Goal: Information Seeking & Learning: Learn about a topic

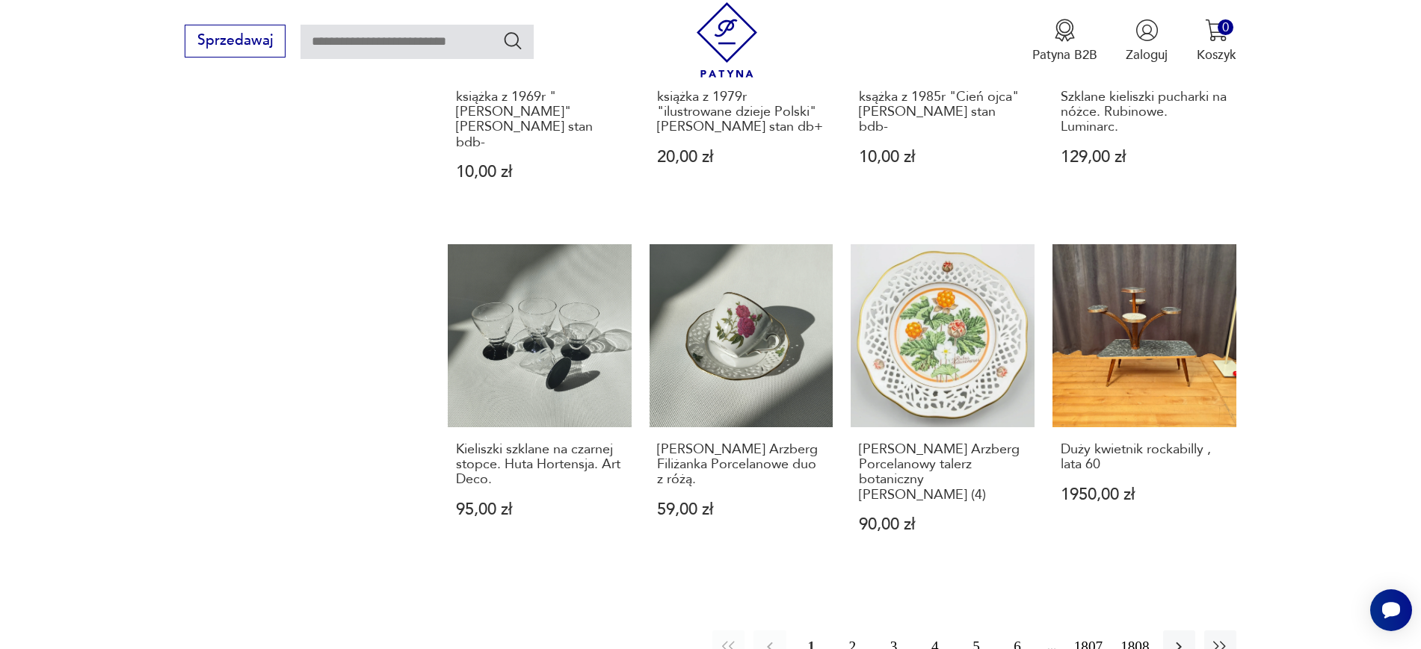
scroll to position [1357, 0]
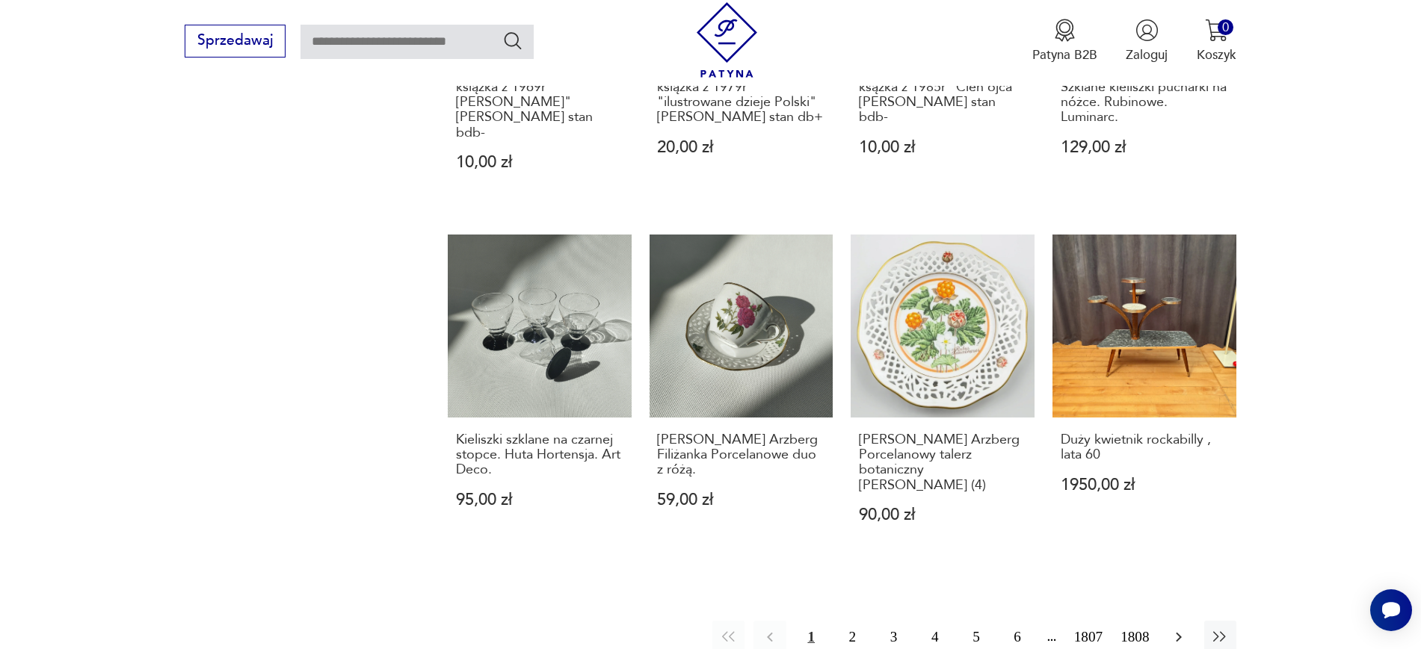
click at [1175, 629] on icon "button" at bounding box center [1179, 638] width 18 height 18
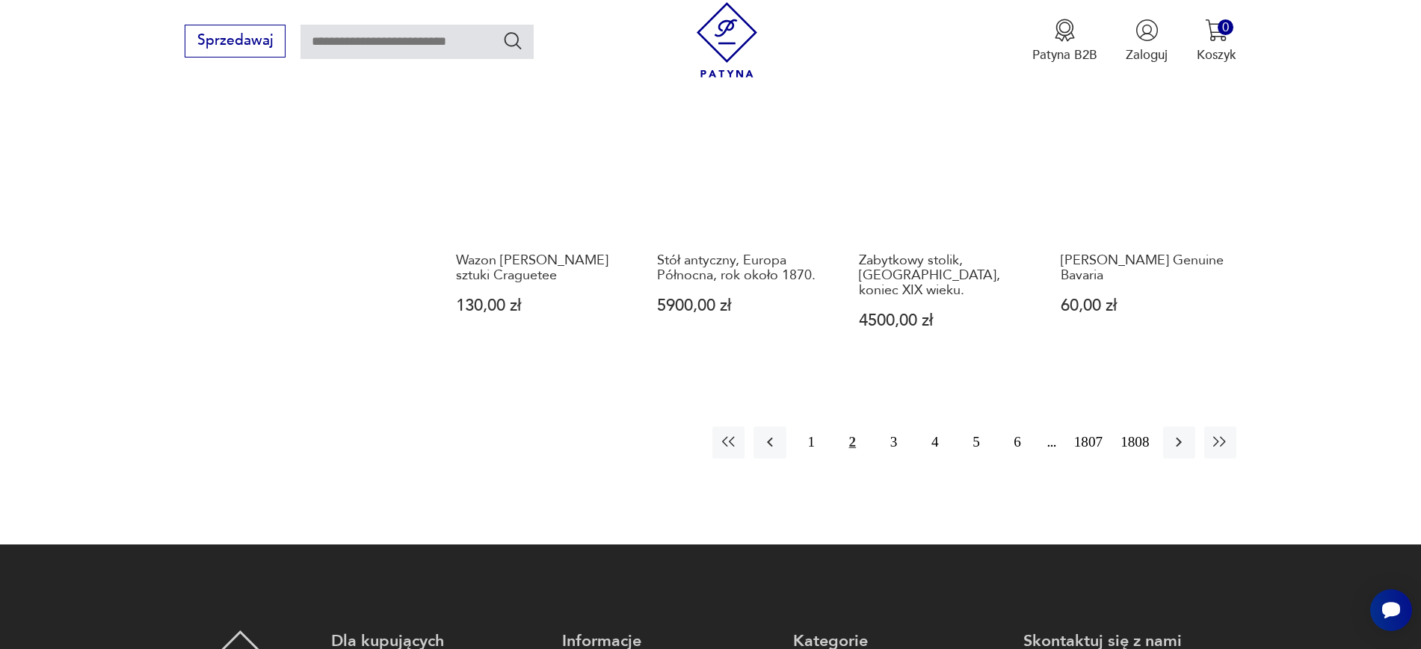
scroll to position [1571, 0]
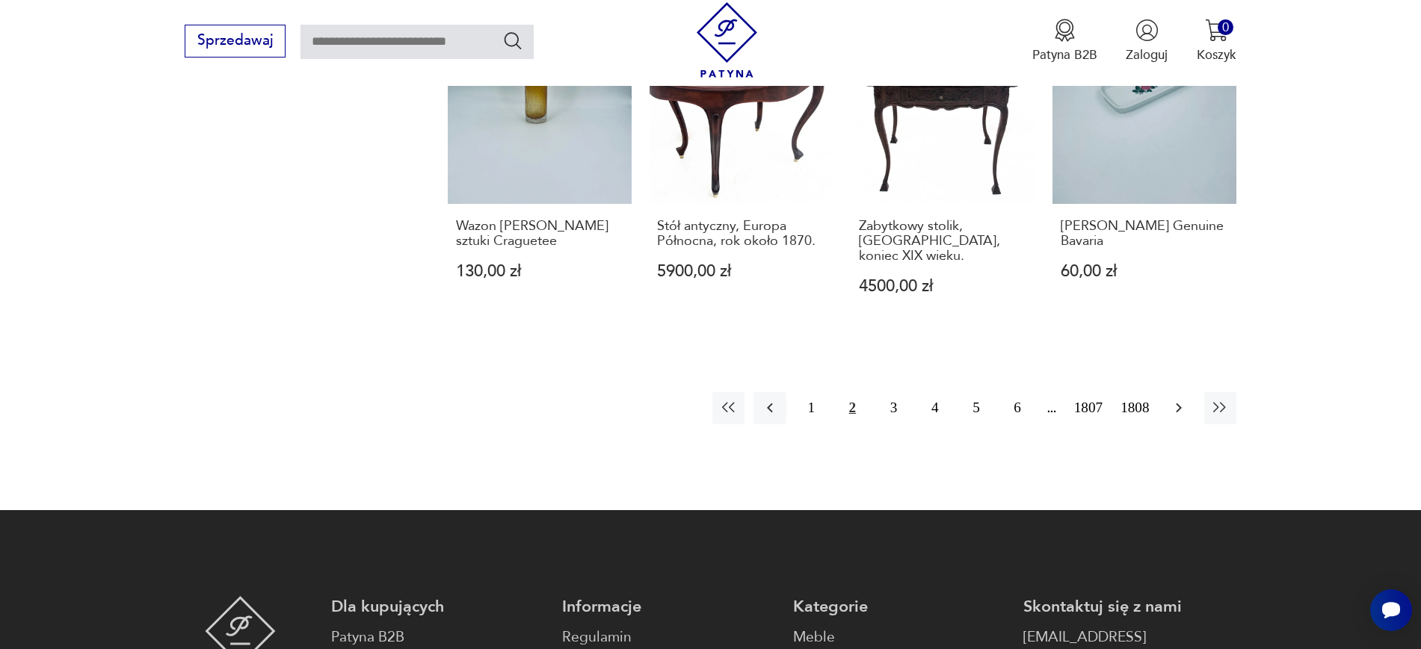
click at [1170, 399] on icon "button" at bounding box center [1179, 408] width 18 height 18
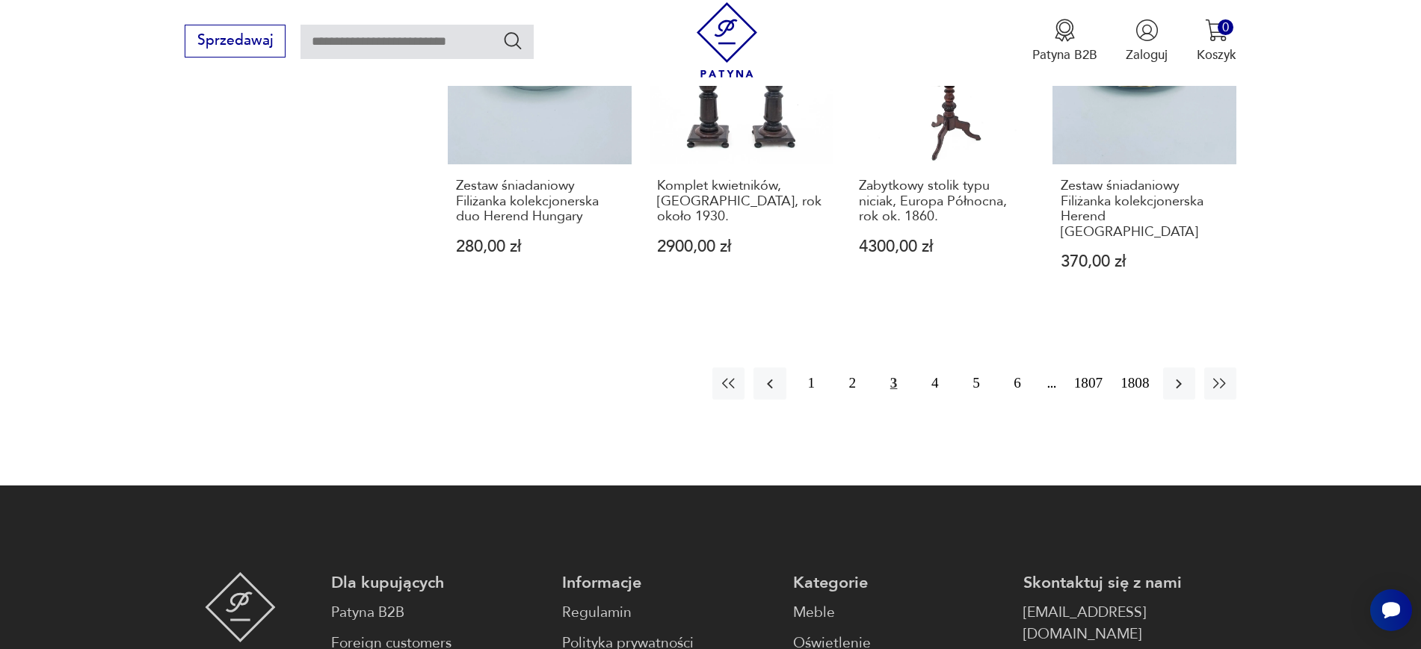
scroll to position [1569, 0]
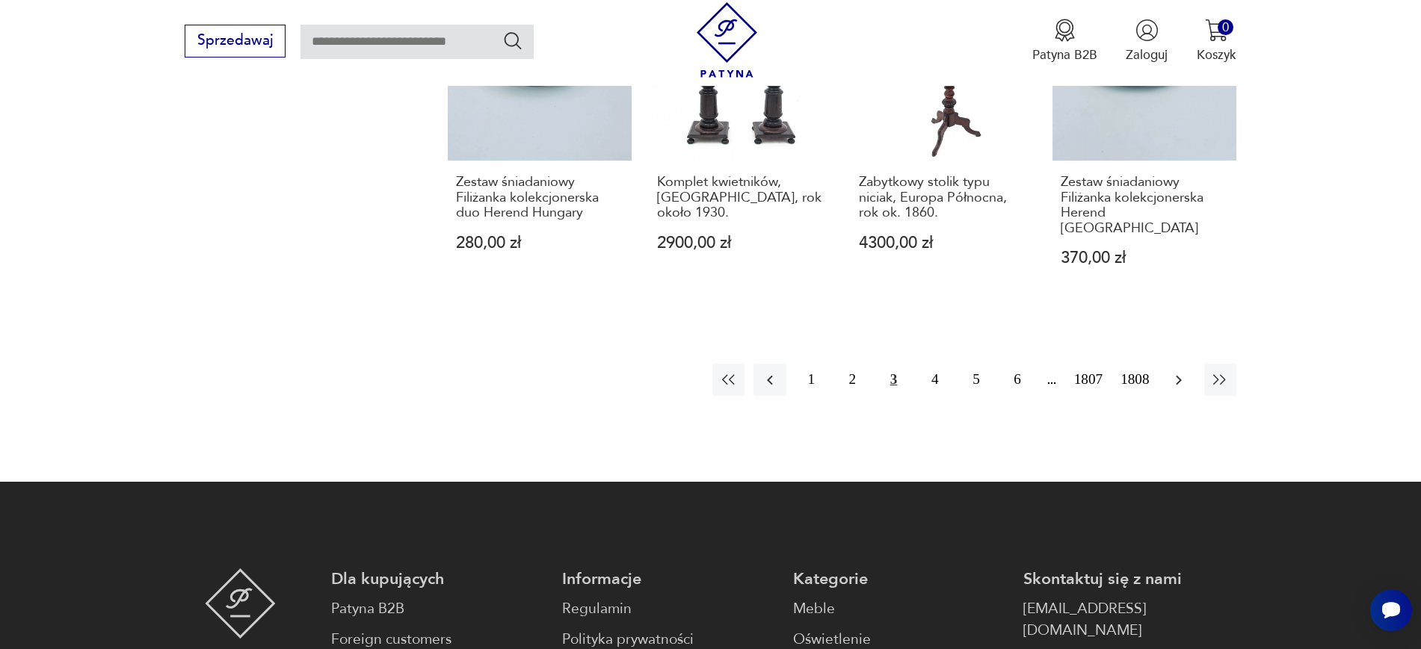
click at [1170, 371] on icon "button" at bounding box center [1179, 380] width 18 height 18
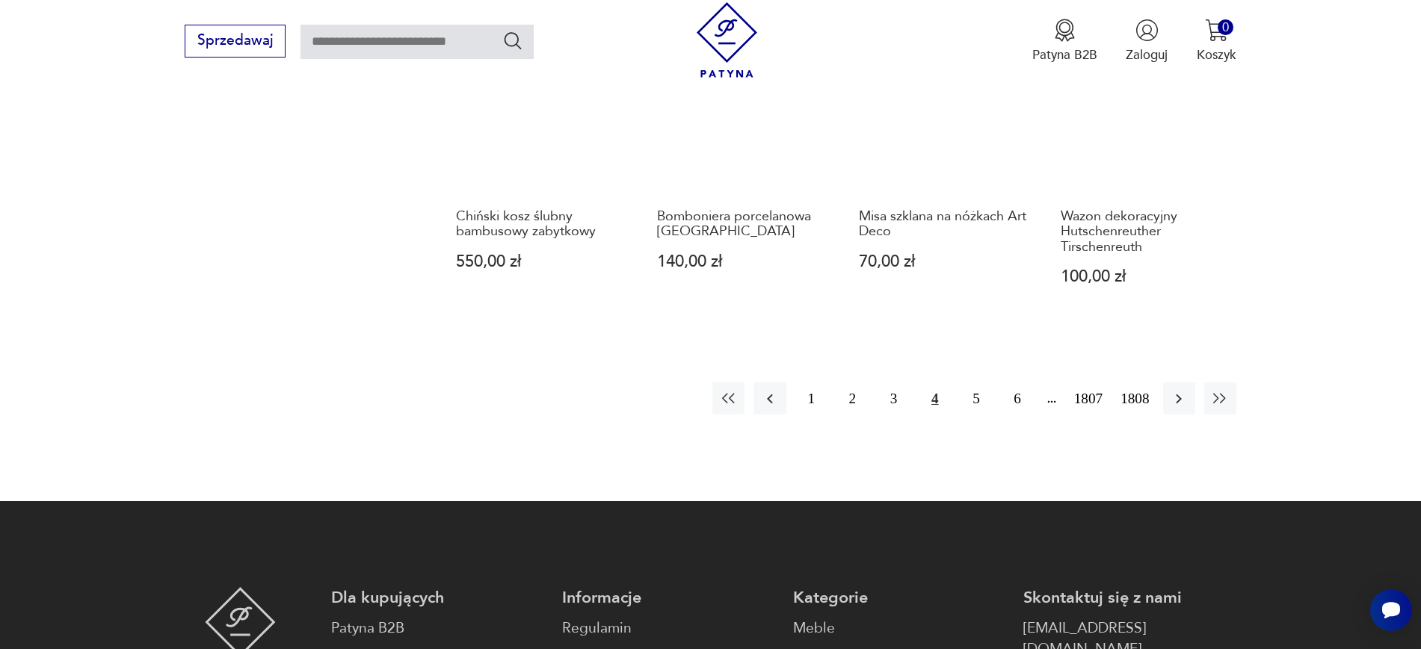
scroll to position [1528, 0]
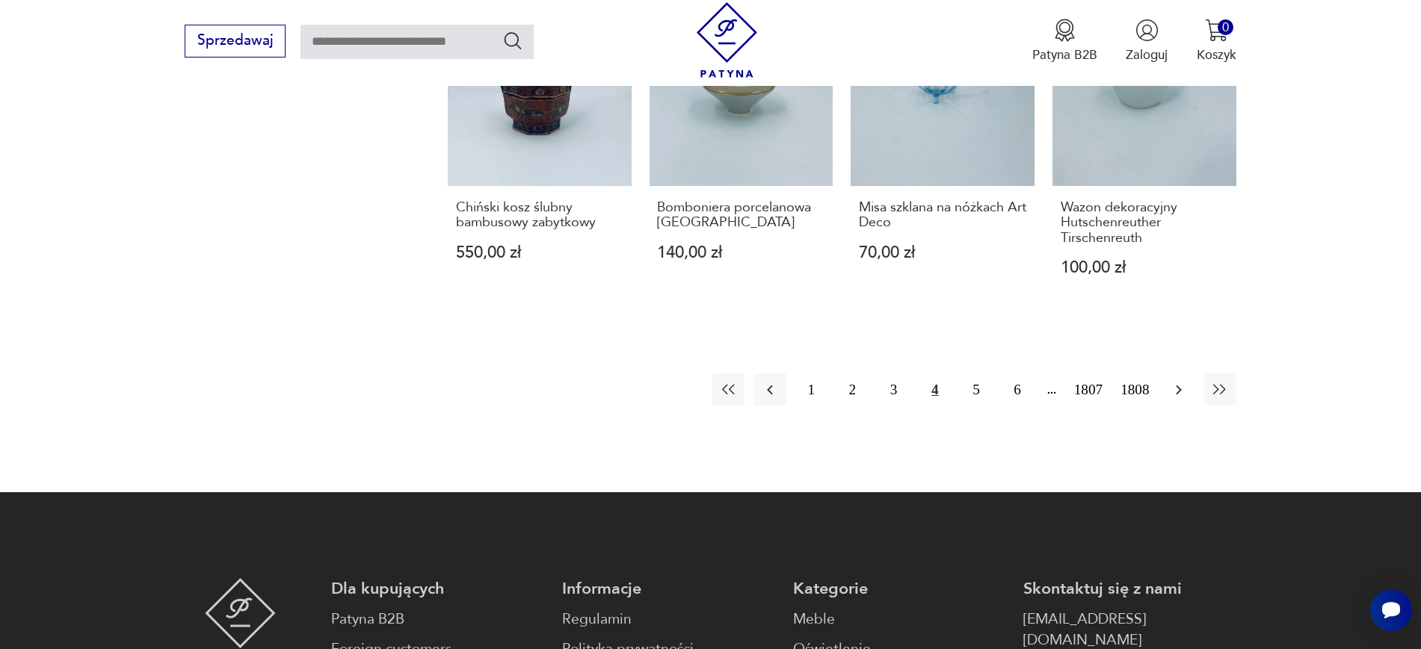
click at [1170, 381] on icon "button" at bounding box center [1179, 390] width 18 height 18
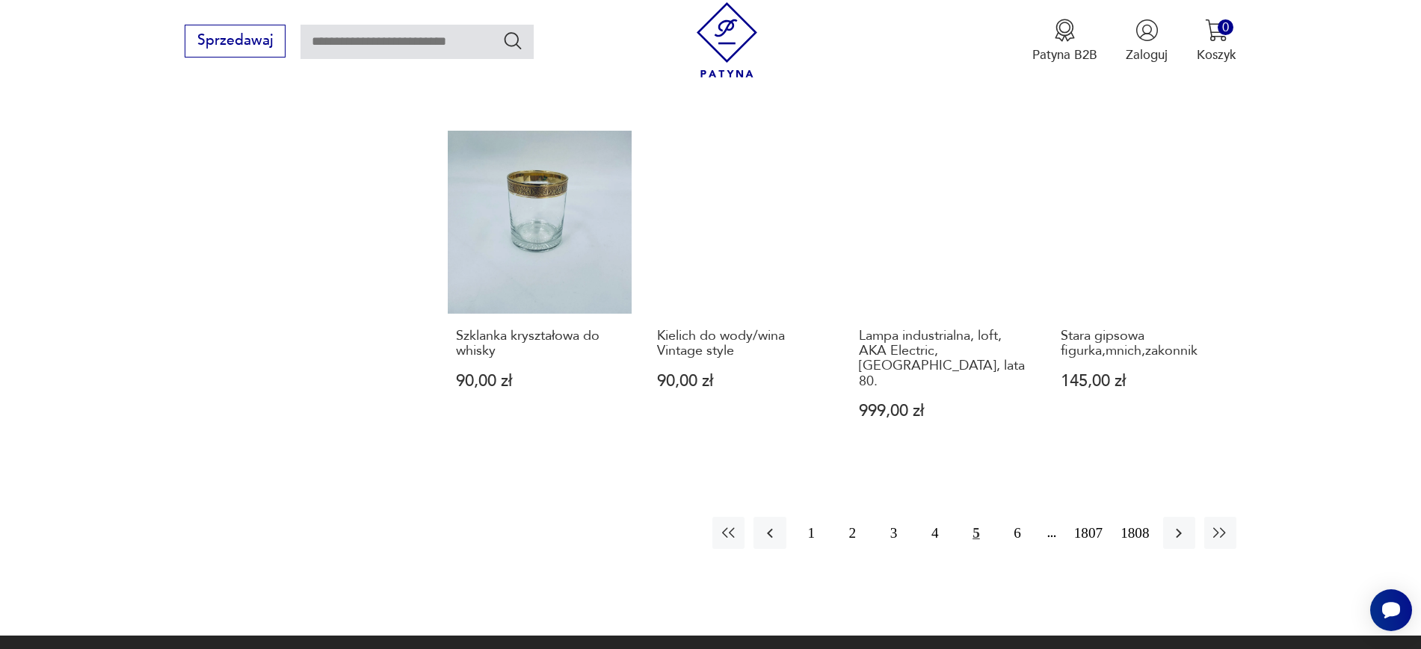
scroll to position [1379, 0]
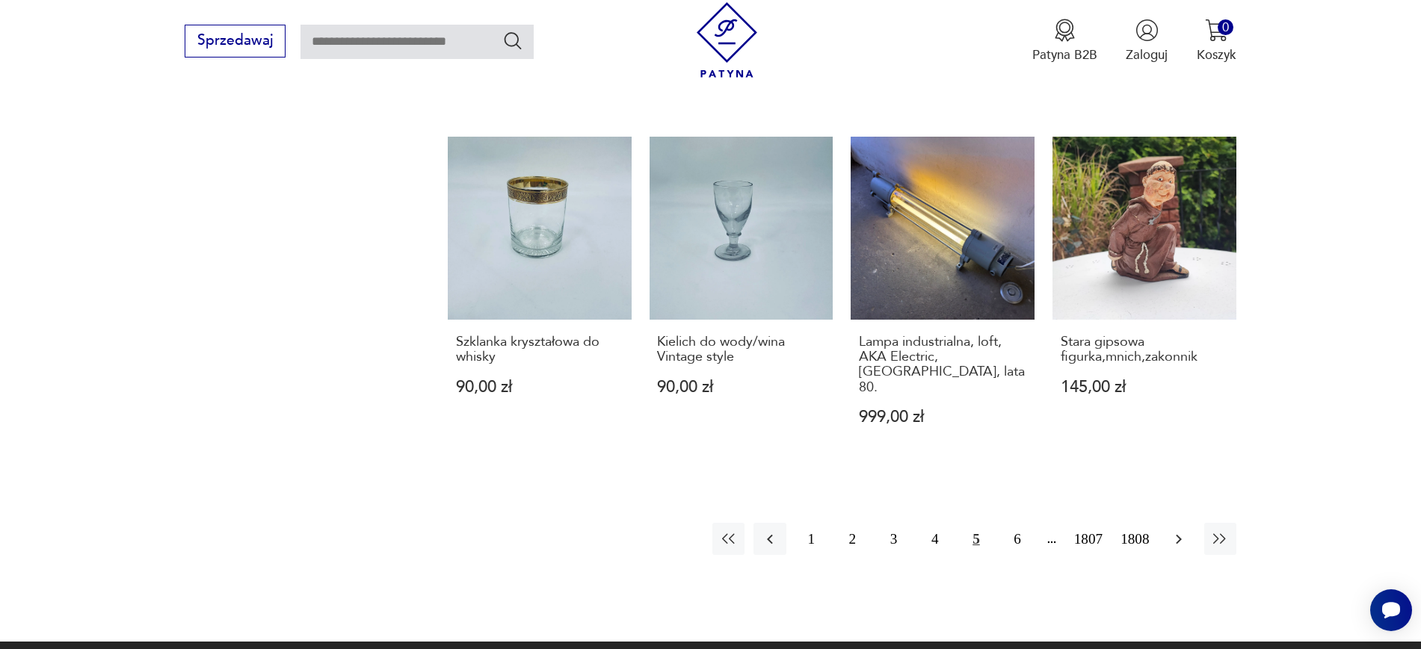
click at [1180, 523] on button "button" at bounding box center [1179, 539] width 32 height 32
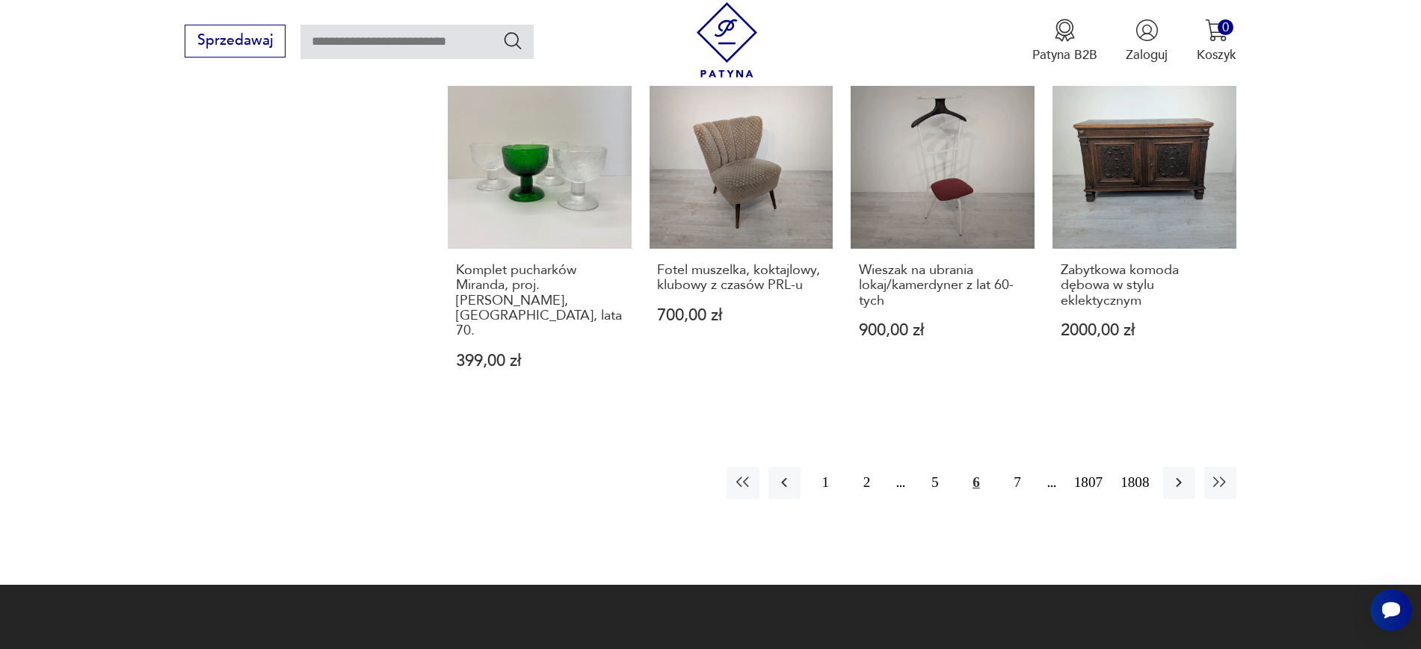
scroll to position [1561, 0]
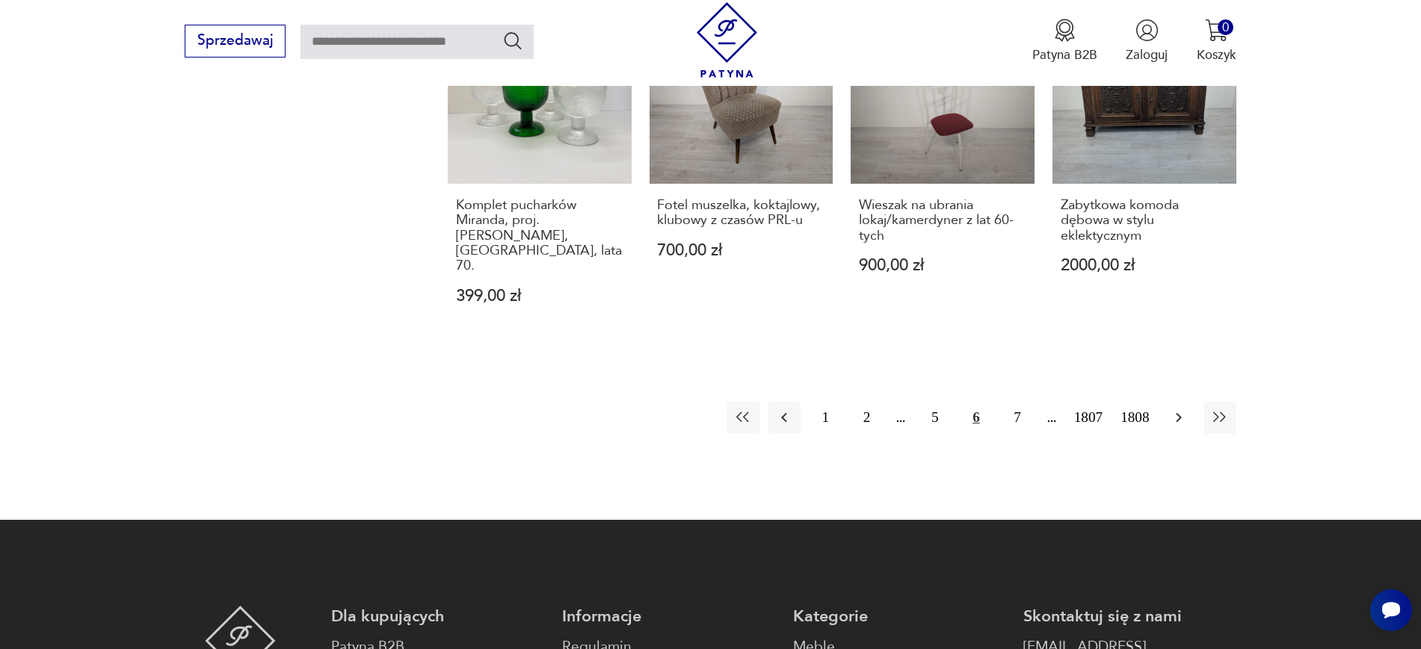
click at [1167, 402] on button "button" at bounding box center [1179, 418] width 32 height 32
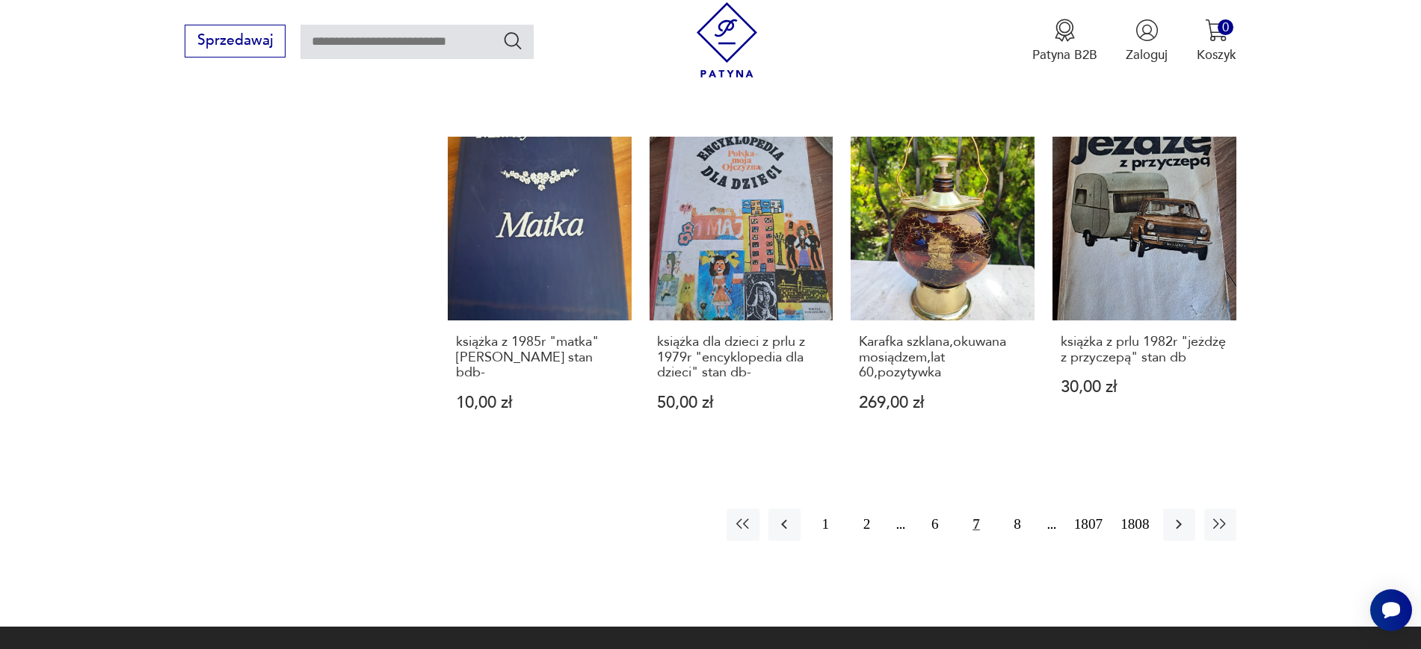
scroll to position [1486, 0]
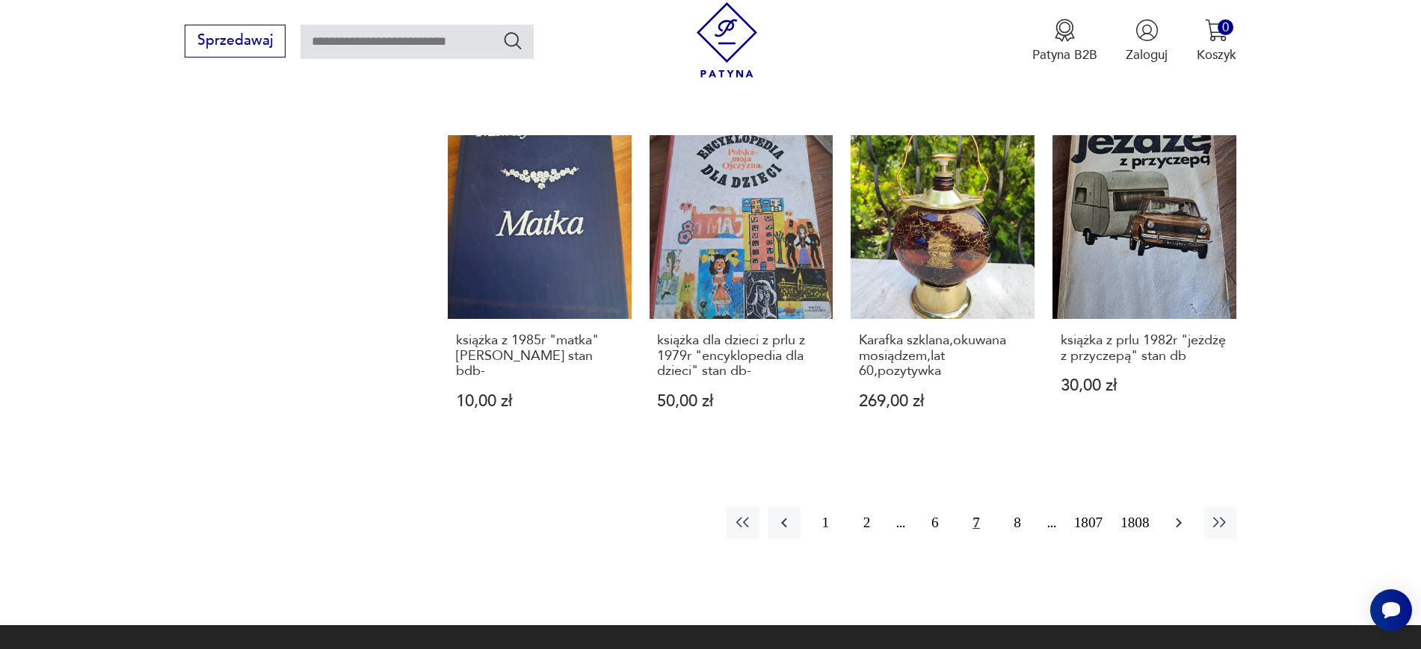
click at [1167, 532] on button "button" at bounding box center [1179, 523] width 32 height 32
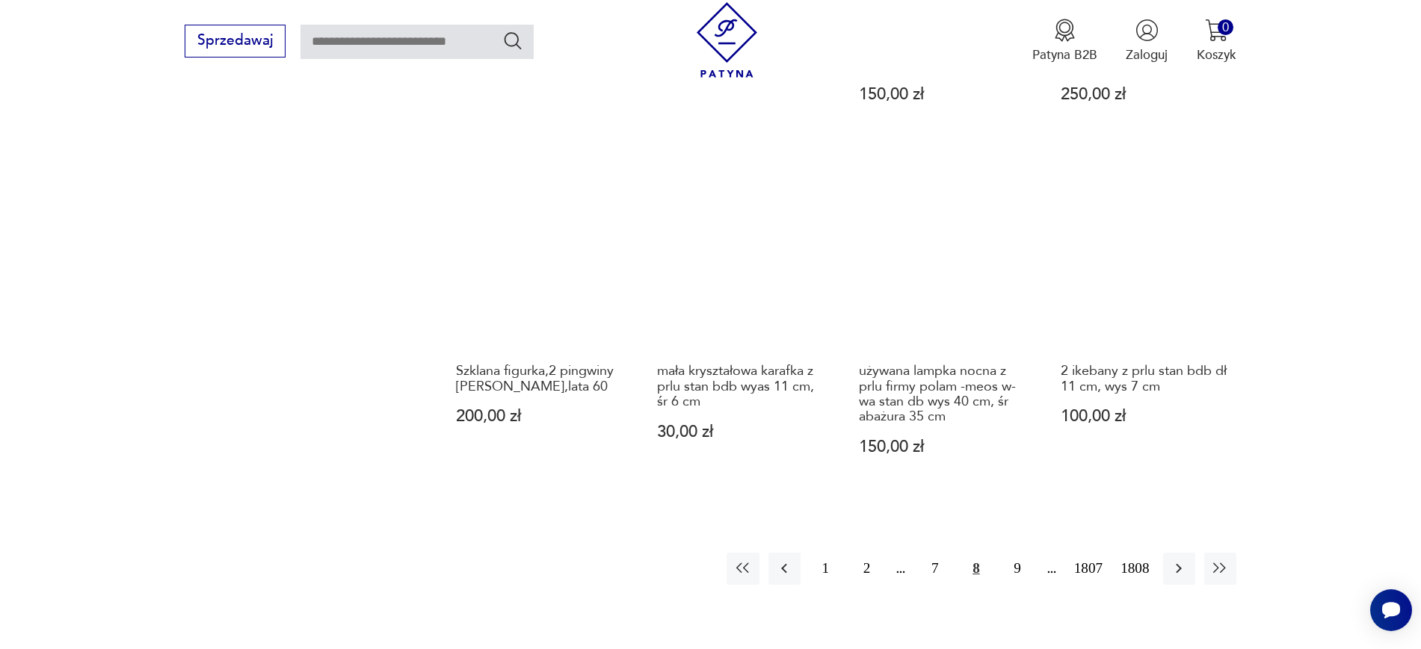
scroll to position [1412, 0]
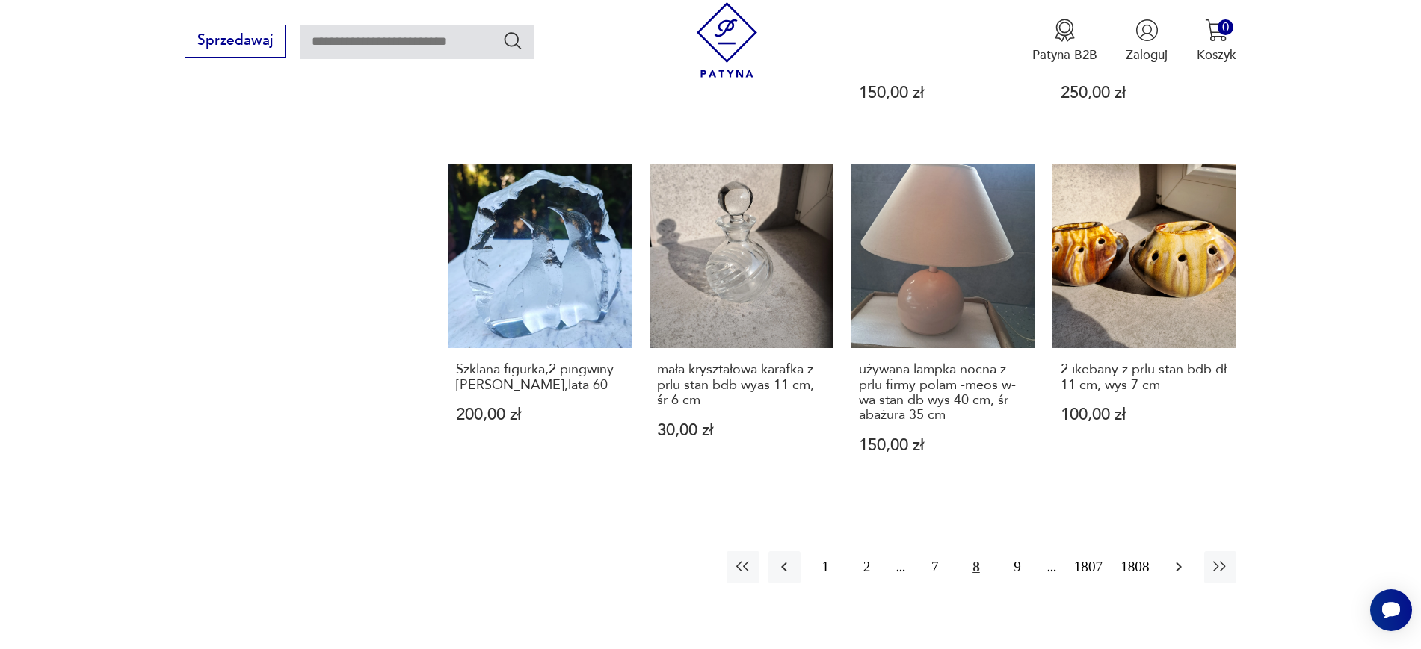
click at [1168, 572] on button "button" at bounding box center [1179, 568] width 32 height 32
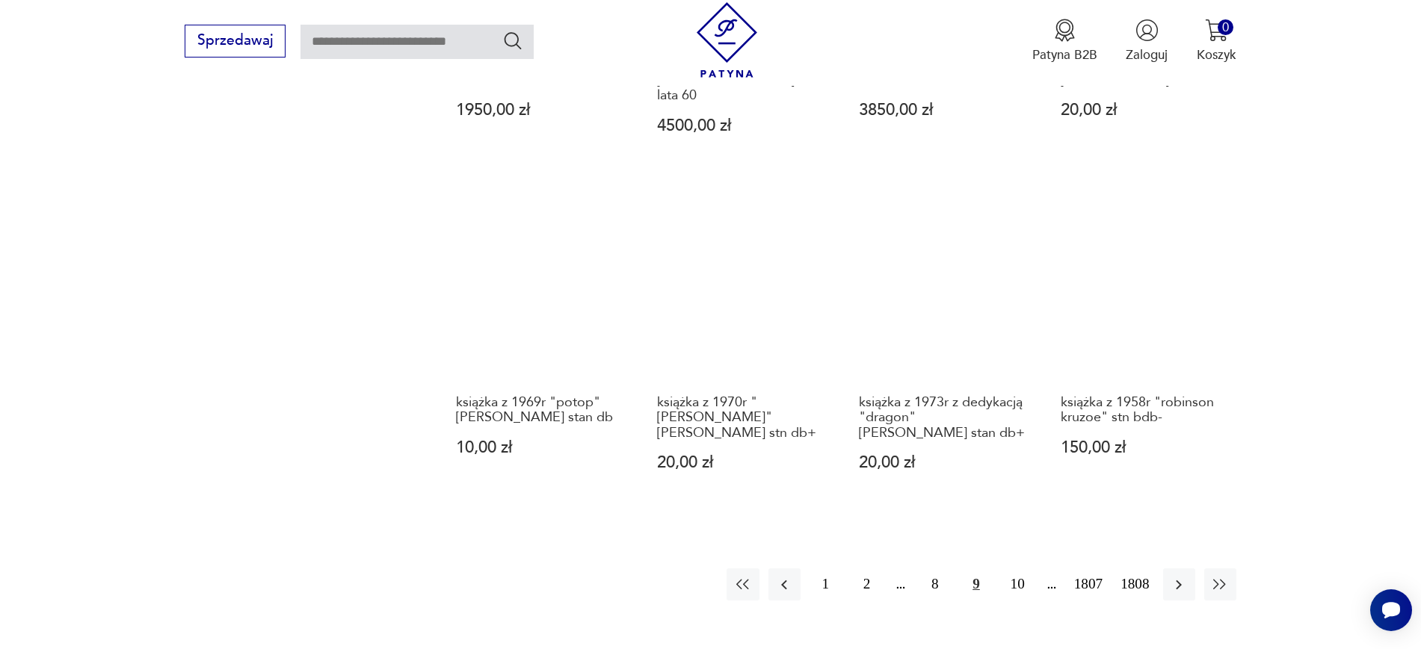
scroll to position [1524, 0]
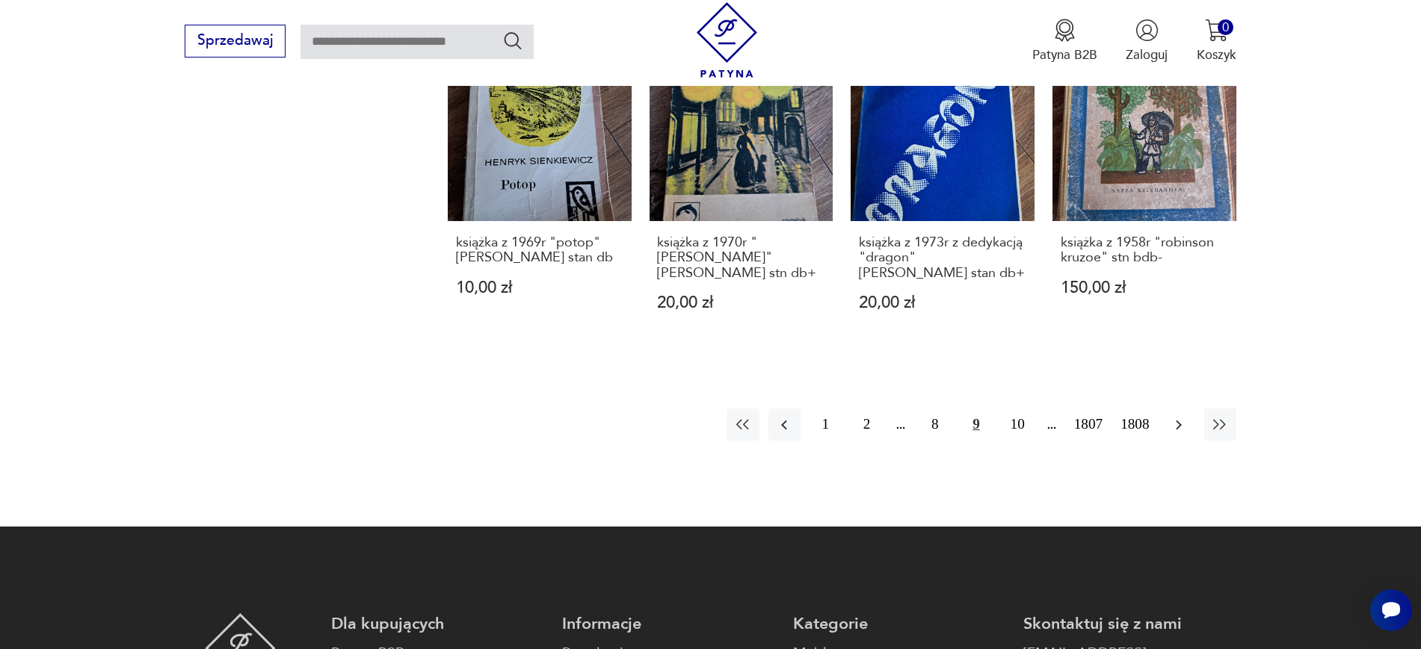
click at [1179, 409] on button "button" at bounding box center [1179, 425] width 32 height 32
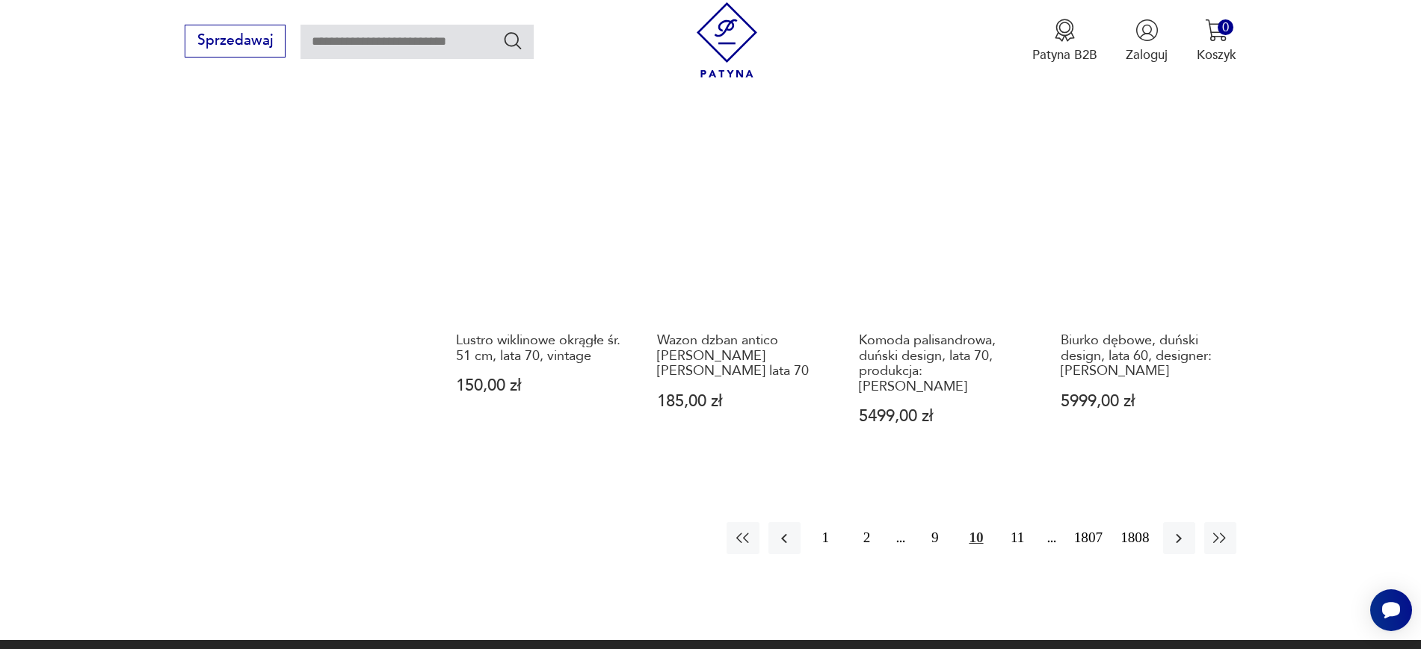
scroll to position [1412, 0]
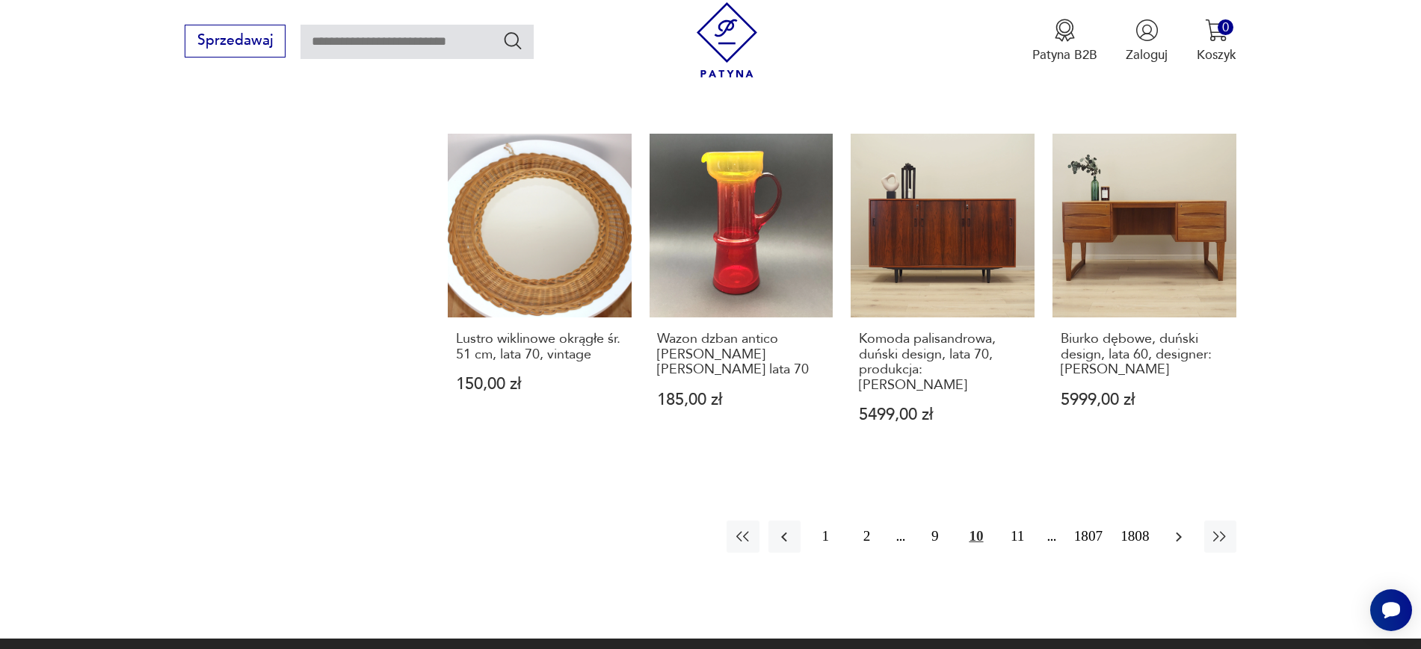
click at [1176, 531] on button "button" at bounding box center [1179, 537] width 32 height 32
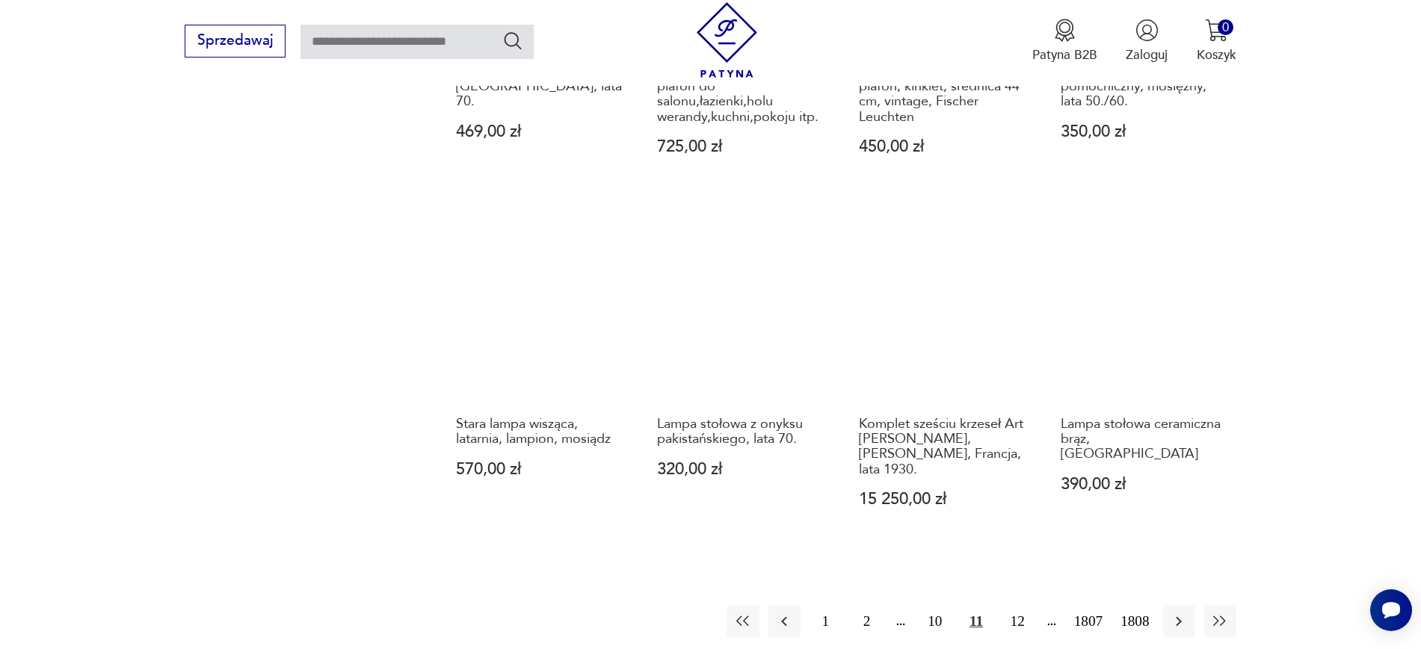
scroll to position [1374, 0]
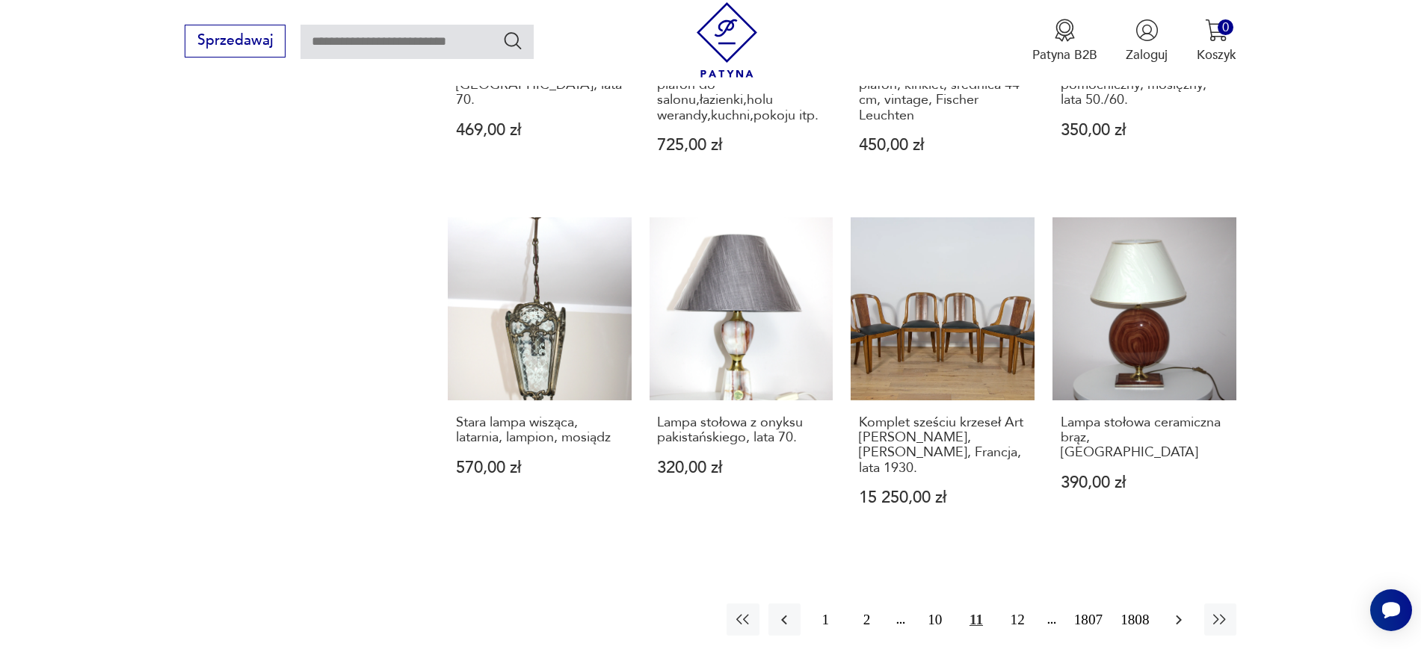
click at [1167, 604] on button "button" at bounding box center [1179, 620] width 32 height 32
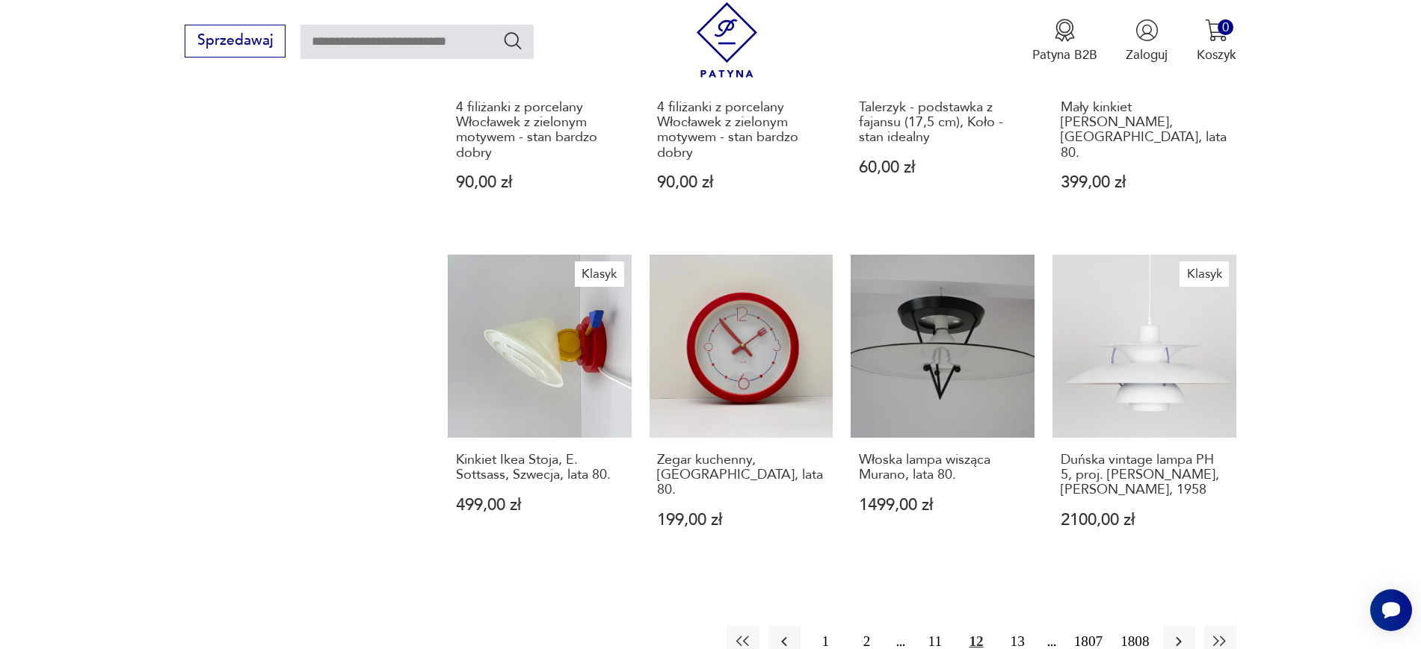
scroll to position [1374, 0]
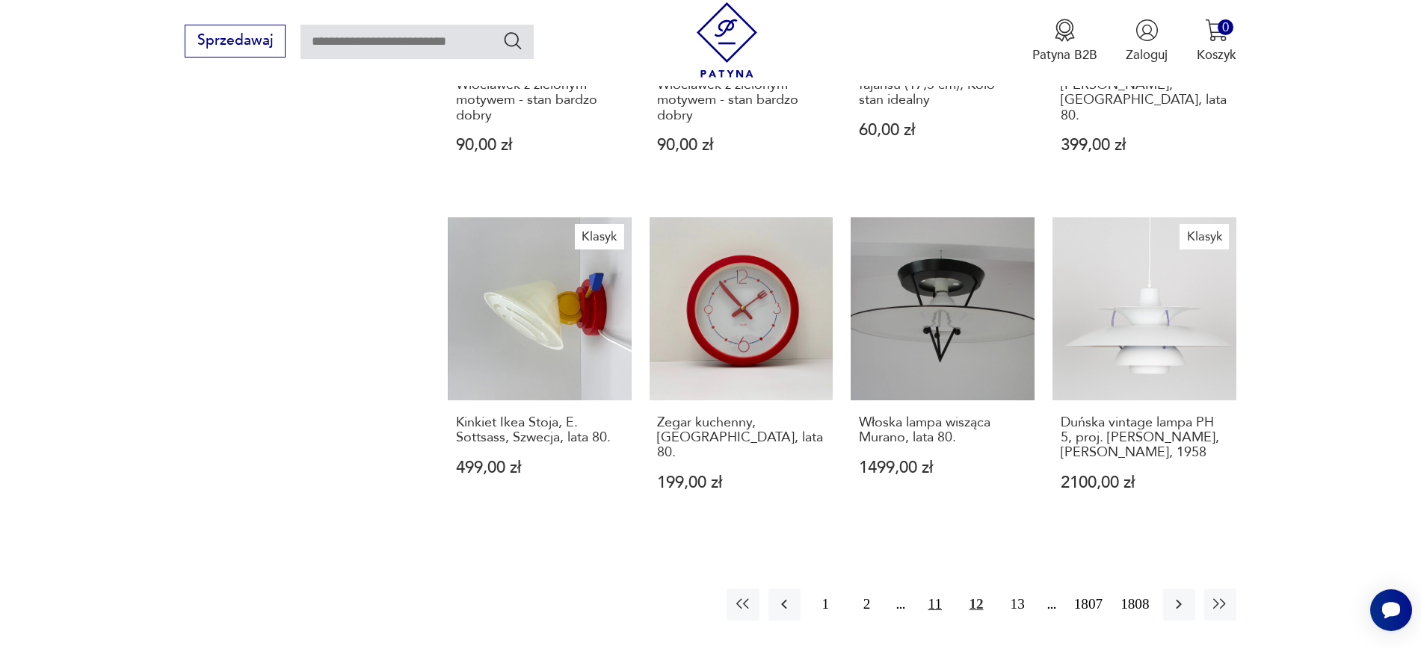
click at [934, 593] on button "11" at bounding box center [934, 605] width 32 height 32
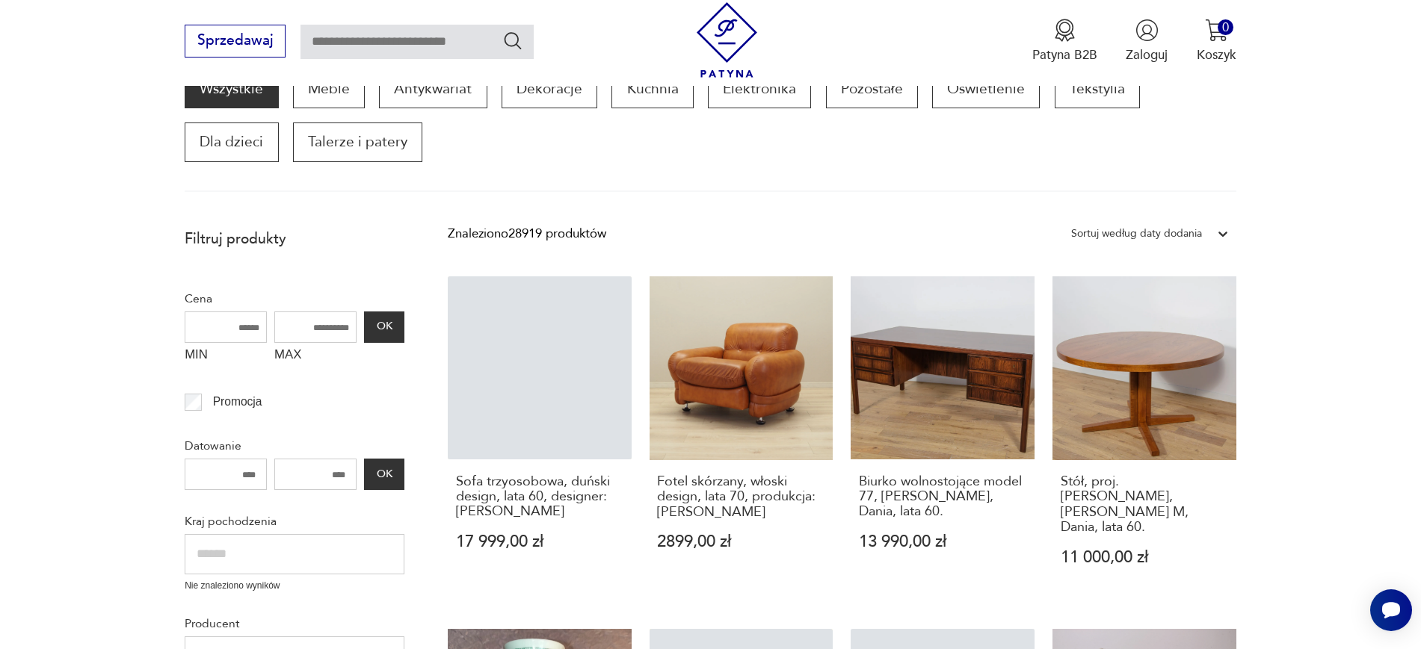
scroll to position [253, 0]
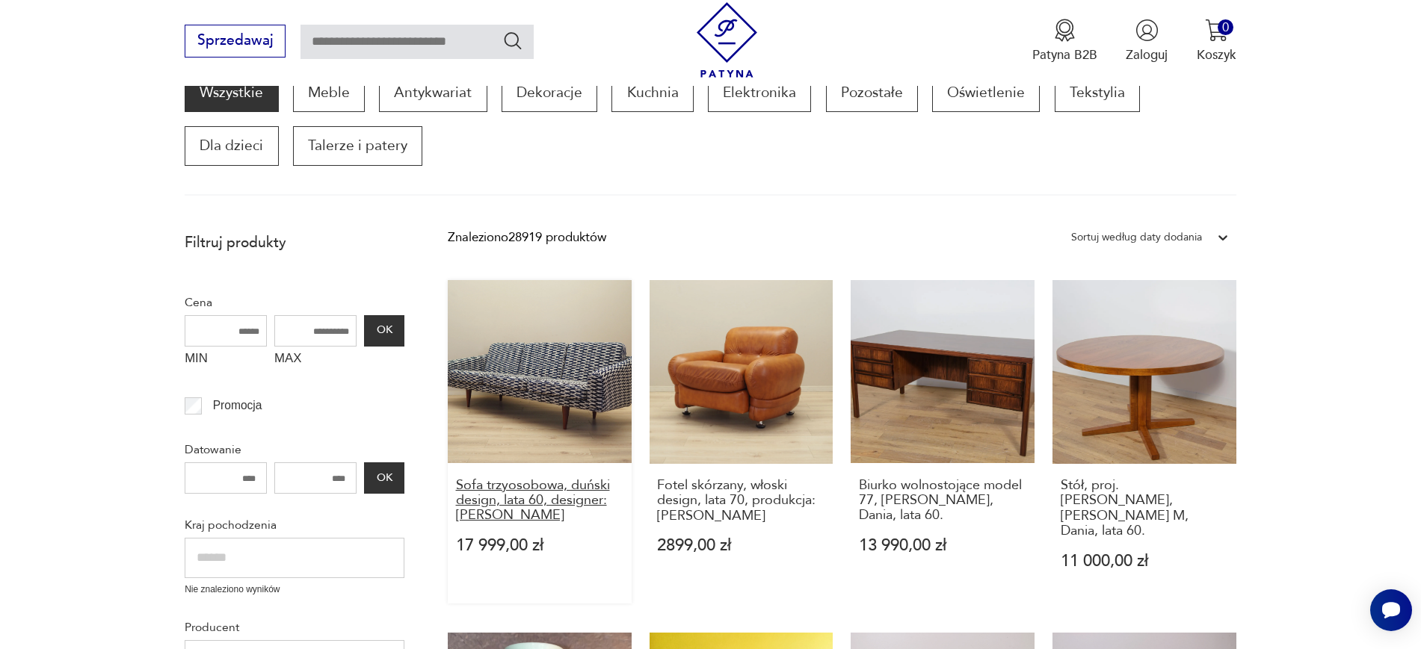
drag, startPoint x: 438, startPoint y: 480, endPoint x: 575, endPoint y: 519, distance: 142.9
copy h3 "Sofa trzyosobowa, duński design, lata 60, designer: Illum Wikkelsø"
drag, startPoint x: 644, startPoint y: 485, endPoint x: 713, endPoint y: 511, distance: 73.6
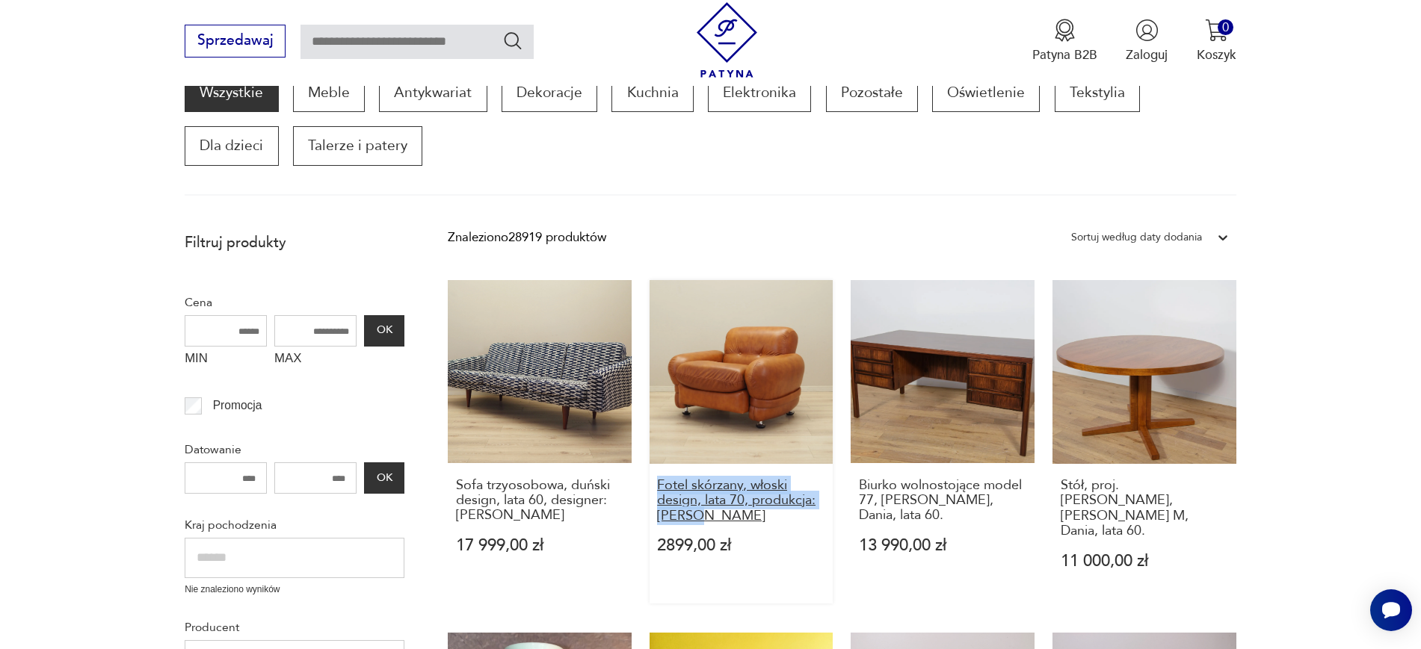
copy h3 "Fotel skórzany, włoski design, lata 70, produkcja: Włochy"
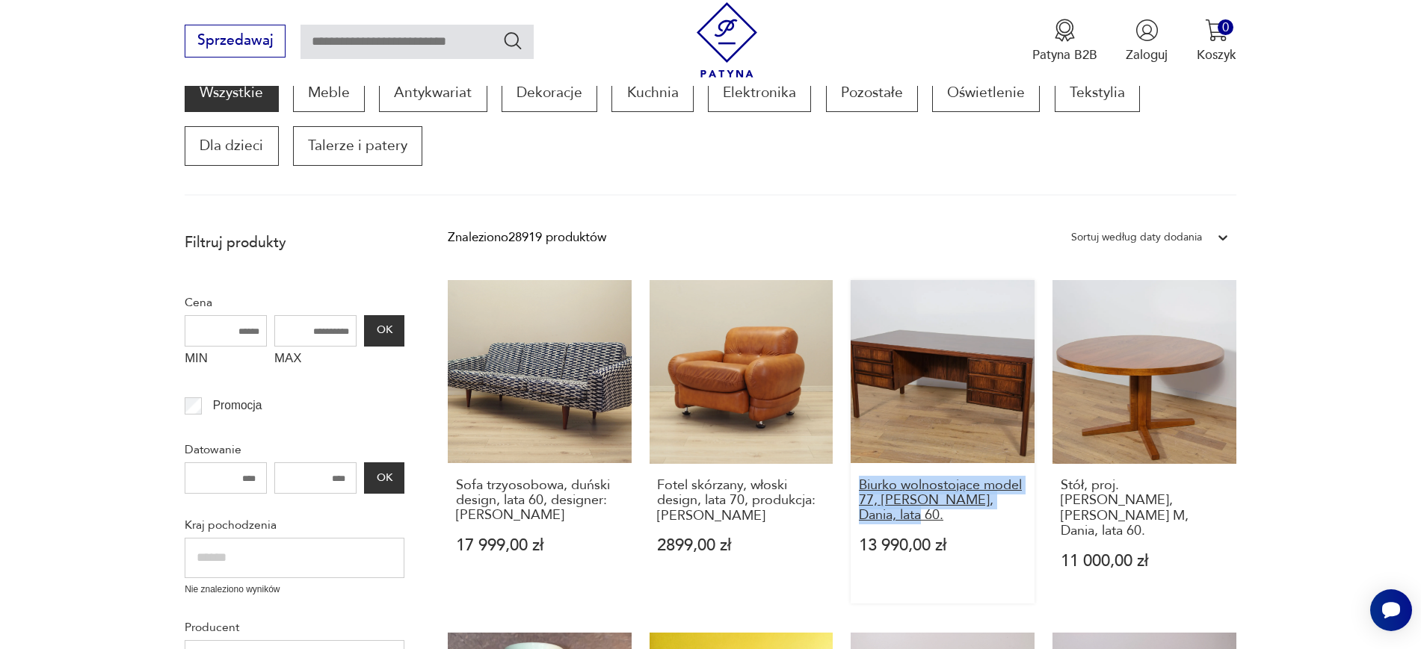
drag, startPoint x: 847, startPoint y: 484, endPoint x: 882, endPoint y: 518, distance: 49.1
copy h3 "Biurko wolnostojące model 77, Omann Jun, Dania, lata 60."
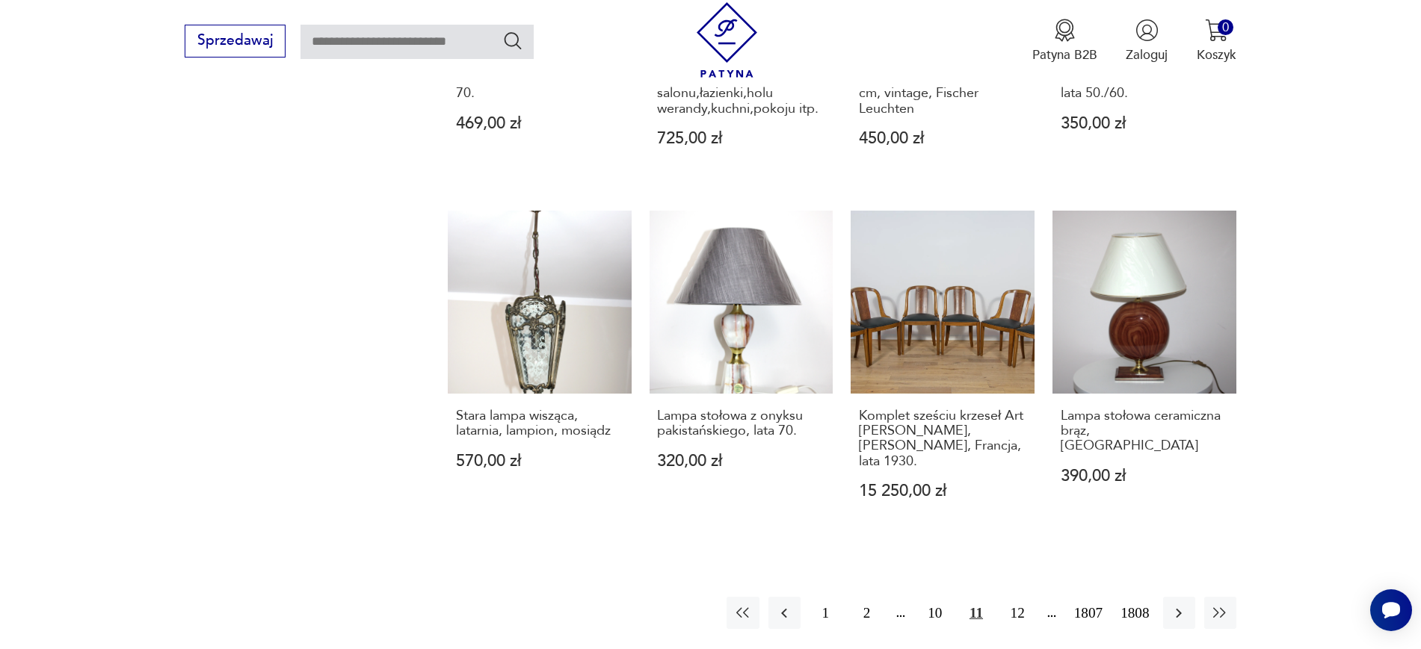
scroll to position [1397, 0]
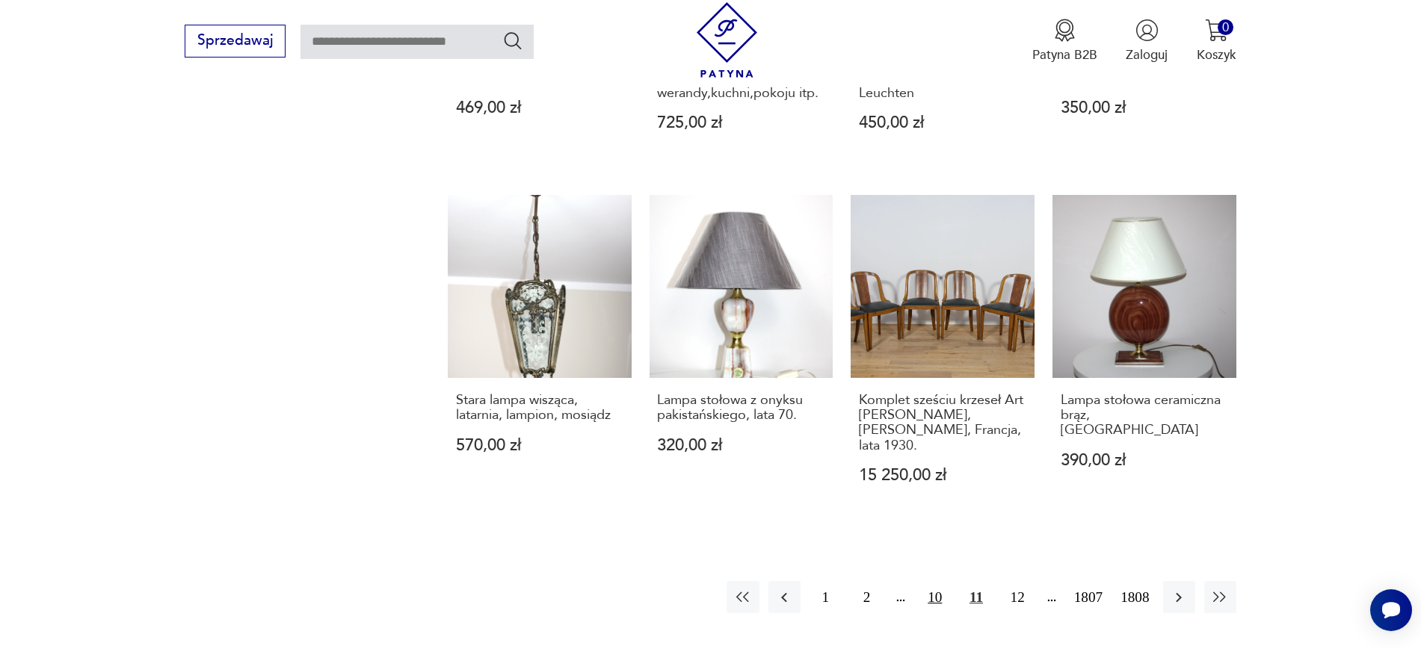
click at [943, 581] on button "10" at bounding box center [934, 597] width 32 height 32
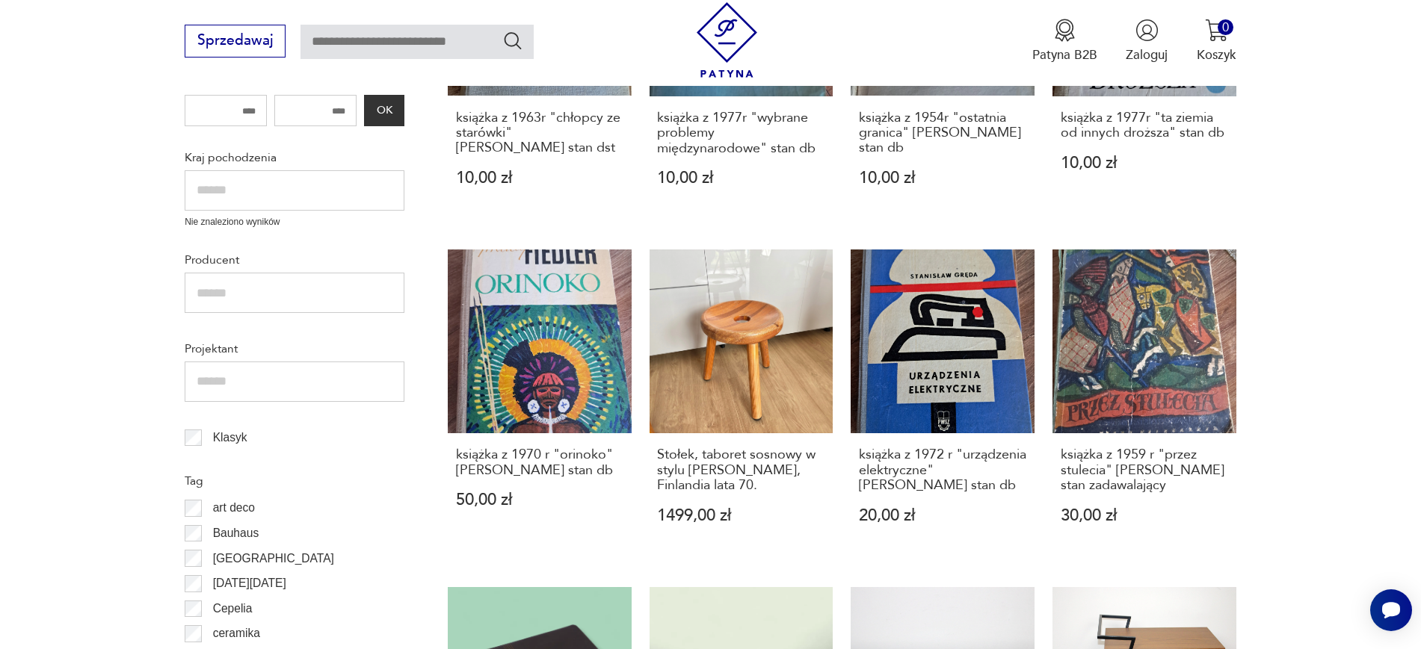
scroll to position [624, 0]
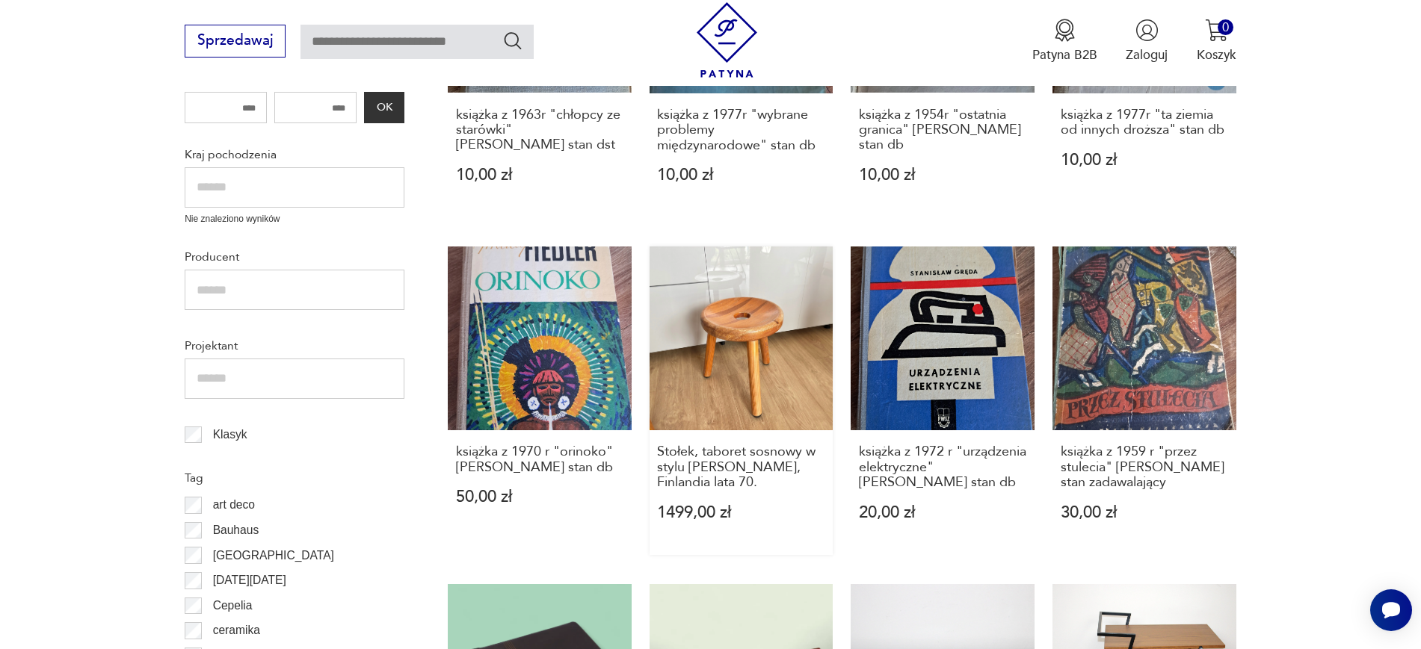
drag, startPoint x: 646, startPoint y: 457, endPoint x: 773, endPoint y: 491, distance: 130.7
click at [773, 491] on div "książka z 1963r "chłopcy ze starówki" Halina Rudnicka stan dst 10,00 zł książka…" at bounding box center [842, 578] width 788 height 1336
copy h3 "Stołek, taboret sosnowy w stylu Bertela Gardberga, Finlandia lata 70."
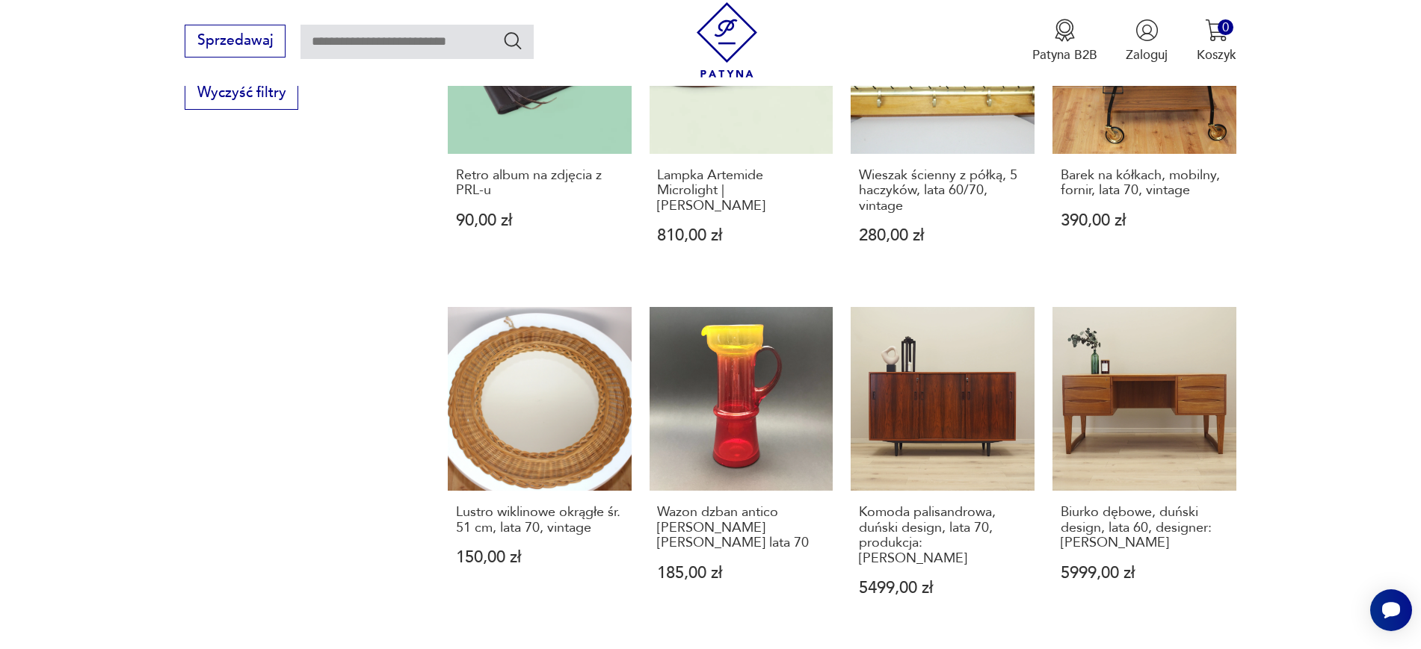
scroll to position [1235, 0]
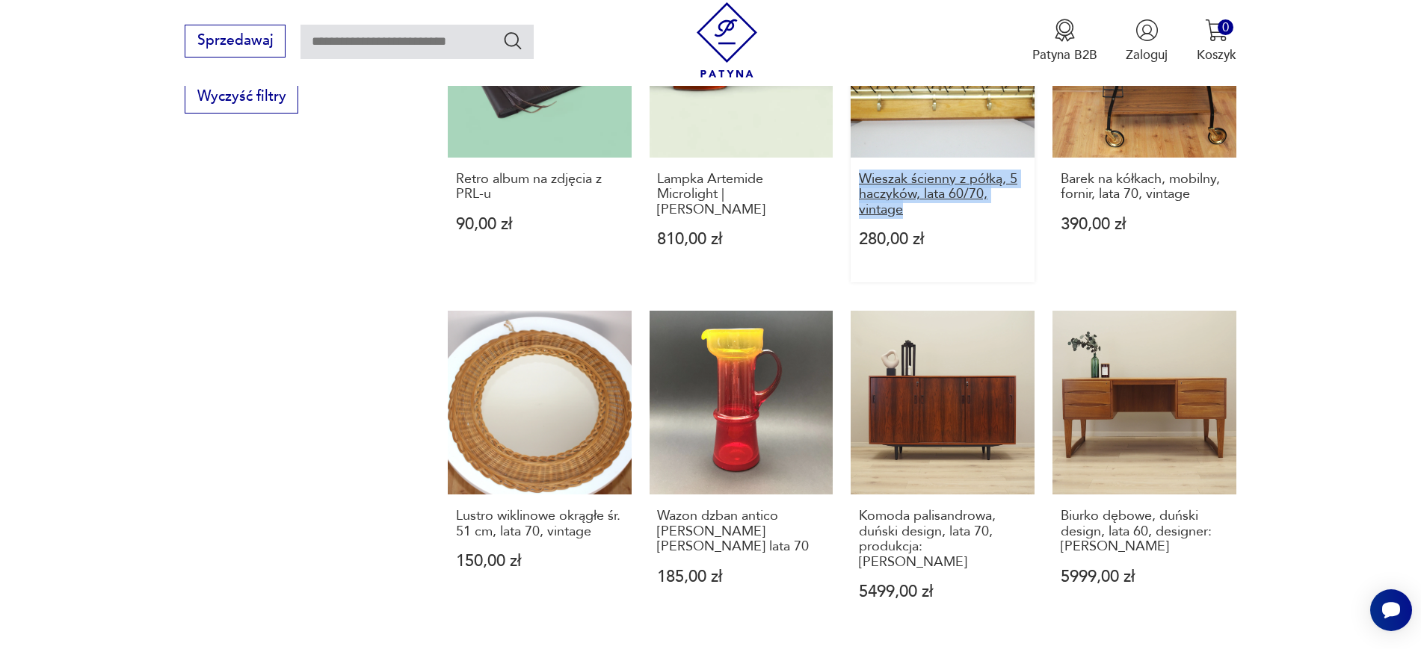
drag, startPoint x: 846, startPoint y: 176, endPoint x: 910, endPoint y: 212, distance: 73.6
copy h3 "Wieszak ścienny z półką, 5 haczyków, lata 60/70, vintage"
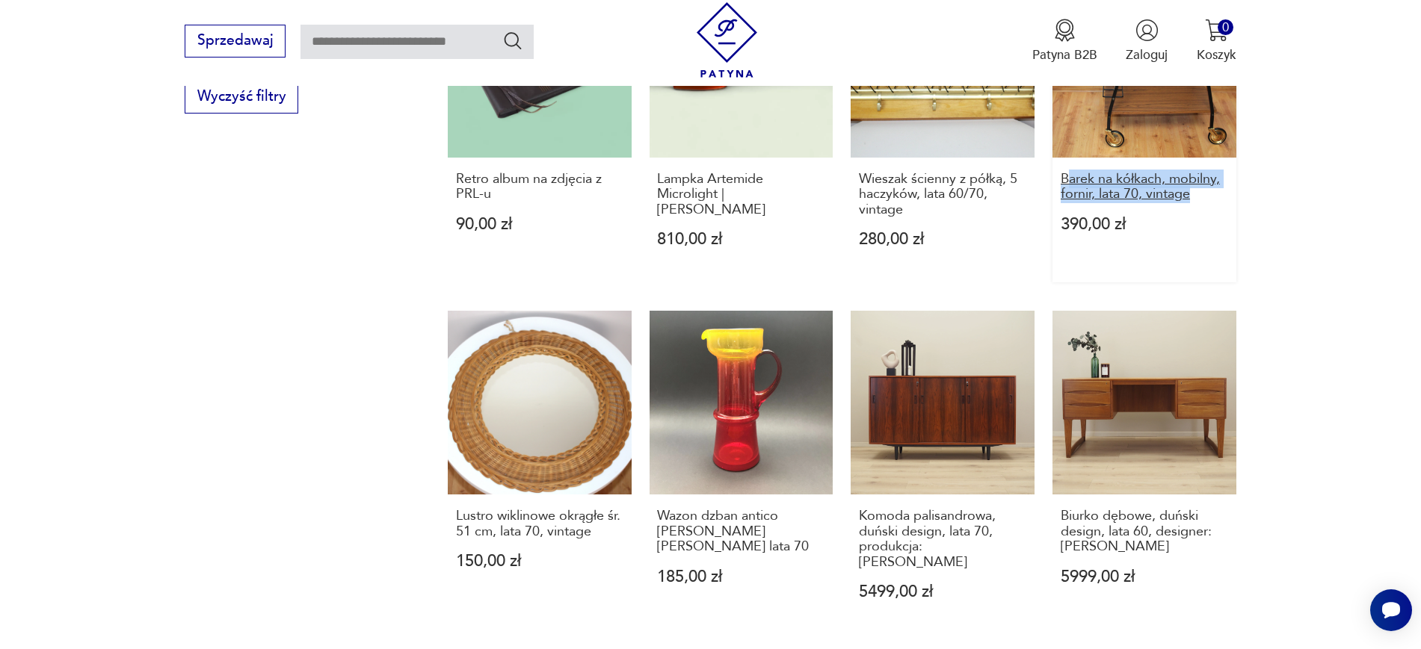
drag, startPoint x: 1264, startPoint y: 202, endPoint x: 1067, endPoint y: 172, distance: 198.8
click at [1067, 172] on section "Filtruj produkty Cena MIN MAX OK Promocja Datowanie OK Kraj pochodzenia Nie zna…" at bounding box center [710, 29] width 1421 height 1573
copy h3 "arek na kółkach, mobilny, fornir, lata 70, vintage"
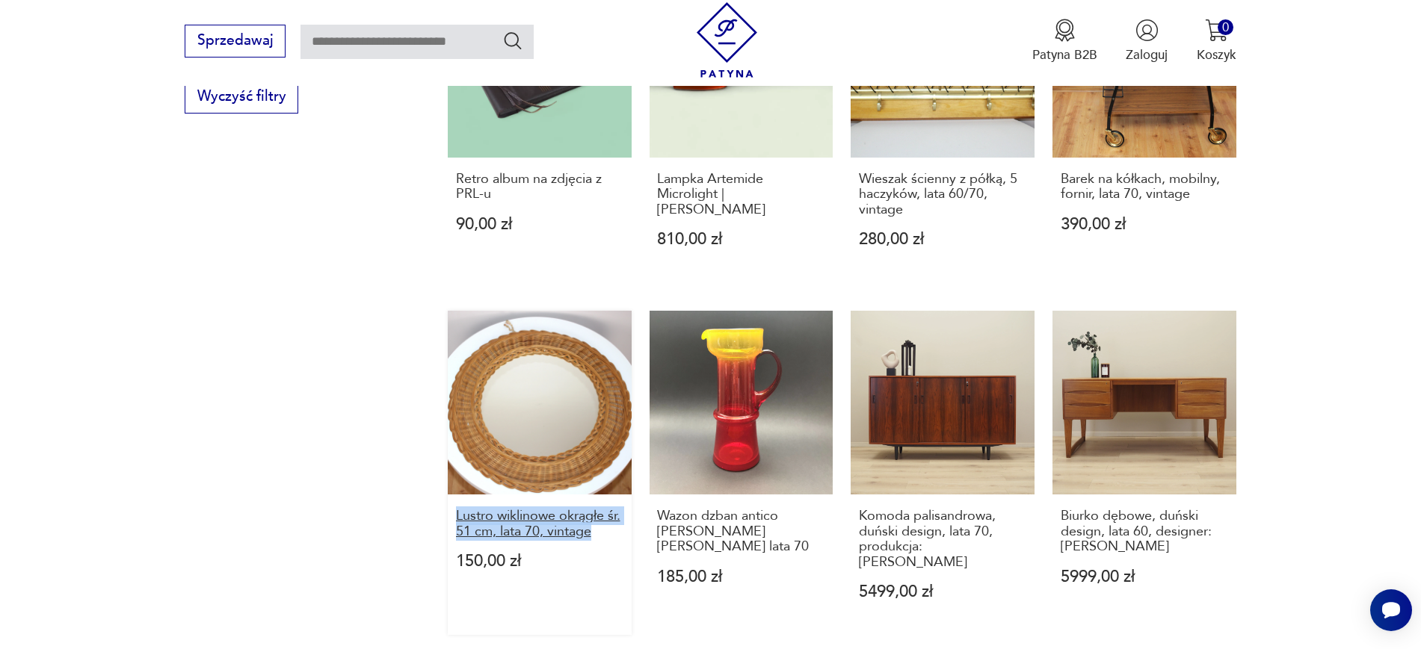
drag, startPoint x: 426, startPoint y: 518, endPoint x: 608, endPoint y: 535, distance: 182.4
click at [608, 535] on section "Filtruj produkty Cena MIN MAX OK Promocja Datowanie OK Kraj pochodzenia Nie zna…" at bounding box center [710, 29] width 1421 height 1573
copy h3 "Lustro wiklinowe okrągłe śr. 51 cm, lata 70, vintage"
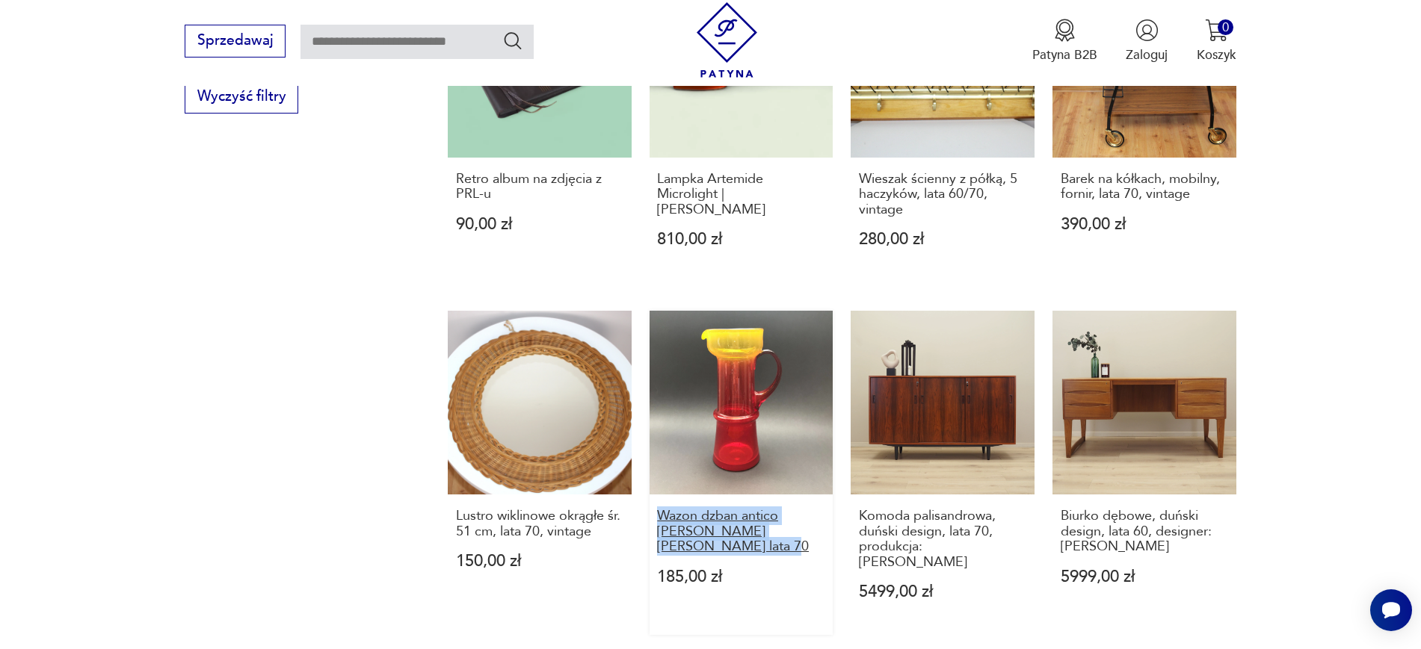
drag, startPoint x: 646, startPoint y: 510, endPoint x: 694, endPoint y: 543, distance: 58.5
copy h3 "Wazon dzban antico Zuber Czesław Huta Barbara lata 70"
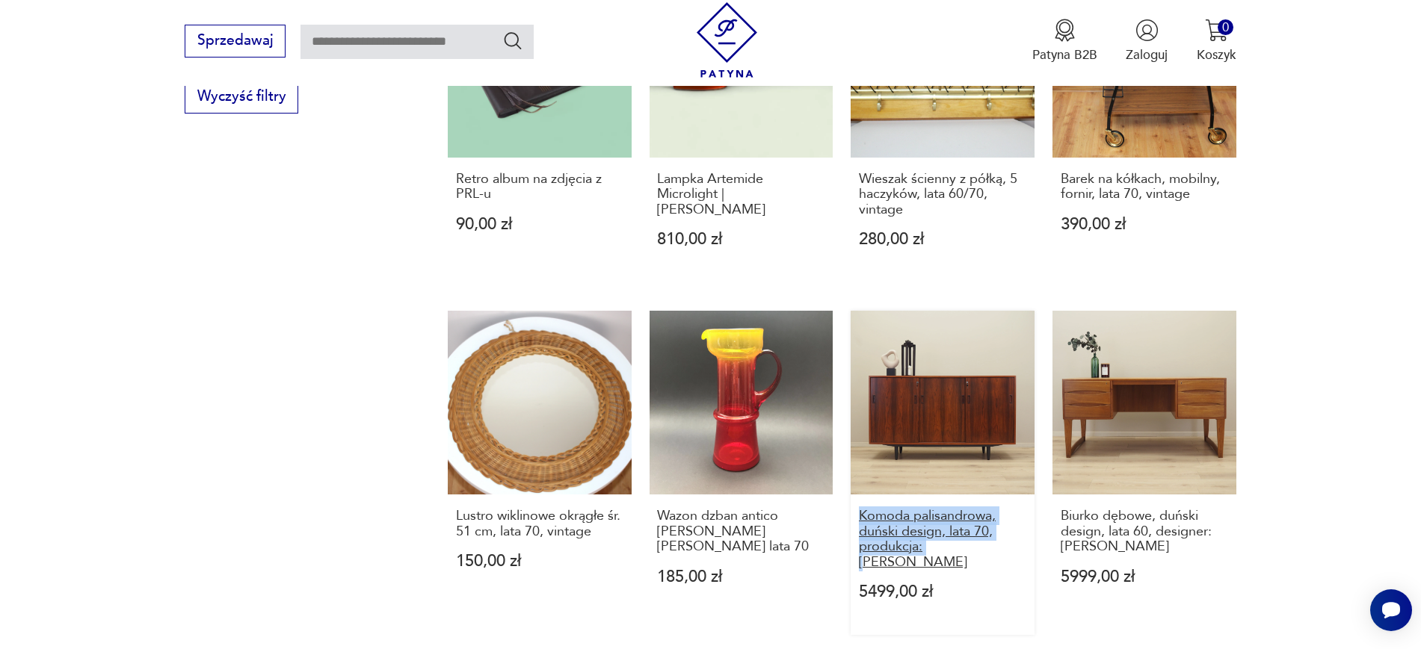
copy h3 "Komoda palisandrowa, duński design, lata 70, produkcja: D"
drag, startPoint x: 844, startPoint y: 509, endPoint x: 937, endPoint y: 543, distance: 98.6
copy h3 "Biurko dębowe, duński design, lata 60, designer: Christian Møller"
drag, startPoint x: 1046, startPoint y: 511, endPoint x: 1160, endPoint y: 550, distance: 120.8
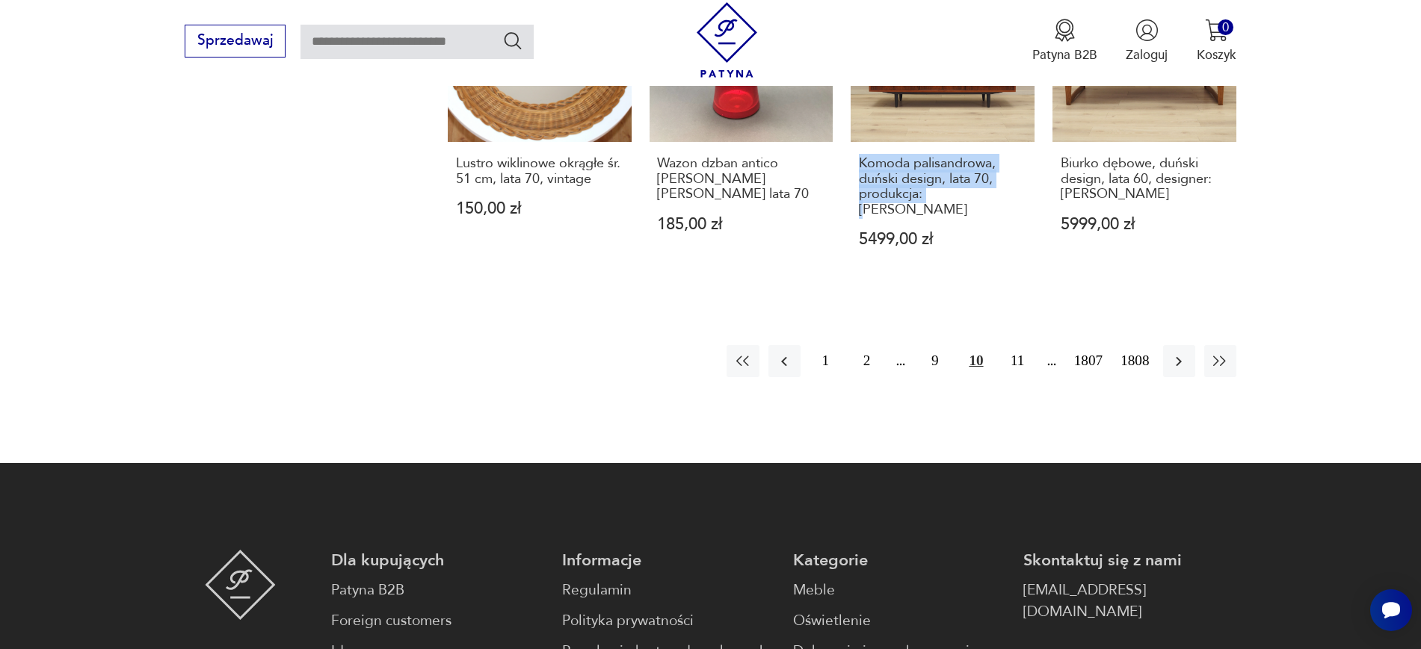
scroll to position [1606, 0]
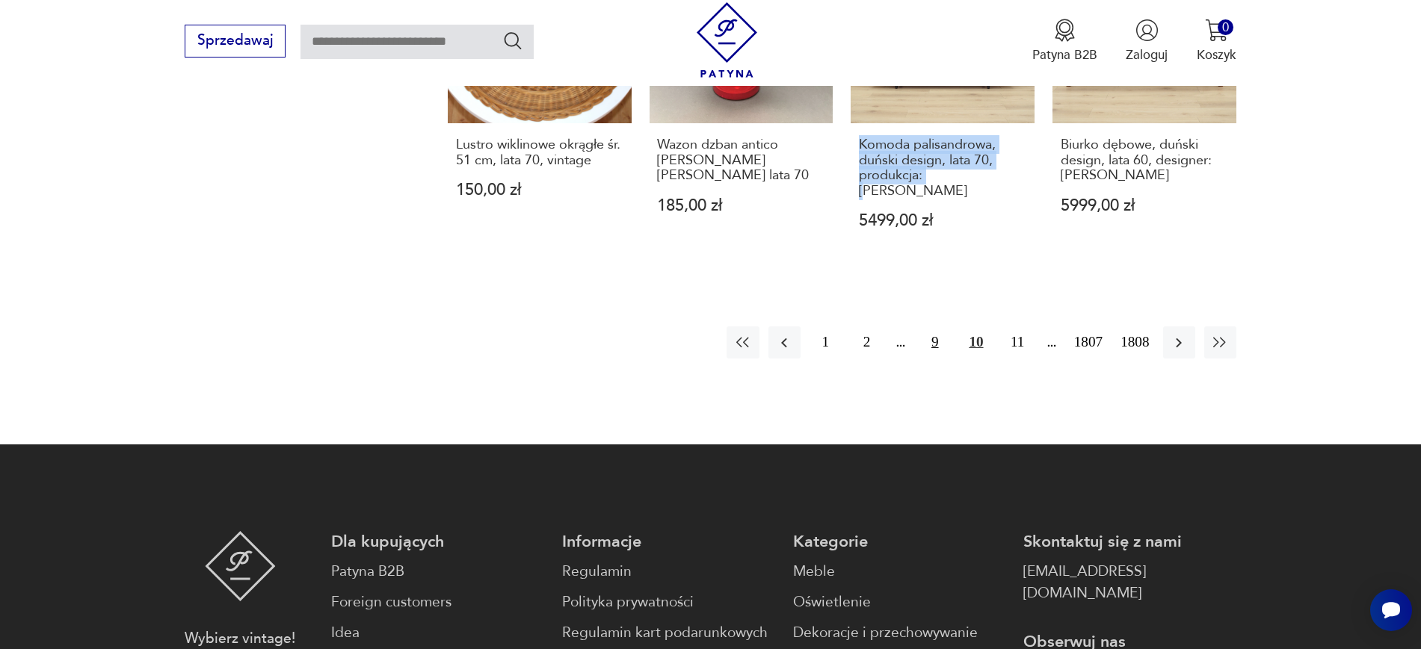
click at [931, 334] on button "9" at bounding box center [934, 343] width 32 height 32
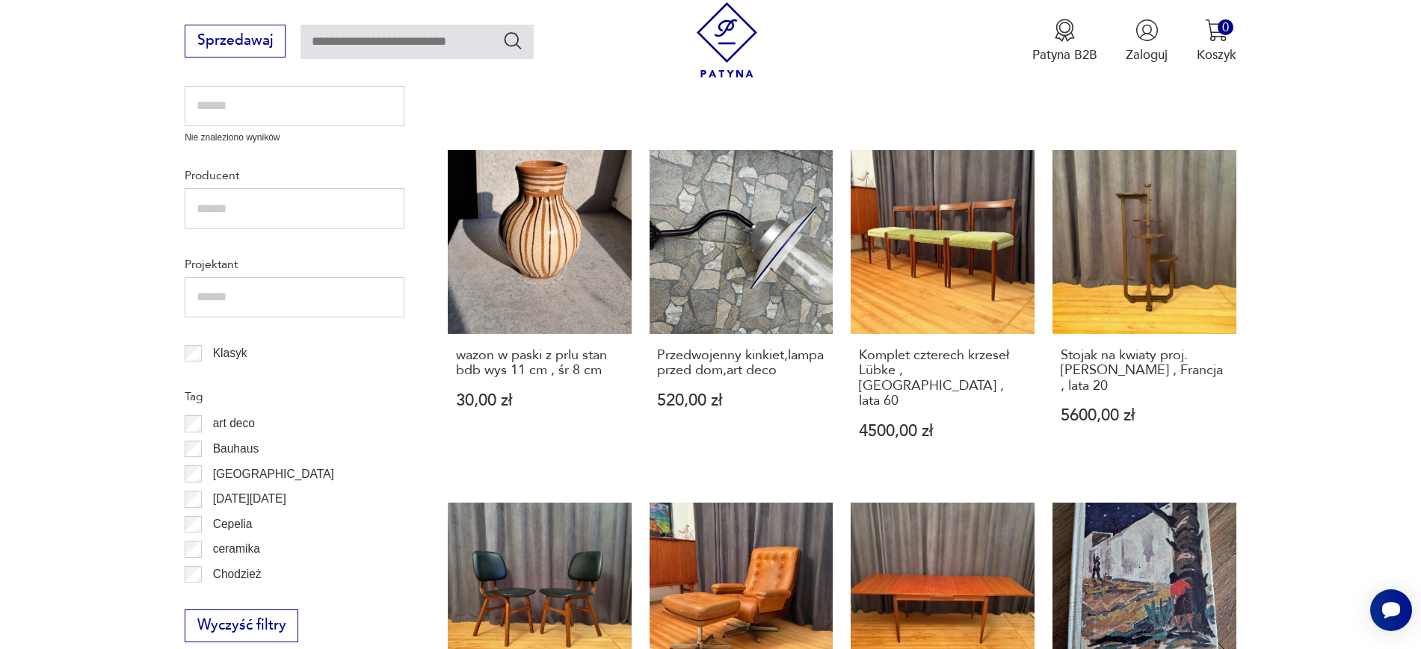
scroll to position [746, 0]
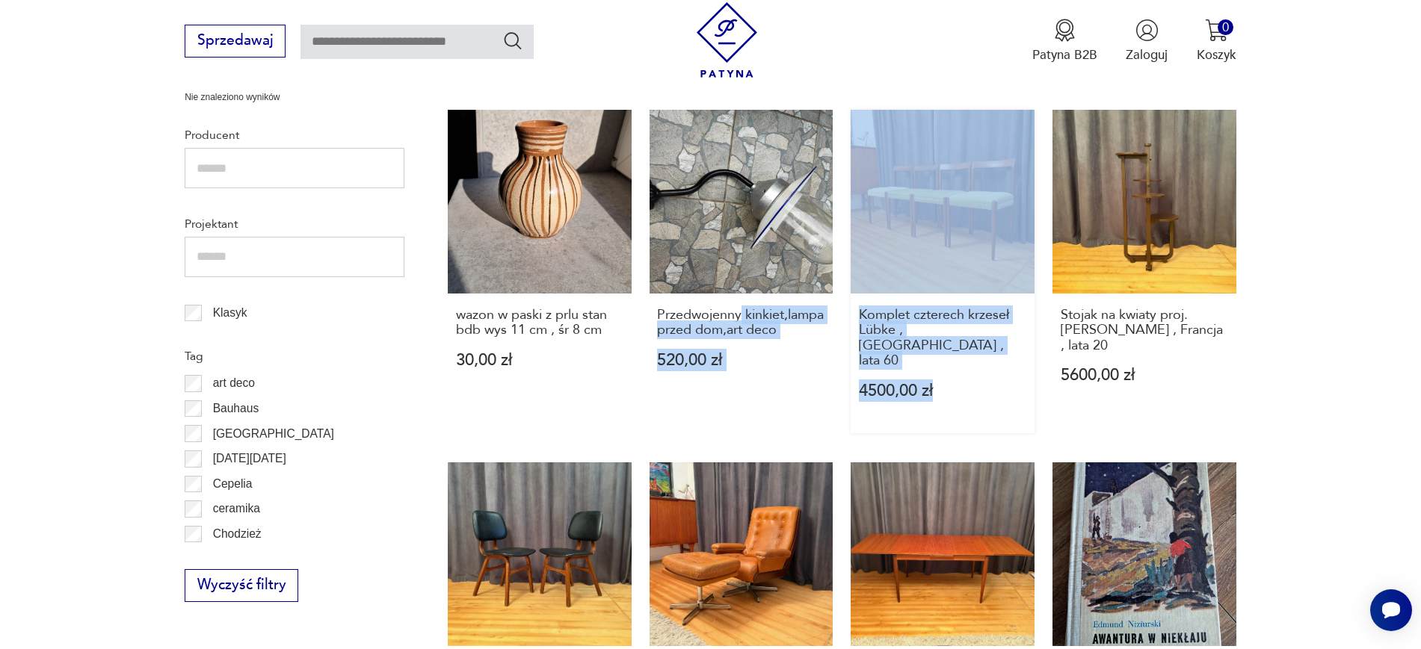
drag, startPoint x: 839, startPoint y: 320, endPoint x: 992, endPoint y: 376, distance: 163.1
click at [992, 376] on div "but popielniczka z prlu stan db, dł 12cm, wys 6 cm 30,00 zł wazonik z prlu stan…" at bounding box center [842, 456] width 788 height 1336
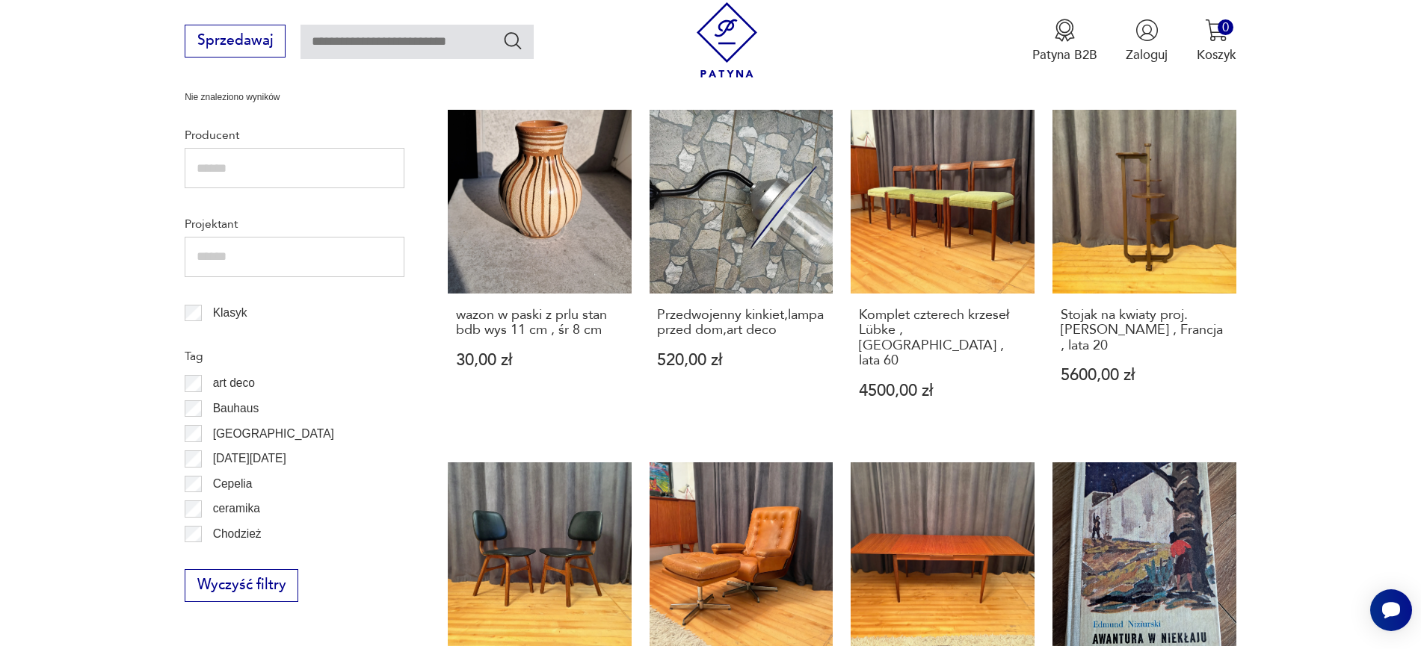
click at [1324, 433] on section "Filtruj produkty Cena MIN MAX OK Promocja Datowanie OK Kraj pochodzenia Nie zna…" at bounding box center [710, 518] width 1421 height 1573
drag, startPoint x: 843, startPoint y: 322, endPoint x: 1002, endPoint y: 345, distance: 160.9
click at [1002, 345] on div "but popielniczka z prlu stan db, dł 12cm, wys 6 cm 30,00 zł wazonik z prlu stan…" at bounding box center [842, 456] width 788 height 1336
drag, startPoint x: 1267, startPoint y: 368, endPoint x: 1062, endPoint y: 316, distance: 212.1
click at [1062, 316] on section "Filtruj produkty Cena MIN MAX OK Promocja Datowanie OK Kraj pochodzenia Nie zna…" at bounding box center [710, 518] width 1421 height 1573
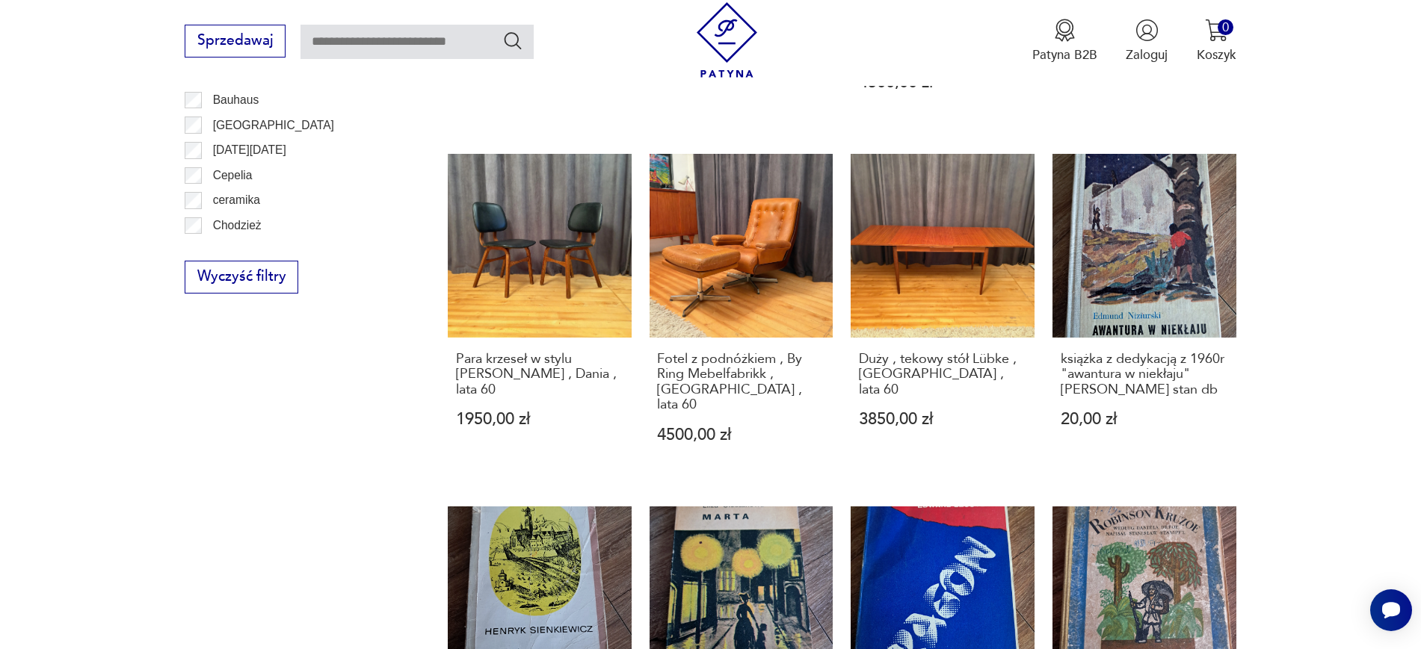
scroll to position [1120, 0]
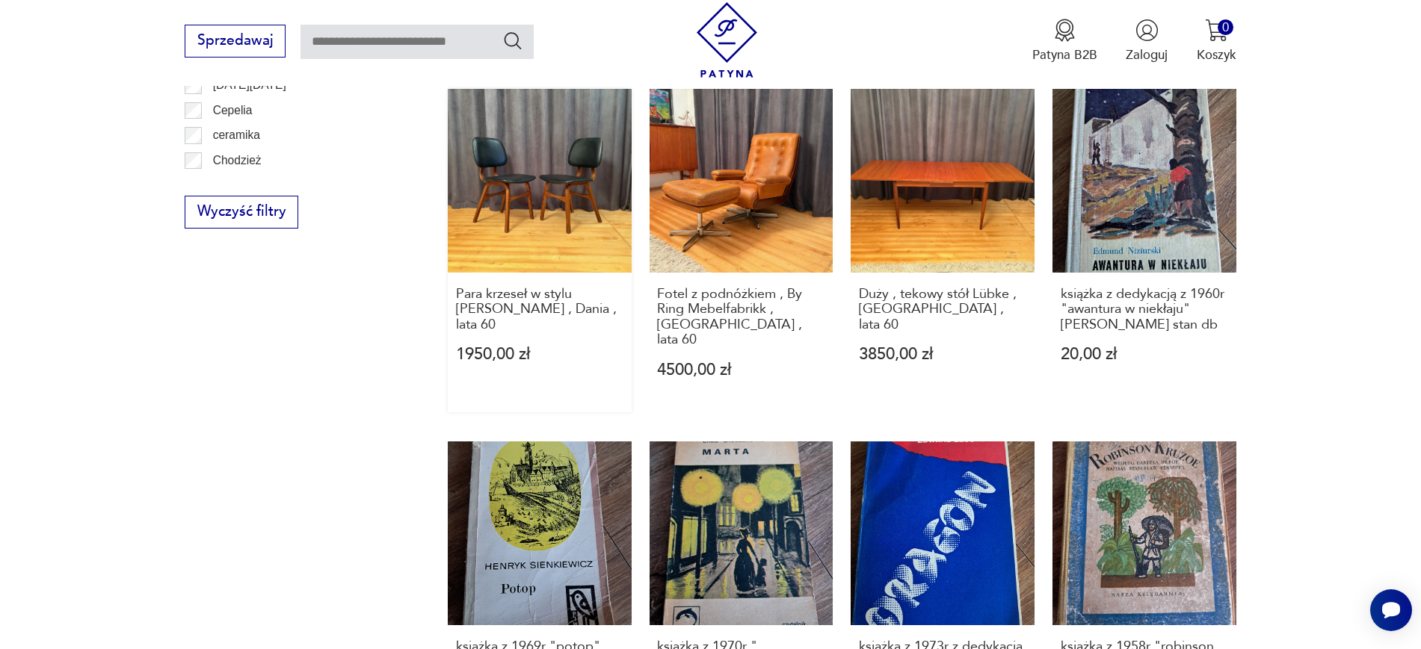
drag, startPoint x: 427, startPoint y: 293, endPoint x: 617, endPoint y: 319, distance: 192.4
click at [617, 319] on section "Filtruj produkty Cena MIN MAX OK Promocja Datowanie OK Kraj pochodzenia Nie zna…" at bounding box center [710, 144] width 1421 height 1573
drag, startPoint x: 646, startPoint y: 285, endPoint x: 776, endPoint y: 323, distance: 135.3
click at [776, 323] on div "but popielniczka z prlu stan db, dł 12cm, wys 6 cm 30,00 zł wazonik z prlu stan…" at bounding box center [842, 82] width 788 height 1336
drag, startPoint x: 849, startPoint y: 293, endPoint x: 975, endPoint y: 315, distance: 128.1
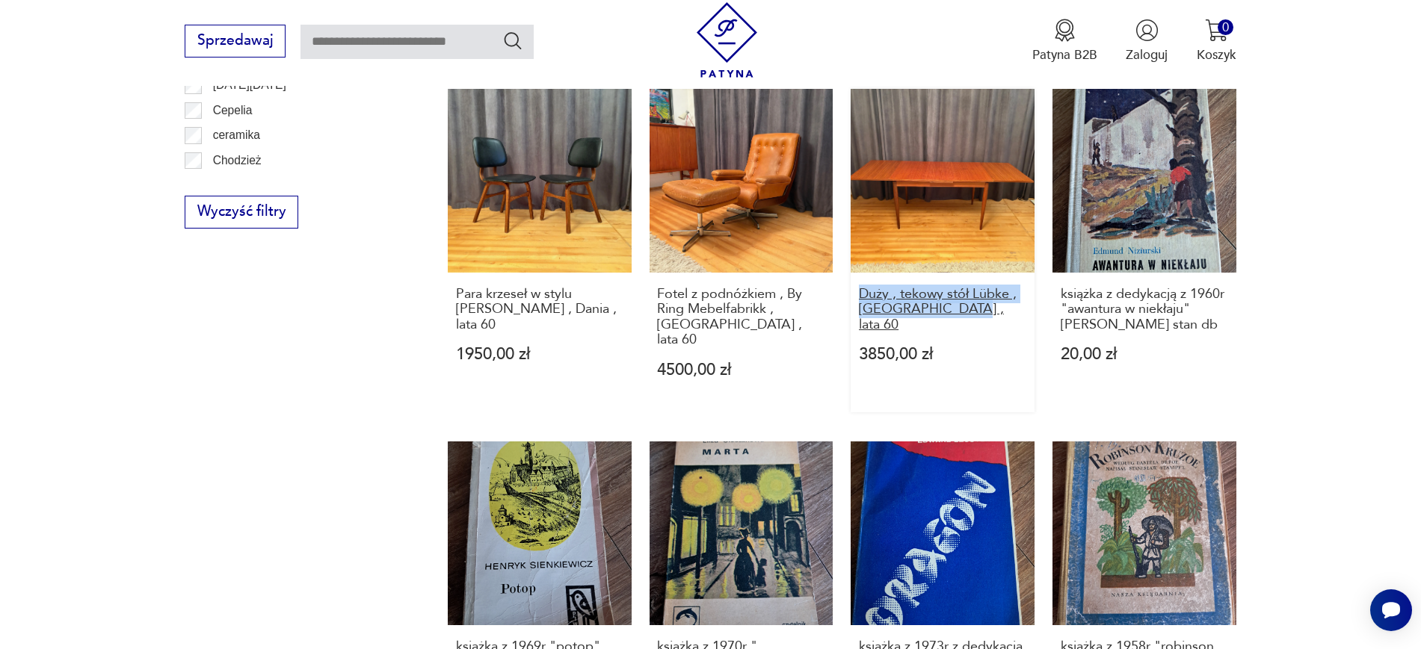
click at [975, 315] on div "but popielniczka z prlu stan db, dł 12cm, wys 6 cm 30,00 zł wazonik z prlu stan…" at bounding box center [842, 82] width 788 height 1336
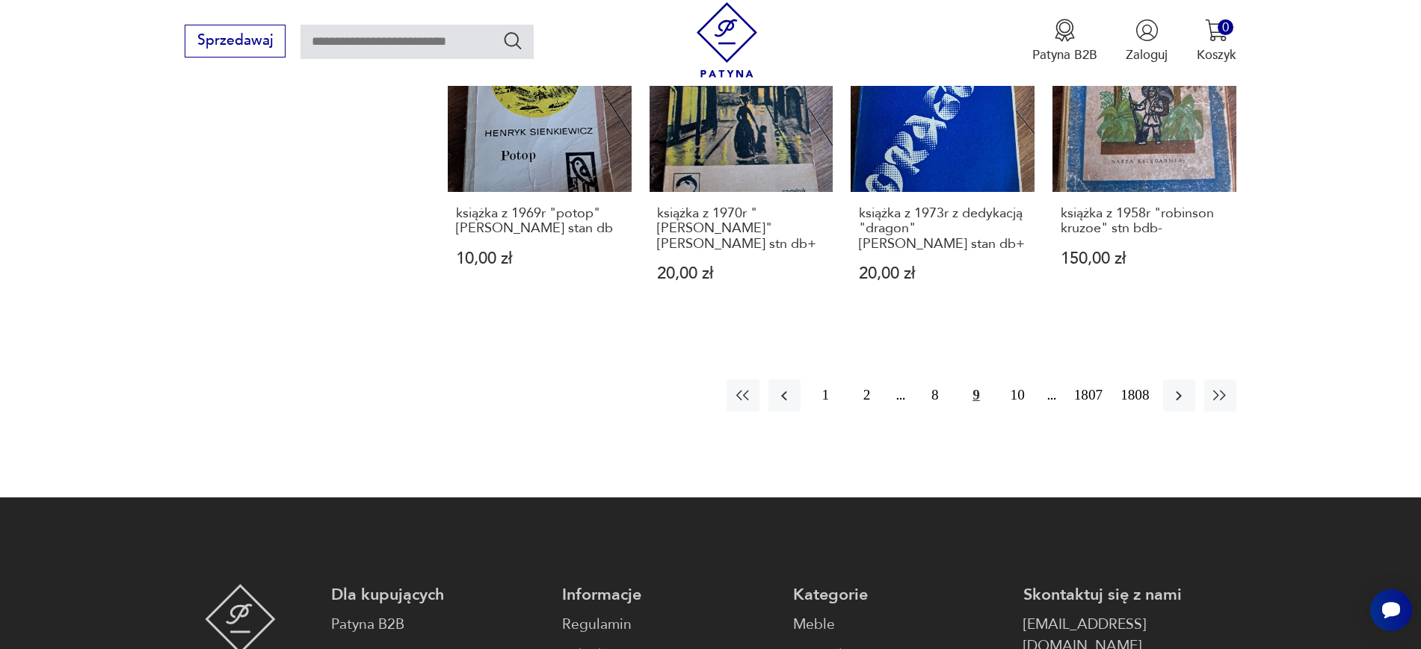
scroll to position [1615, 0]
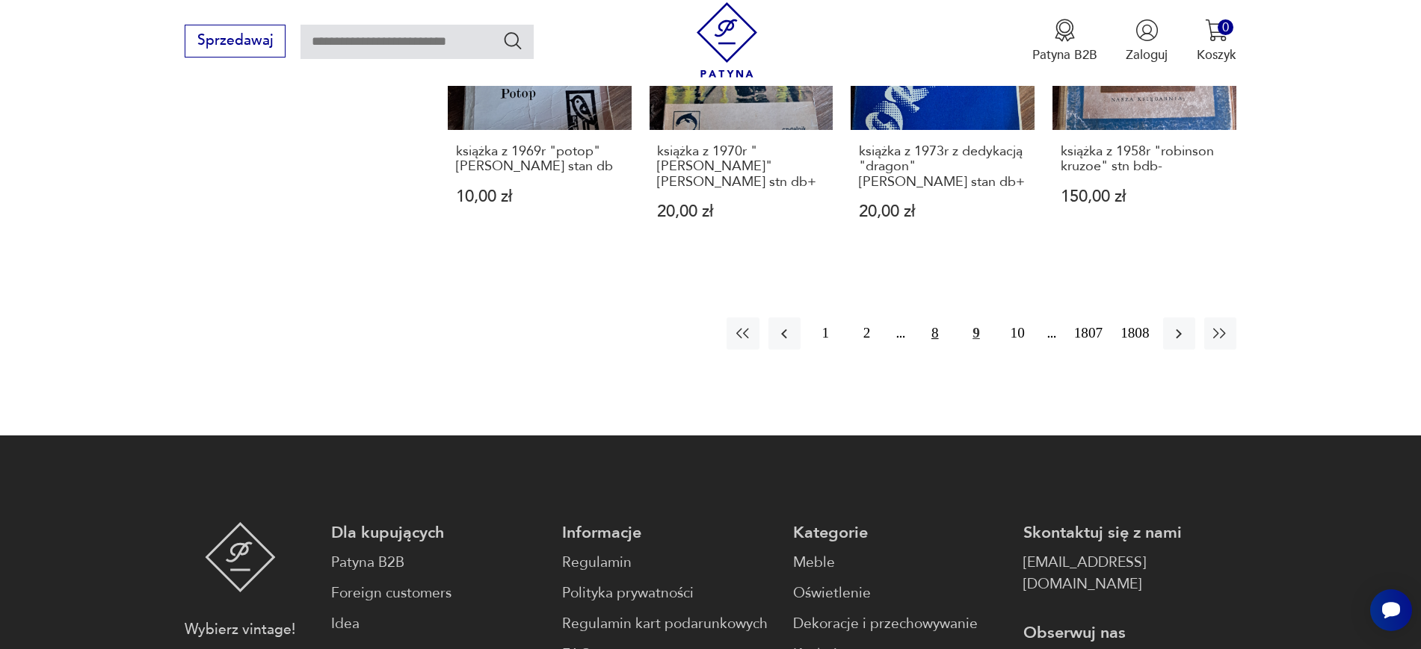
click at [939, 318] on button "8" at bounding box center [934, 334] width 32 height 32
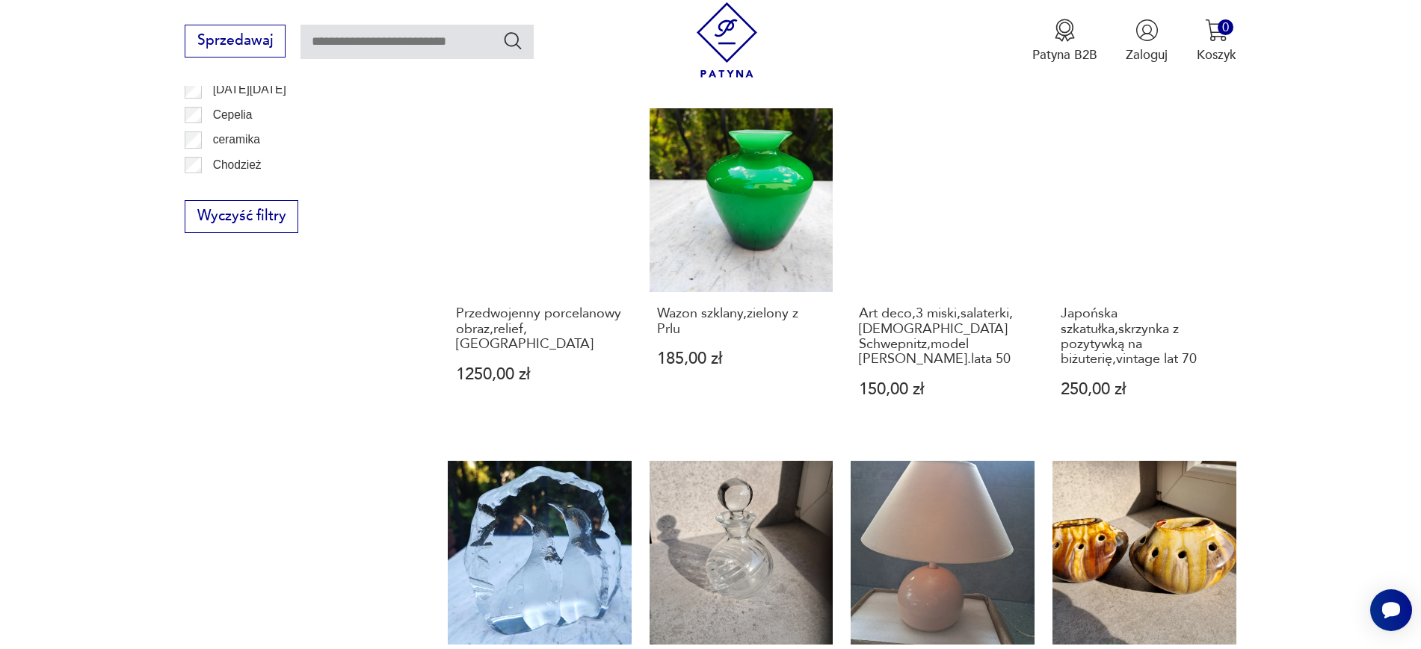
scroll to position [1185, 0]
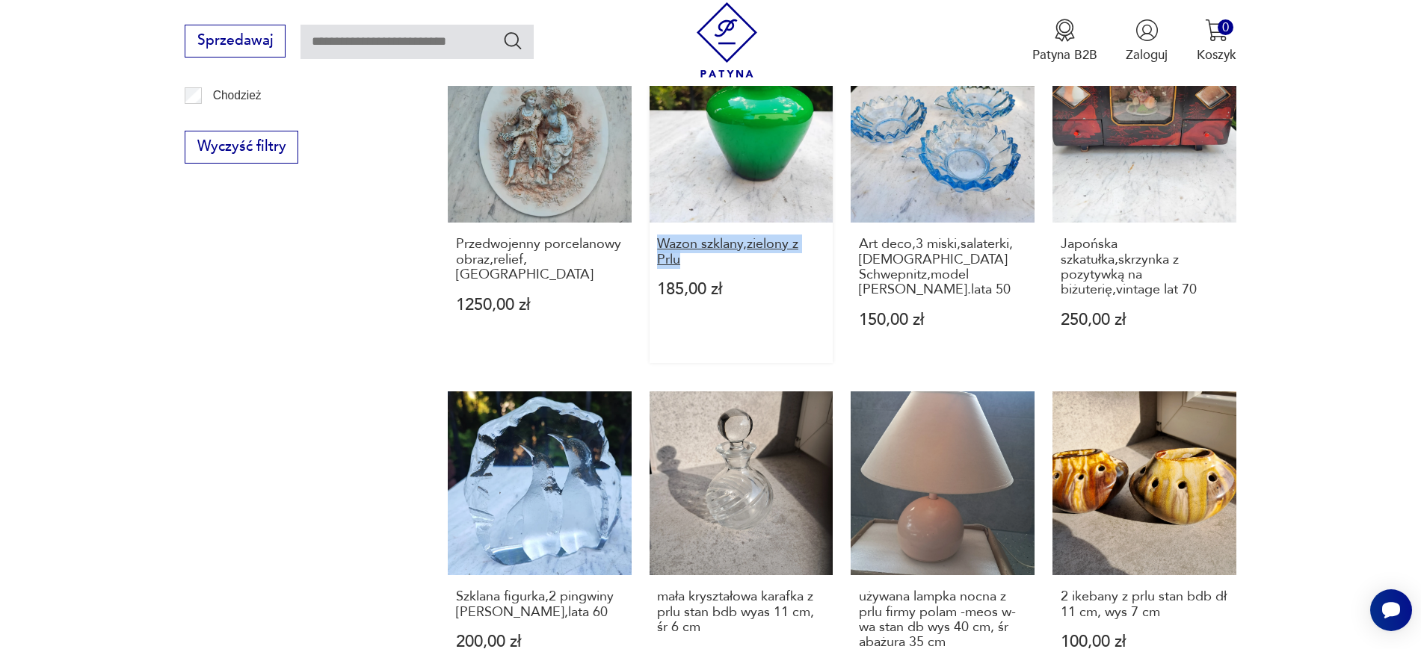
drag, startPoint x: 646, startPoint y: 240, endPoint x: 703, endPoint y: 260, distance: 61.0
click at [703, 260] on div "Porcelanowa bombonierka przedwojenna,Bavaria 175,00 zł książka z 1967r "timur i…" at bounding box center [842, 32] width 788 height 1367
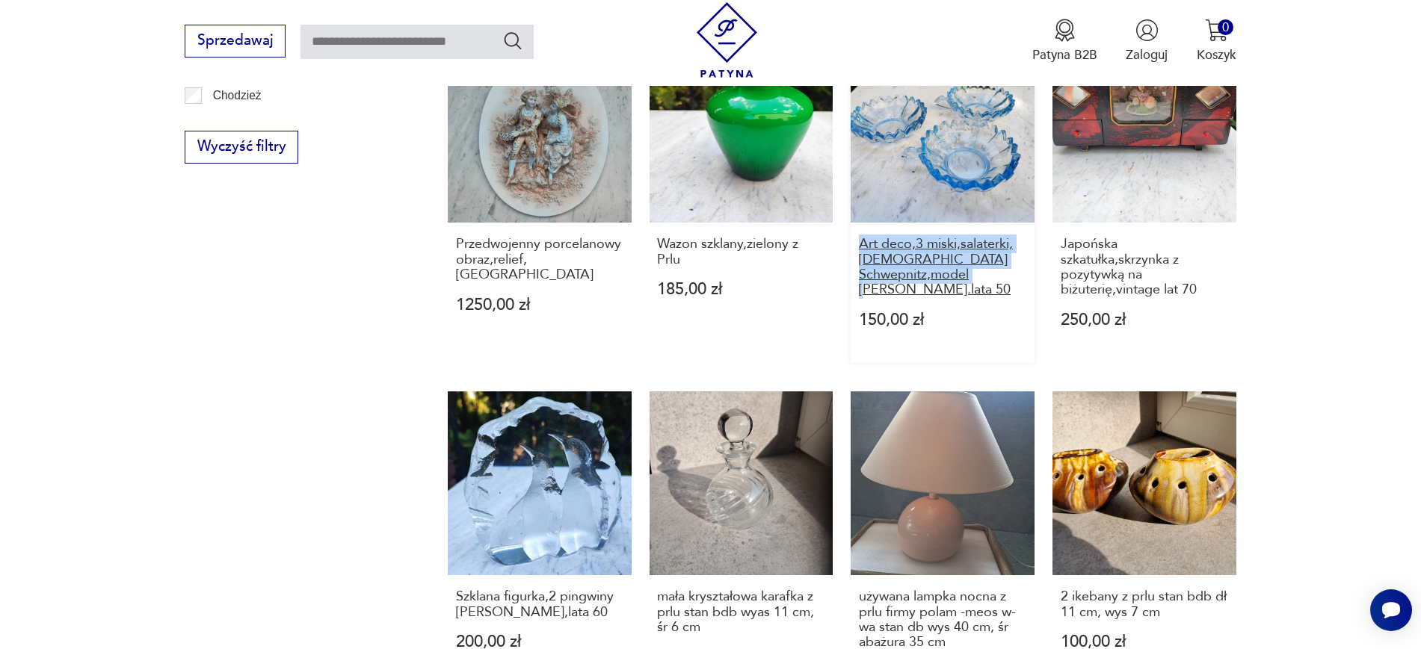
drag, startPoint x: 845, startPoint y: 235, endPoint x: 954, endPoint y: 294, distance: 124.1
click at [954, 294] on div "Porcelanowa bombonierka przedwojenna,Bavaria 175,00 zł książka z 1967r "timur i…" at bounding box center [842, 32] width 788 height 1367
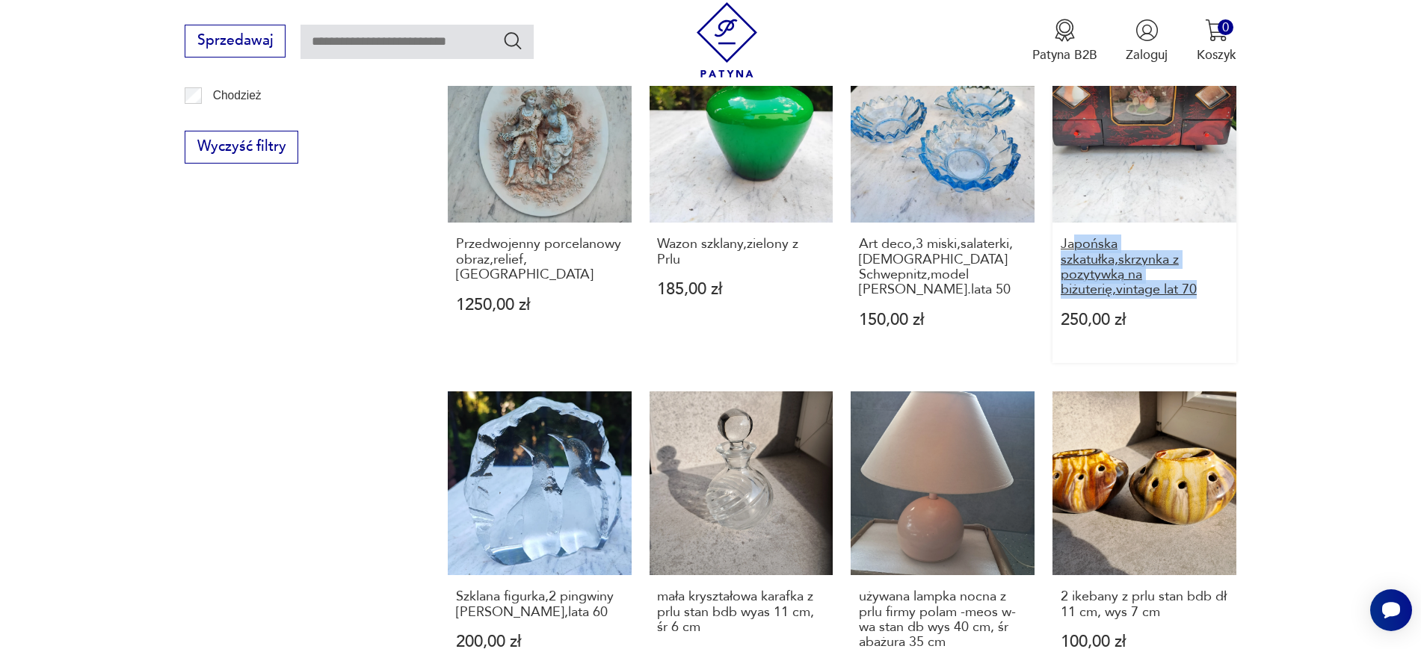
drag, startPoint x: 1291, startPoint y: 292, endPoint x: 1075, endPoint y: 245, distance: 221.1
click at [1075, 245] on section "Filtruj produkty Cena MIN MAX OK Promocja Datowanie OK Kraj pochodzenia Nie zna…" at bounding box center [710, 95] width 1421 height 1604
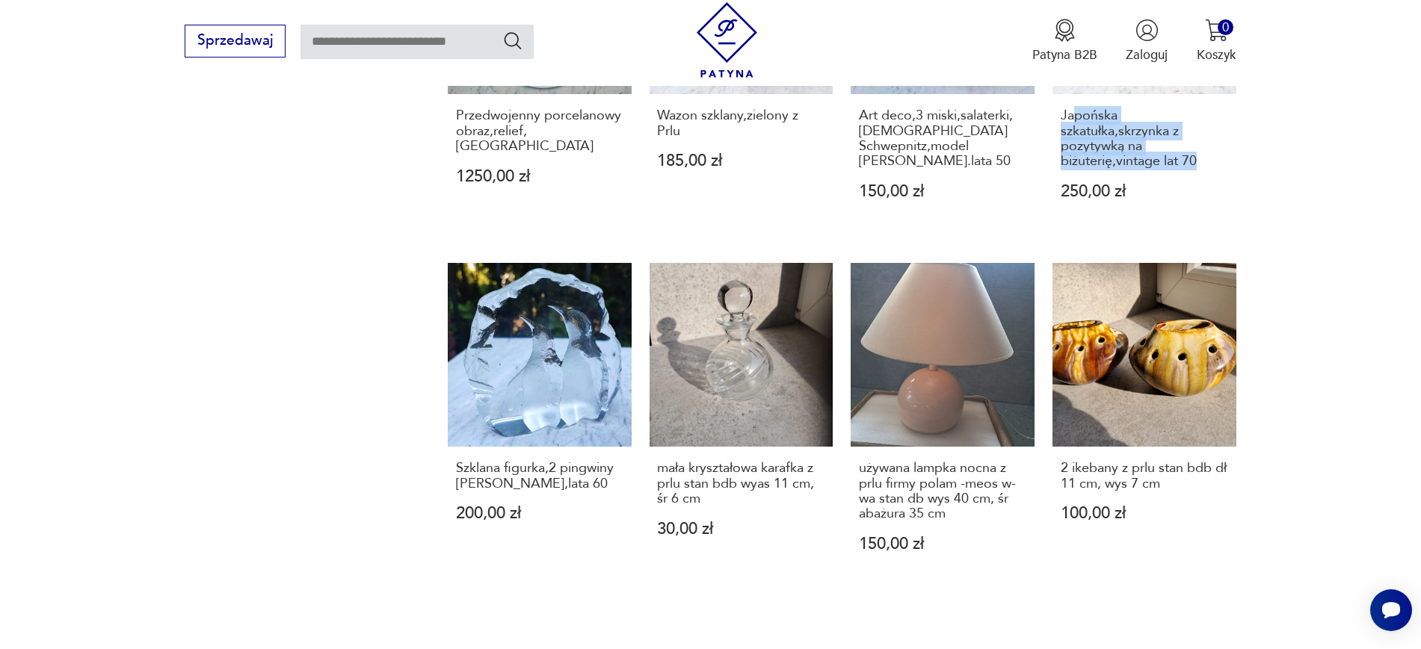
scroll to position [1521, 0]
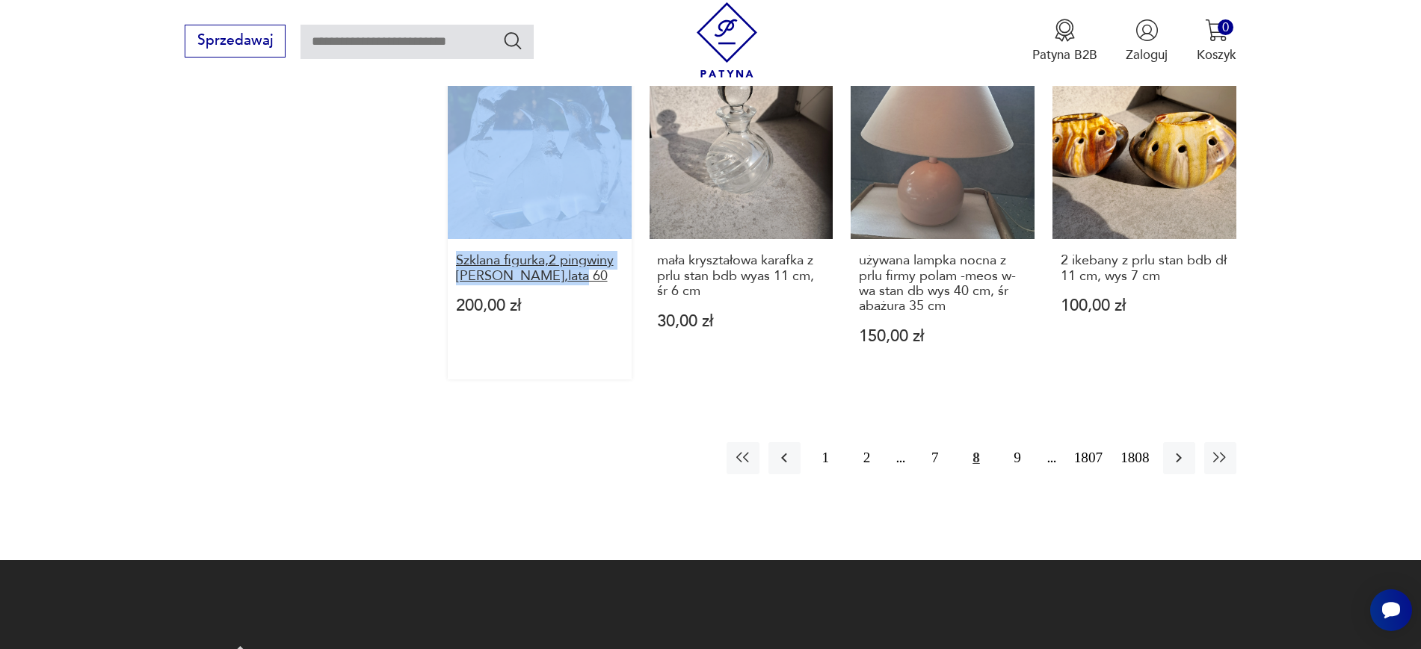
drag, startPoint x: 421, startPoint y: 252, endPoint x: 570, endPoint y: 274, distance: 150.3
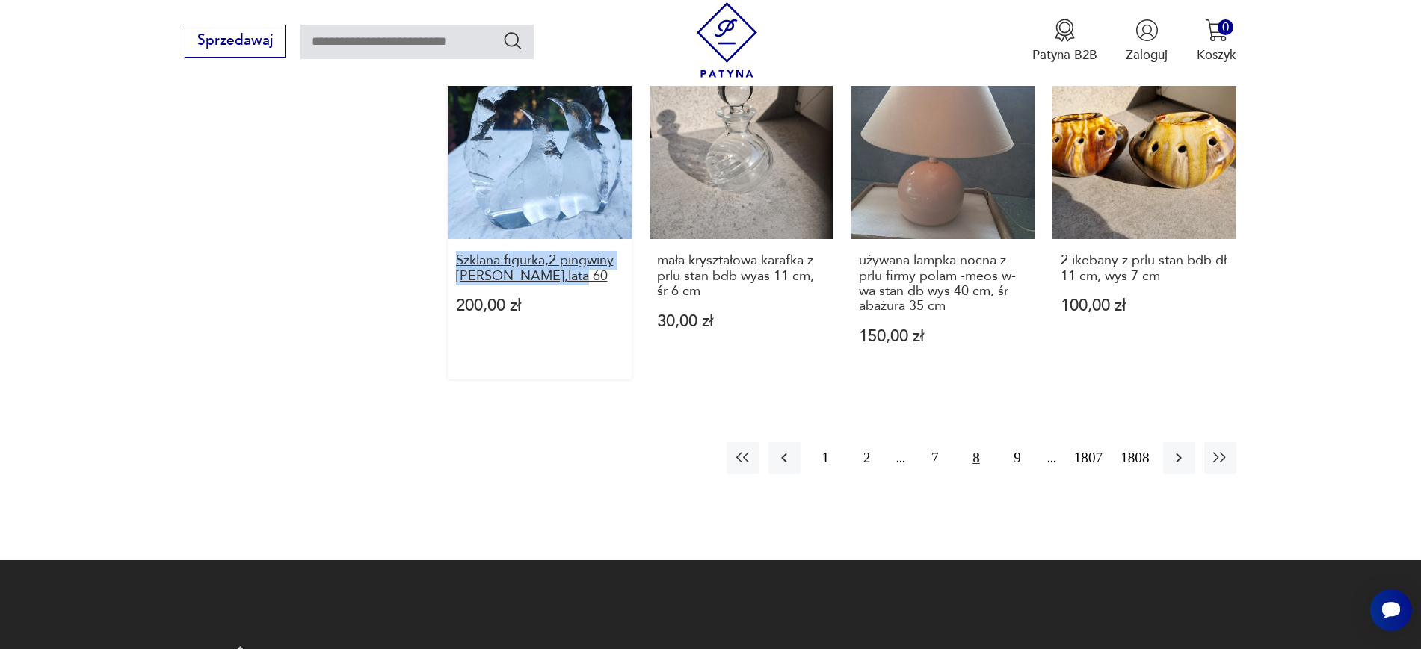
drag, startPoint x: 446, startPoint y: 260, endPoint x: 568, endPoint y: 275, distance: 122.7
click at [947, 466] on button "7" at bounding box center [934, 458] width 32 height 32
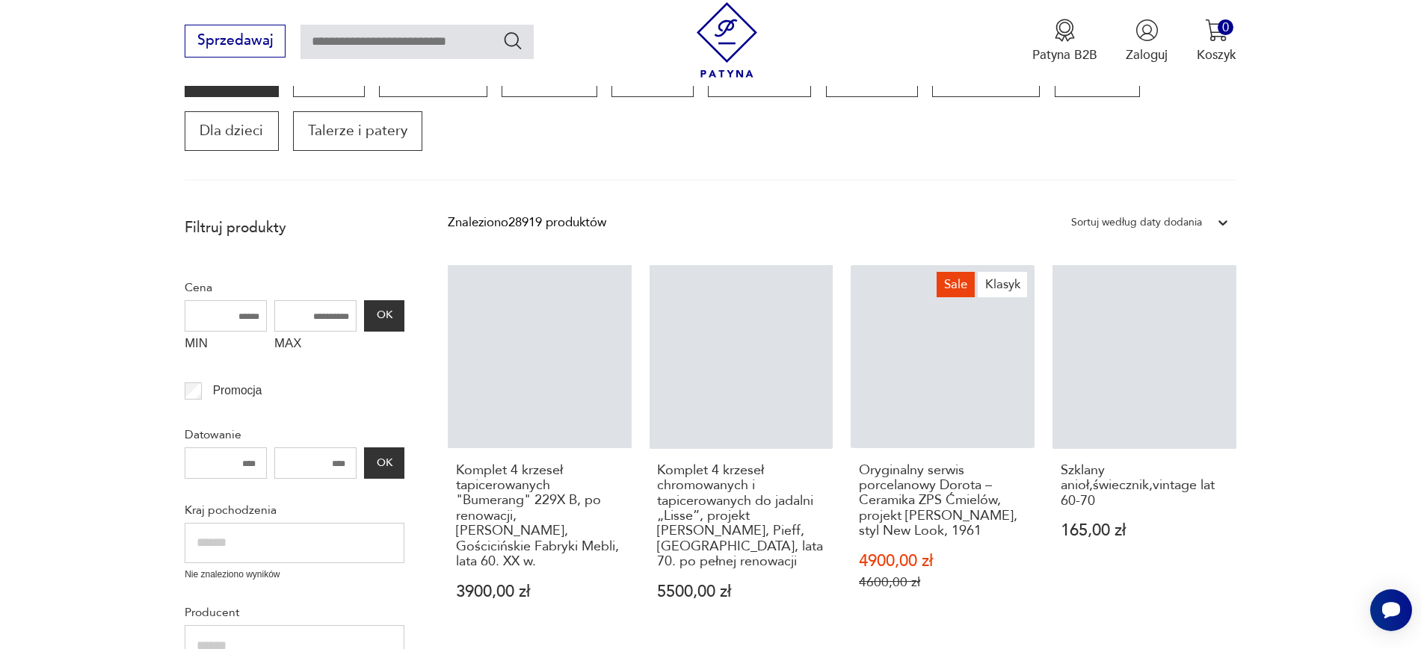
scroll to position [253, 0]
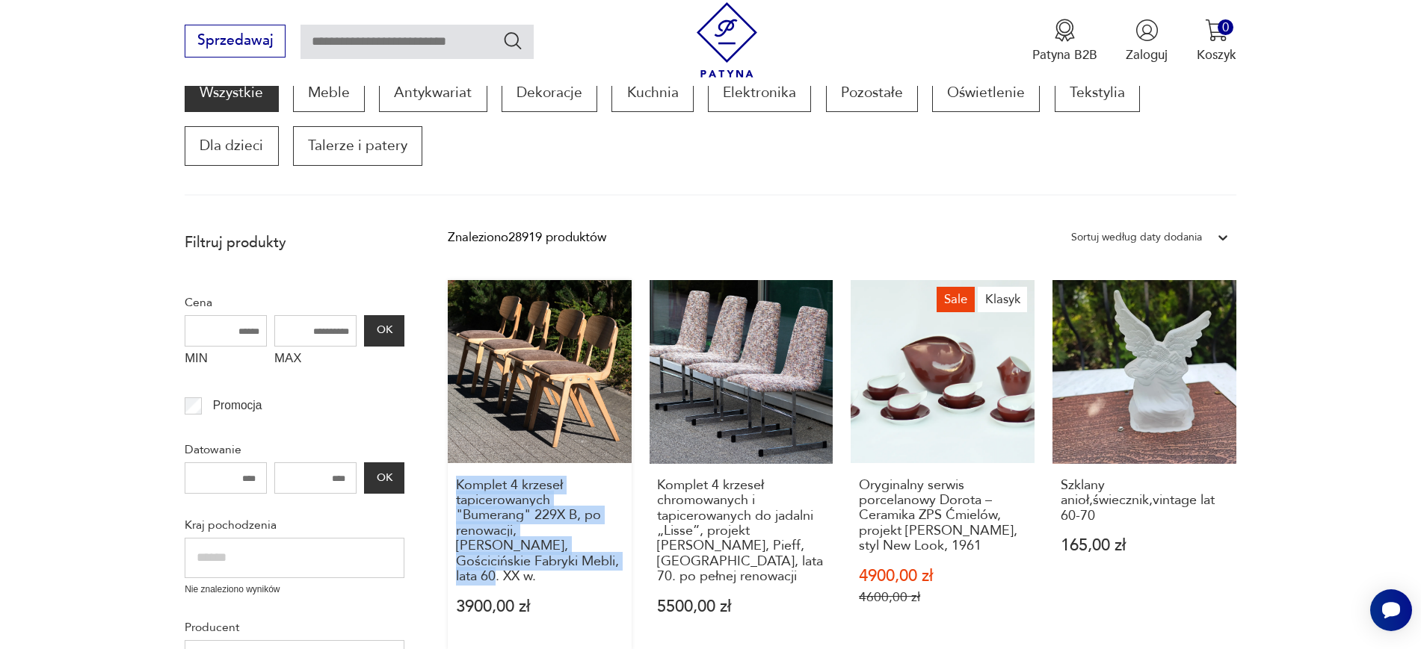
drag, startPoint x: 445, startPoint y: 477, endPoint x: 573, endPoint y: 573, distance: 160.7
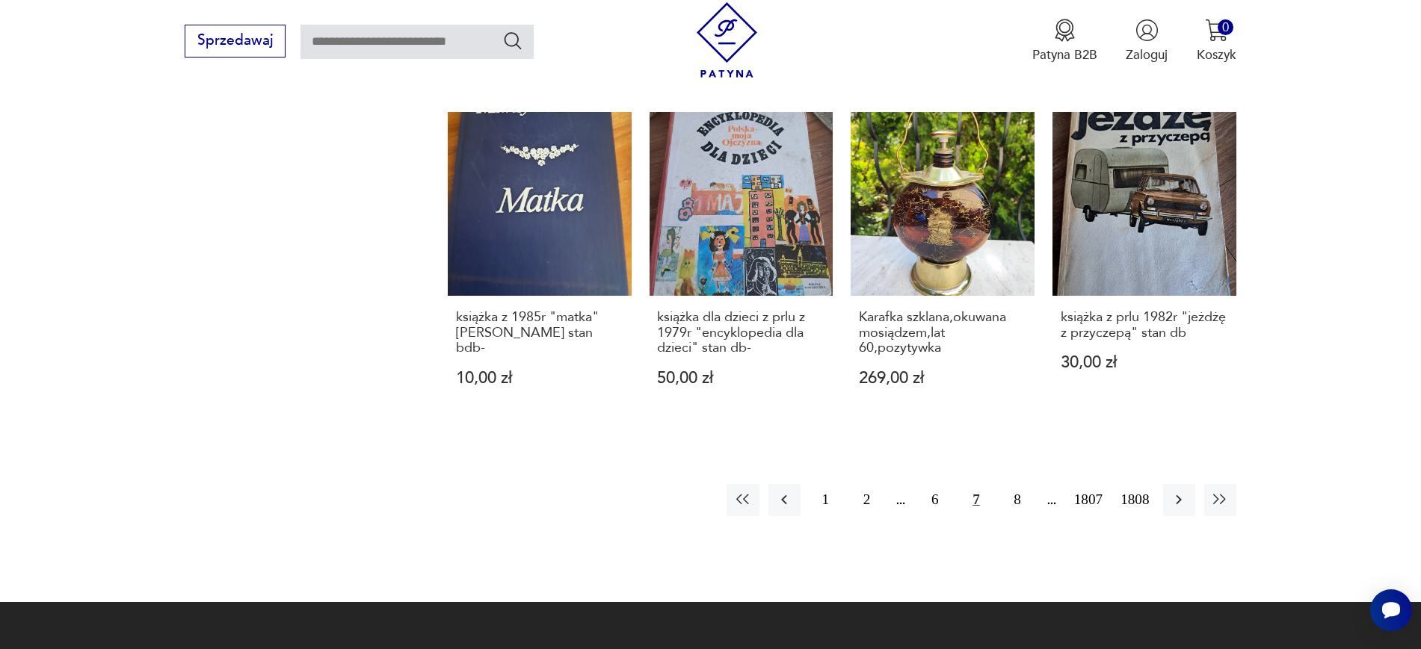
scroll to position [1519, 0]
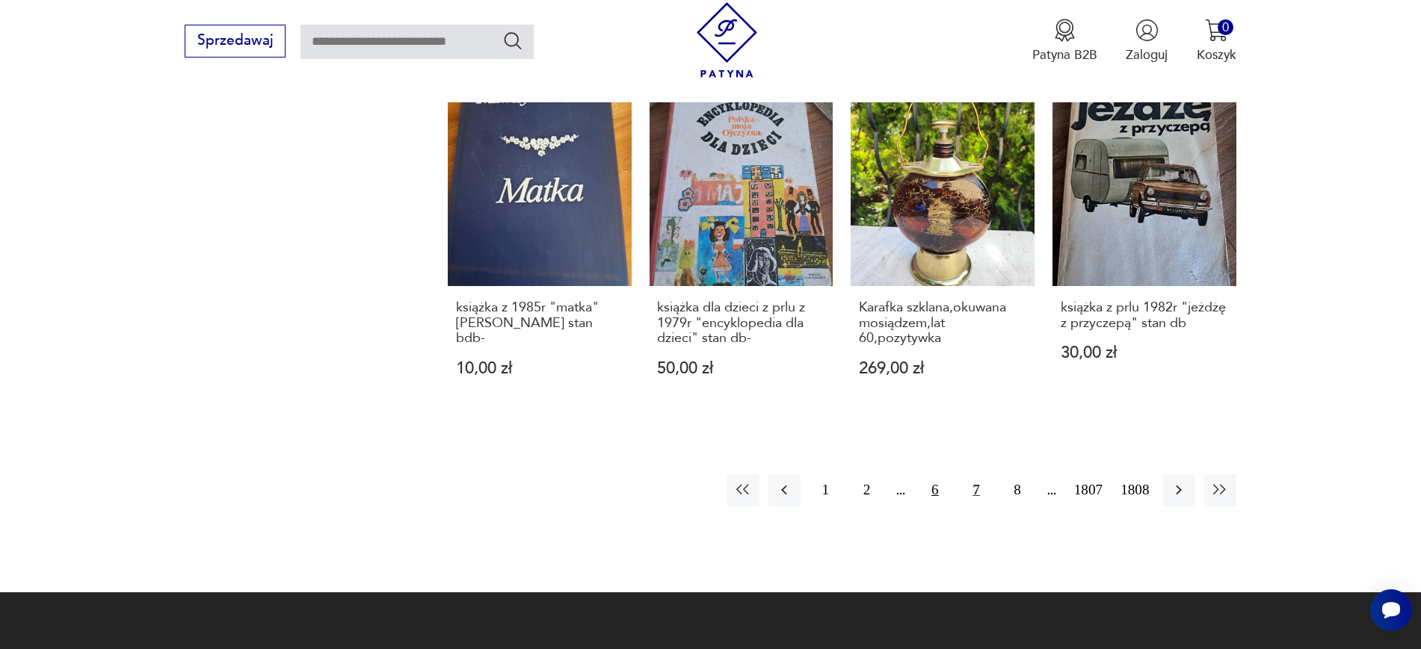
click at [928, 502] on button "6" at bounding box center [934, 491] width 32 height 32
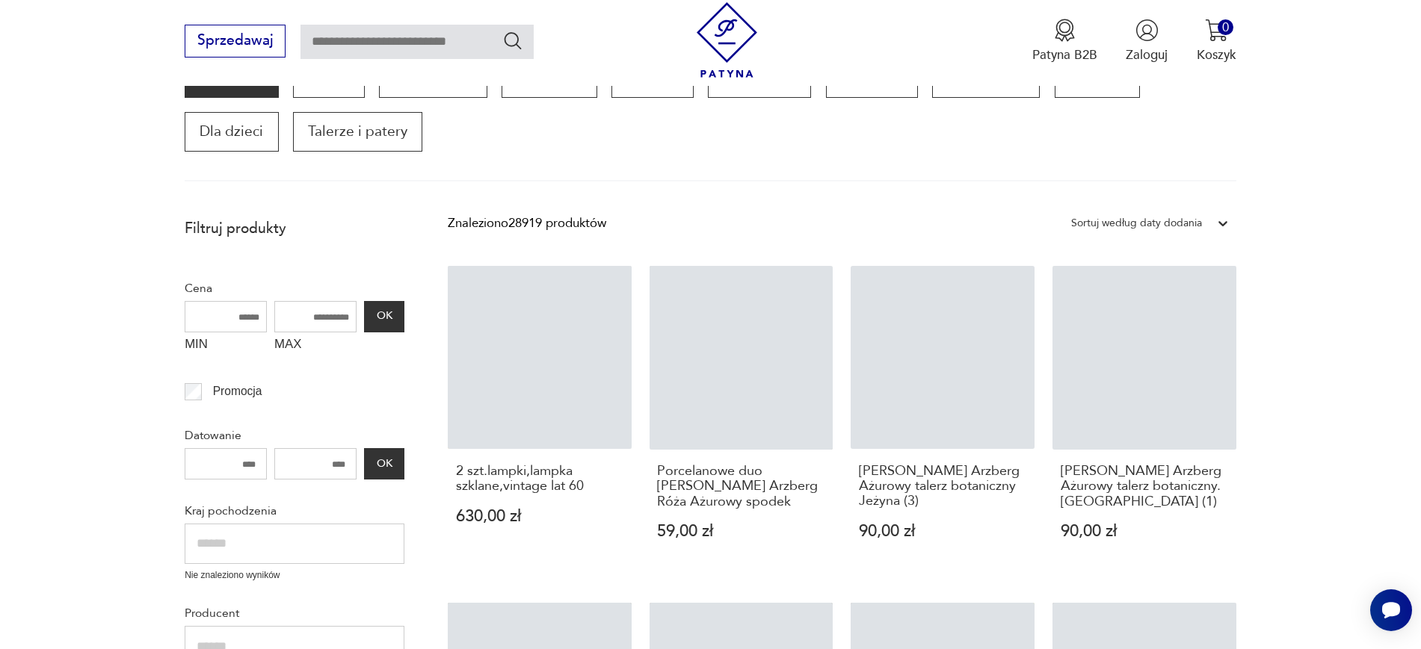
scroll to position [253, 0]
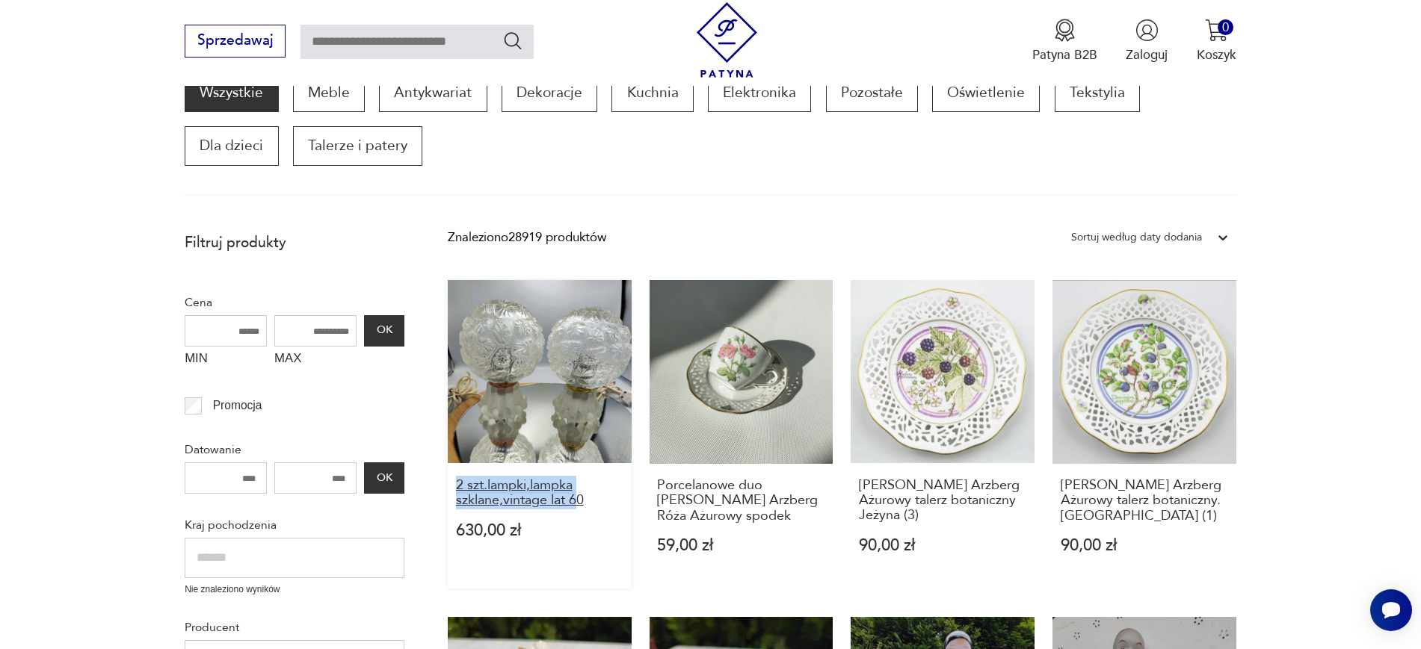
drag, startPoint x: 436, startPoint y: 484, endPoint x: 582, endPoint y: 509, distance: 147.9
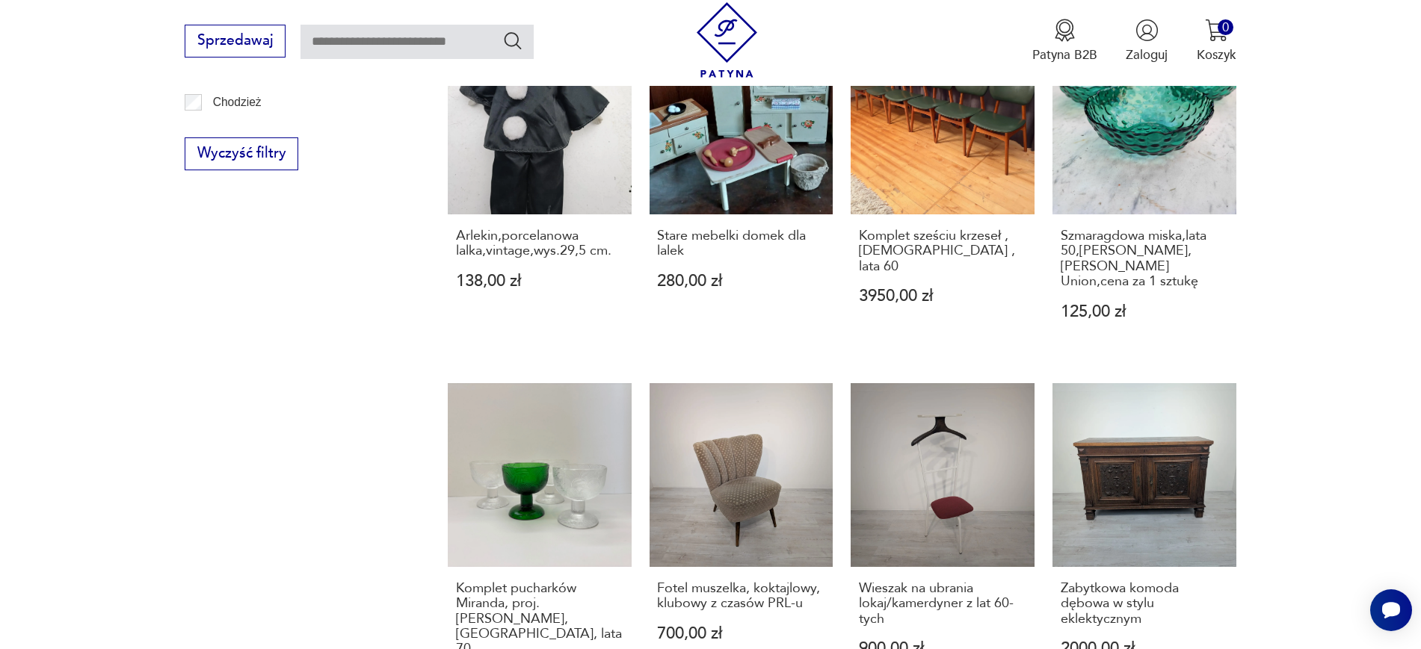
scroll to position [1193, 0]
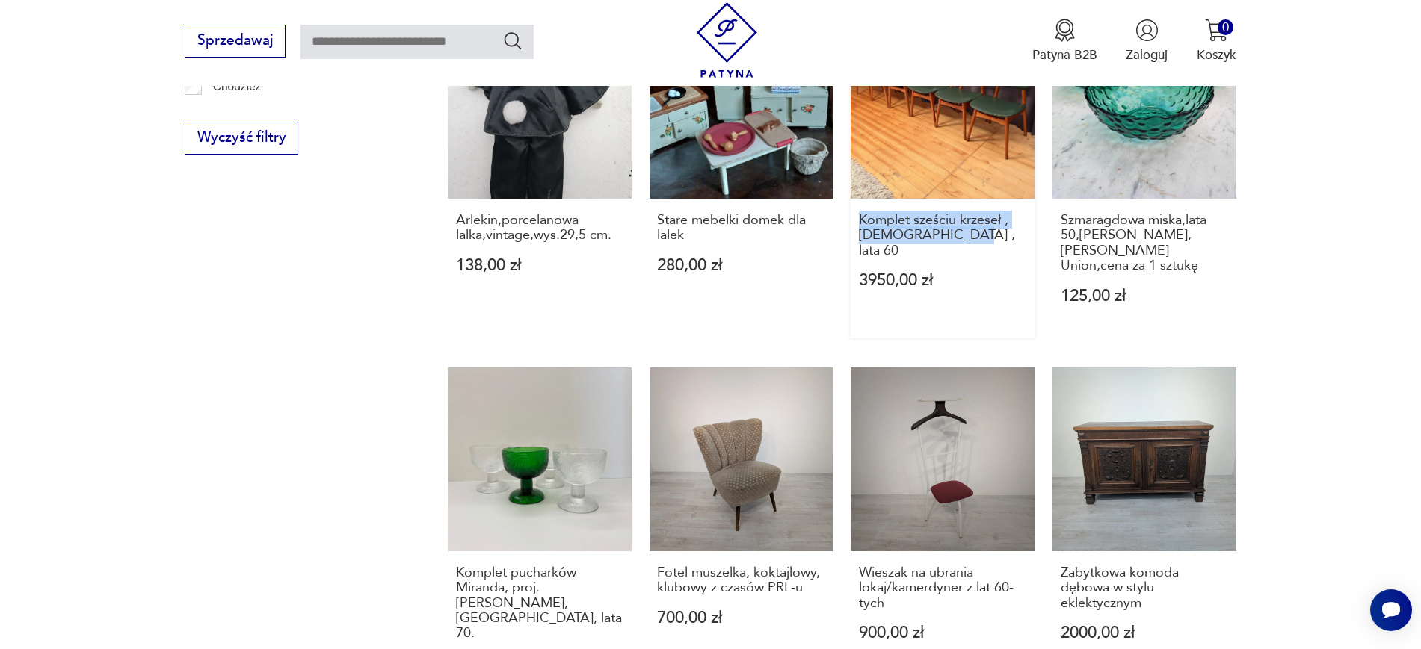
drag, startPoint x: 847, startPoint y: 219, endPoint x: 971, endPoint y: 247, distance: 127.3
click at [971, 247] on div "2 szt.lampki,lampka szklane,vintage lat 60 630,00 zł Porcelanowe duo Schumann A…" at bounding box center [842, 23] width 788 height 1367
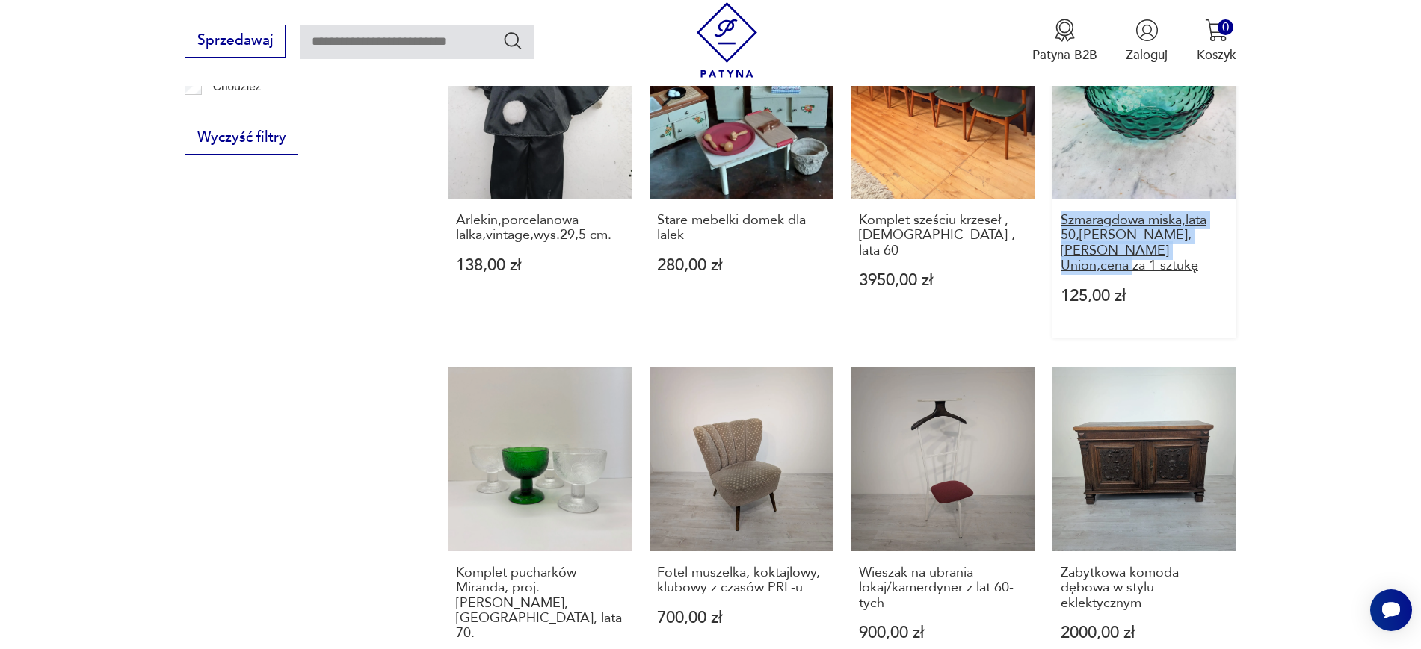
drag, startPoint x: 1281, startPoint y: 254, endPoint x: 1060, endPoint y: 225, distance: 223.1
click at [1060, 225] on section "Filtruj produkty Cena MIN MAX OK Promocja Datowanie OK Kraj pochodzenia Nie zna…" at bounding box center [710, 86] width 1421 height 1604
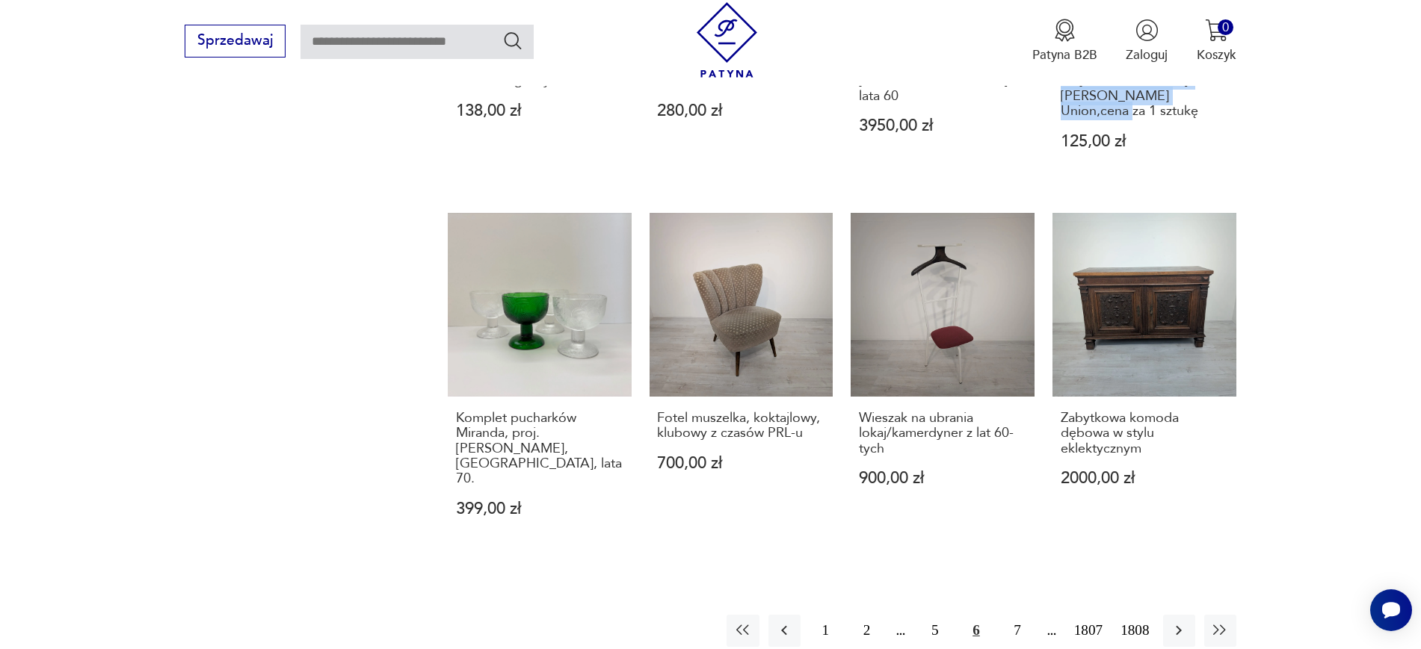
scroll to position [1361, 0]
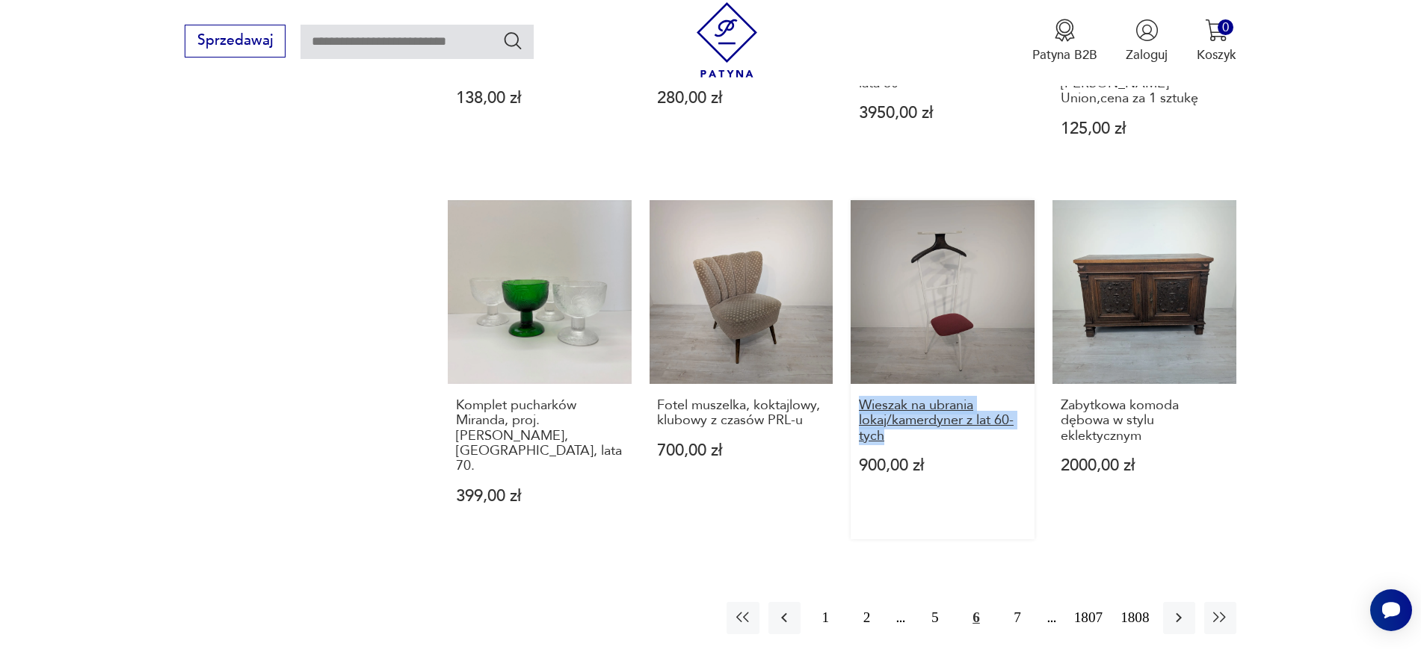
drag, startPoint x: 848, startPoint y: 385, endPoint x: 886, endPoint y: 421, distance: 51.8
click at [923, 602] on button "5" at bounding box center [934, 618] width 32 height 32
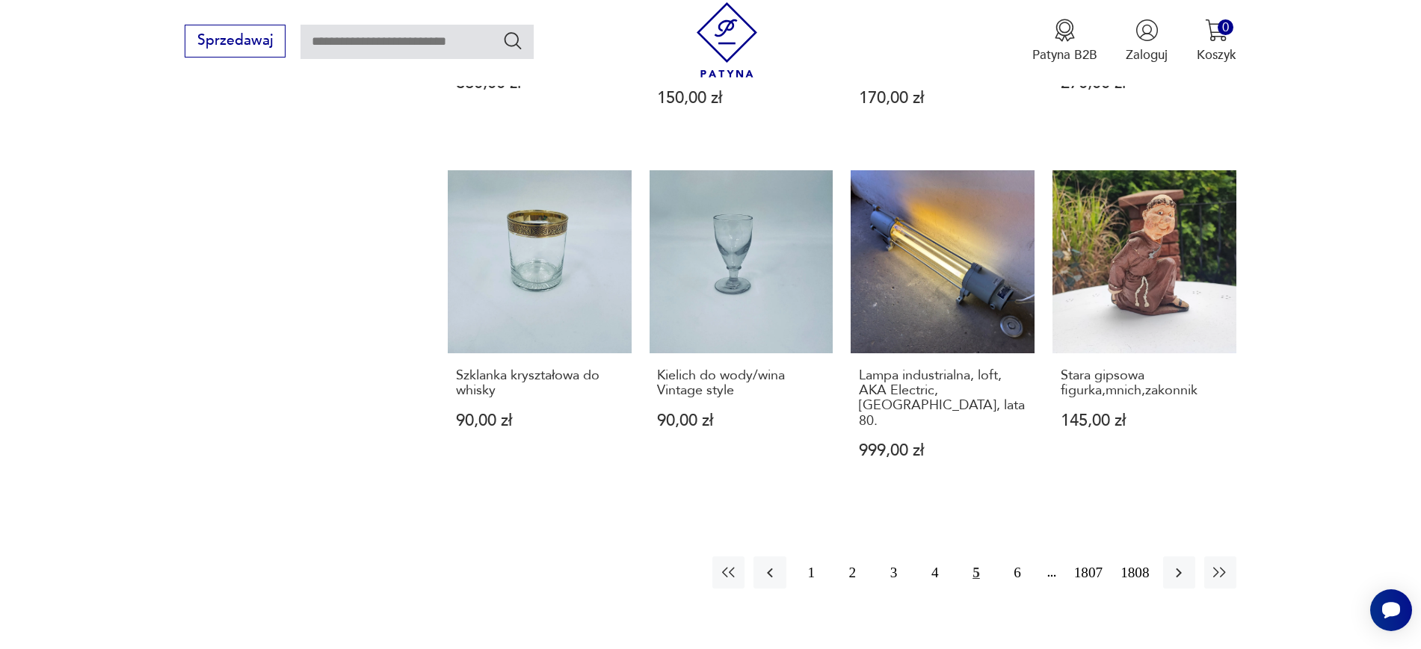
scroll to position [1348, 0]
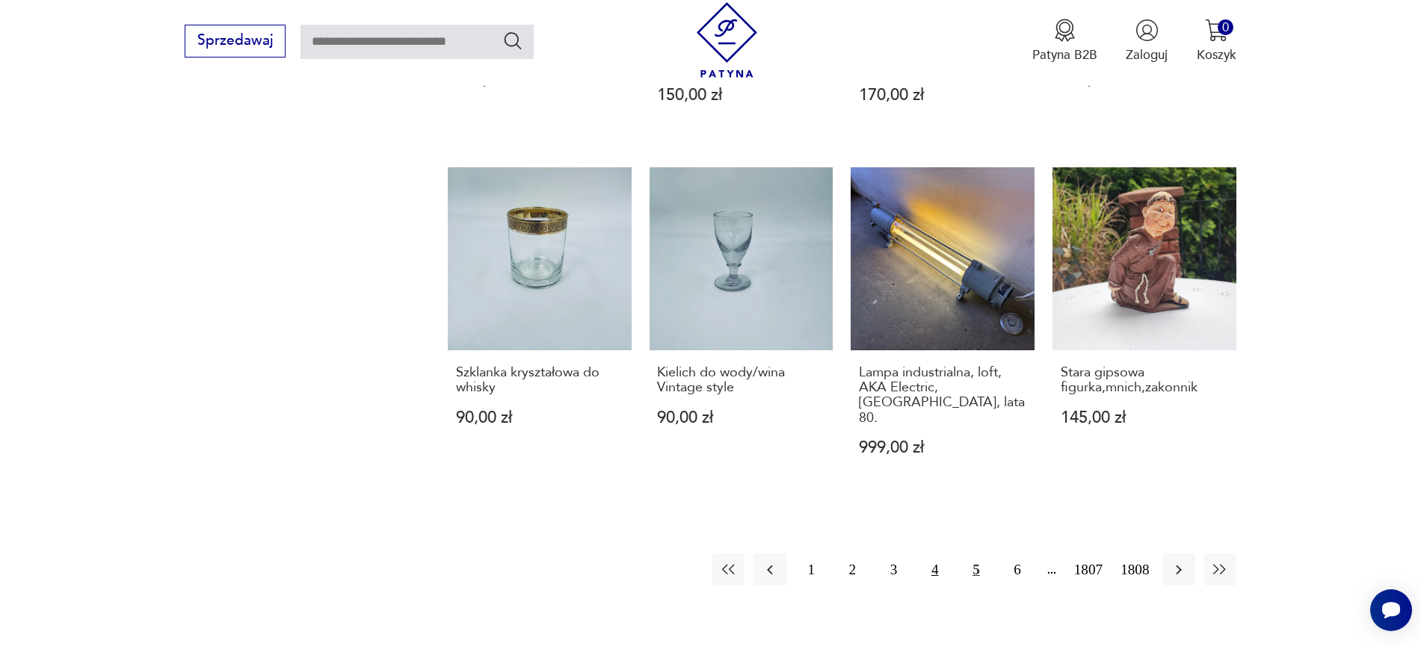
click at [946, 554] on button "4" at bounding box center [934, 570] width 32 height 32
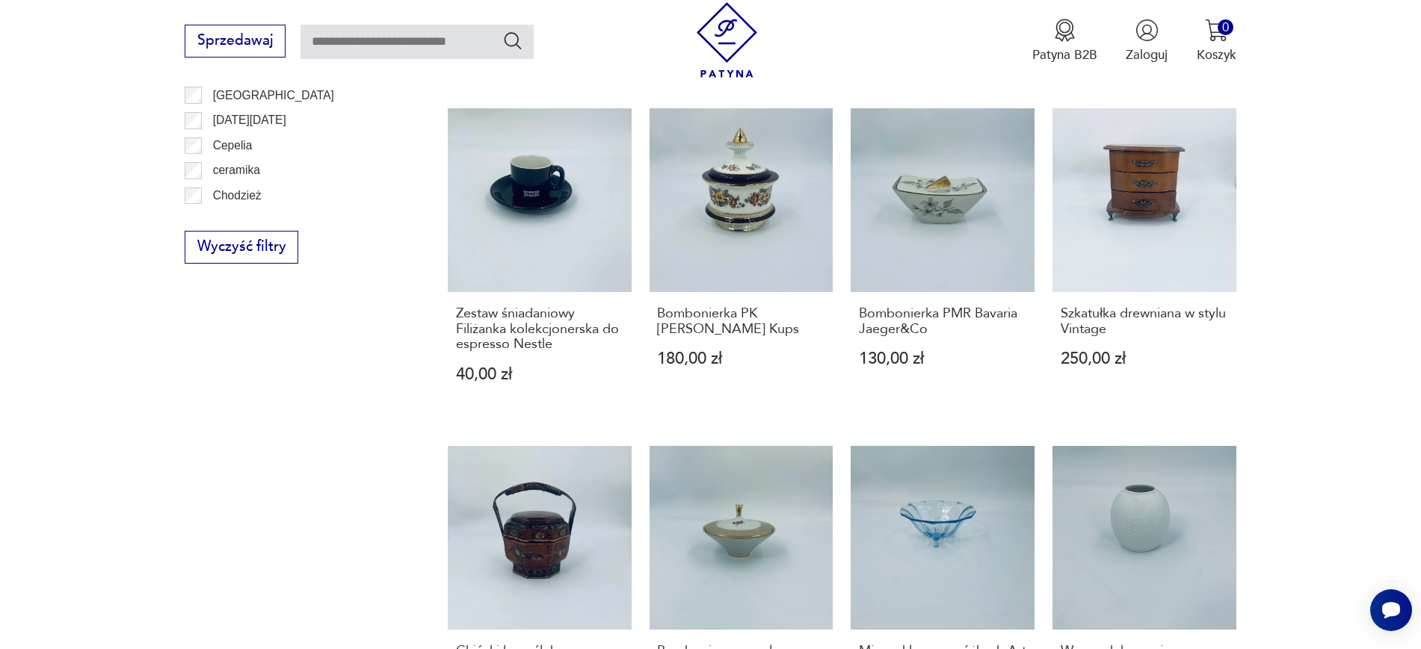
scroll to position [1371, 0]
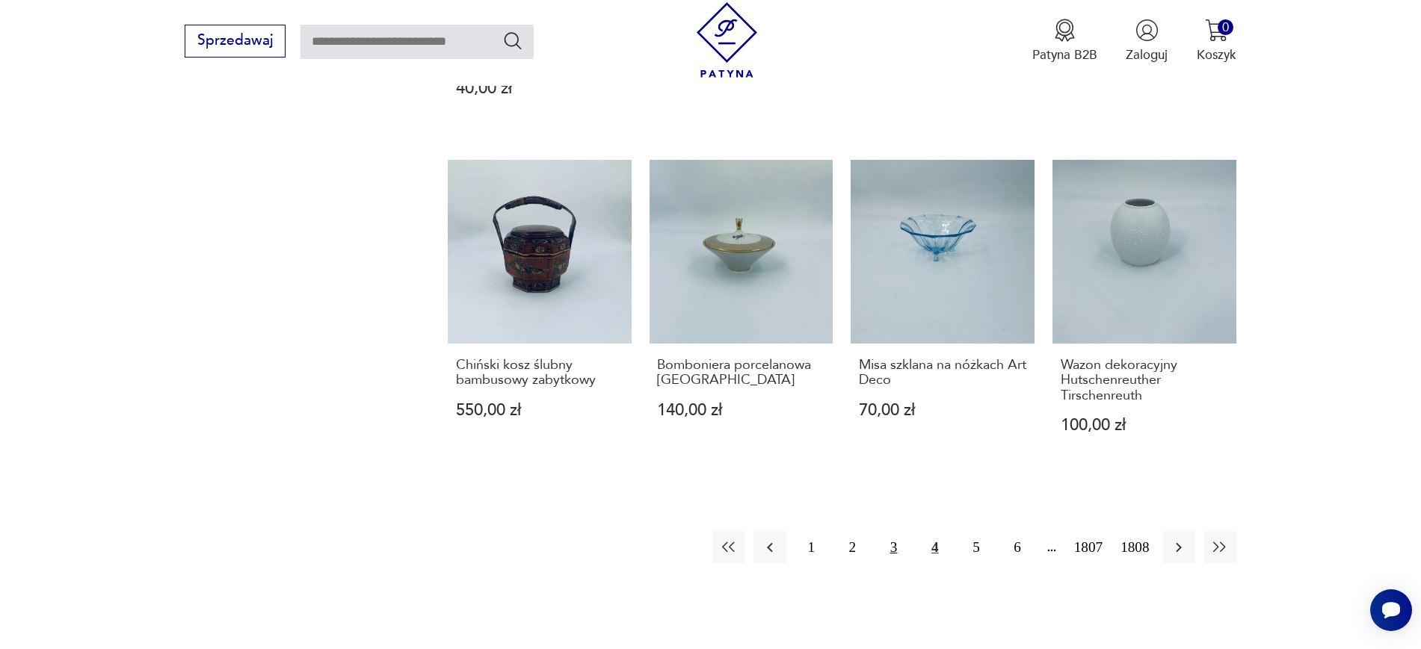
click at [886, 531] on button "3" at bounding box center [893, 547] width 32 height 32
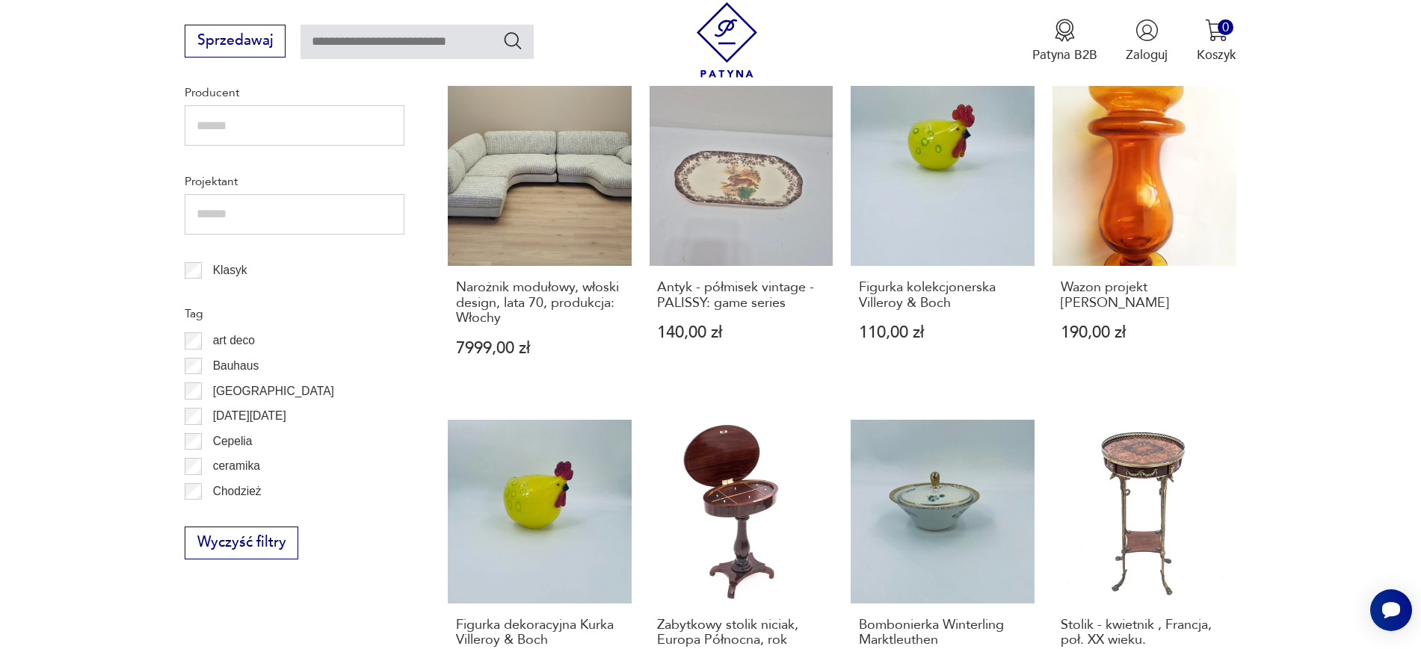
scroll to position [798, 0]
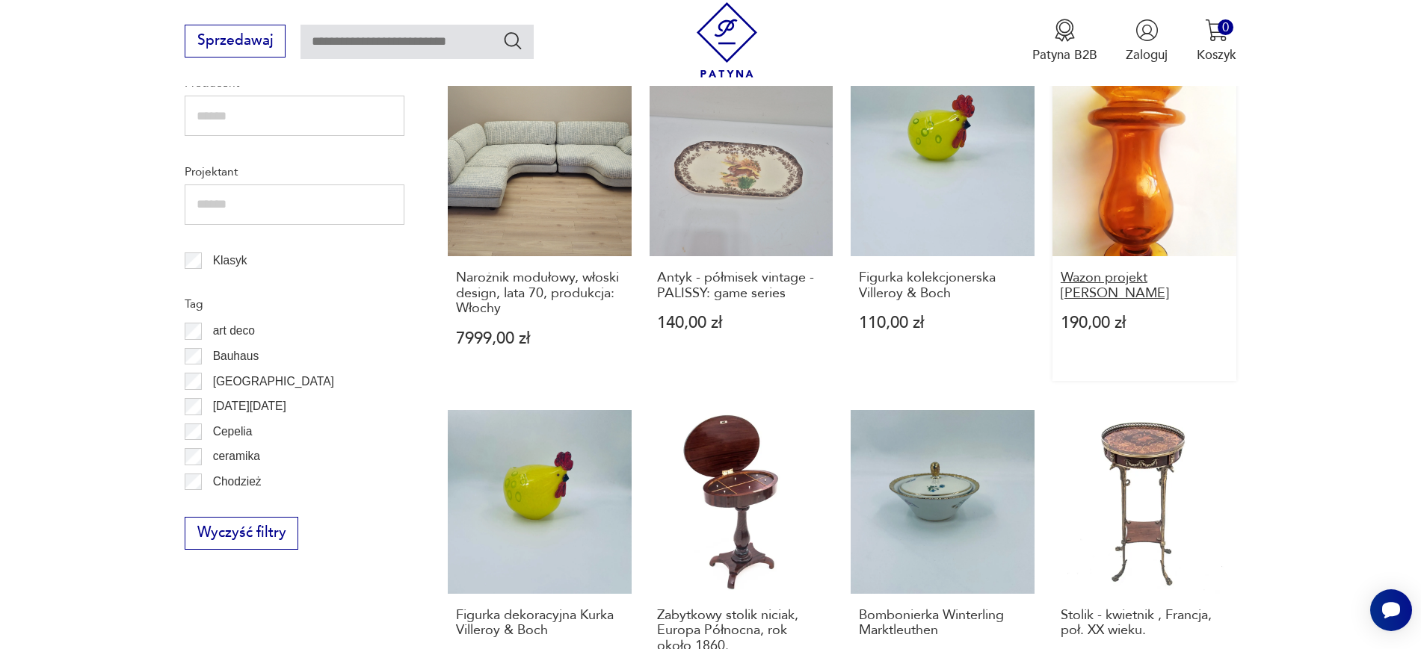
drag, startPoint x: 1258, startPoint y: 283, endPoint x: 1075, endPoint y: 253, distance: 184.8
click at [1075, 253] on section "Filtruj produkty Cena MIN MAX OK Promocja Datowanie OK Kraj pochodzenia Nie zna…" at bounding box center [710, 465] width 1421 height 1573
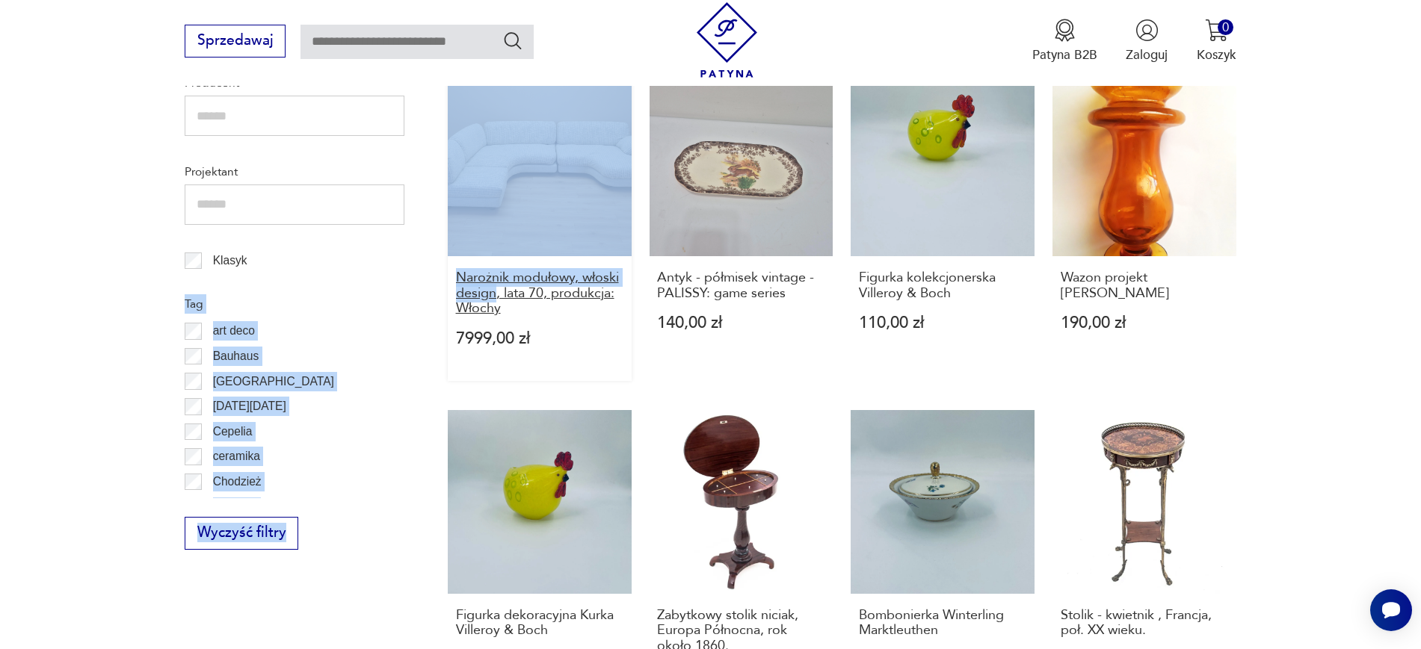
drag, startPoint x: 424, startPoint y: 254, endPoint x: 492, endPoint y: 285, distance: 74.6
click at [492, 285] on section "Filtruj produkty Cena MIN MAX OK Promocja Datowanie OK Kraj pochodzenia Nie zna…" at bounding box center [710, 465] width 1421 height 1573
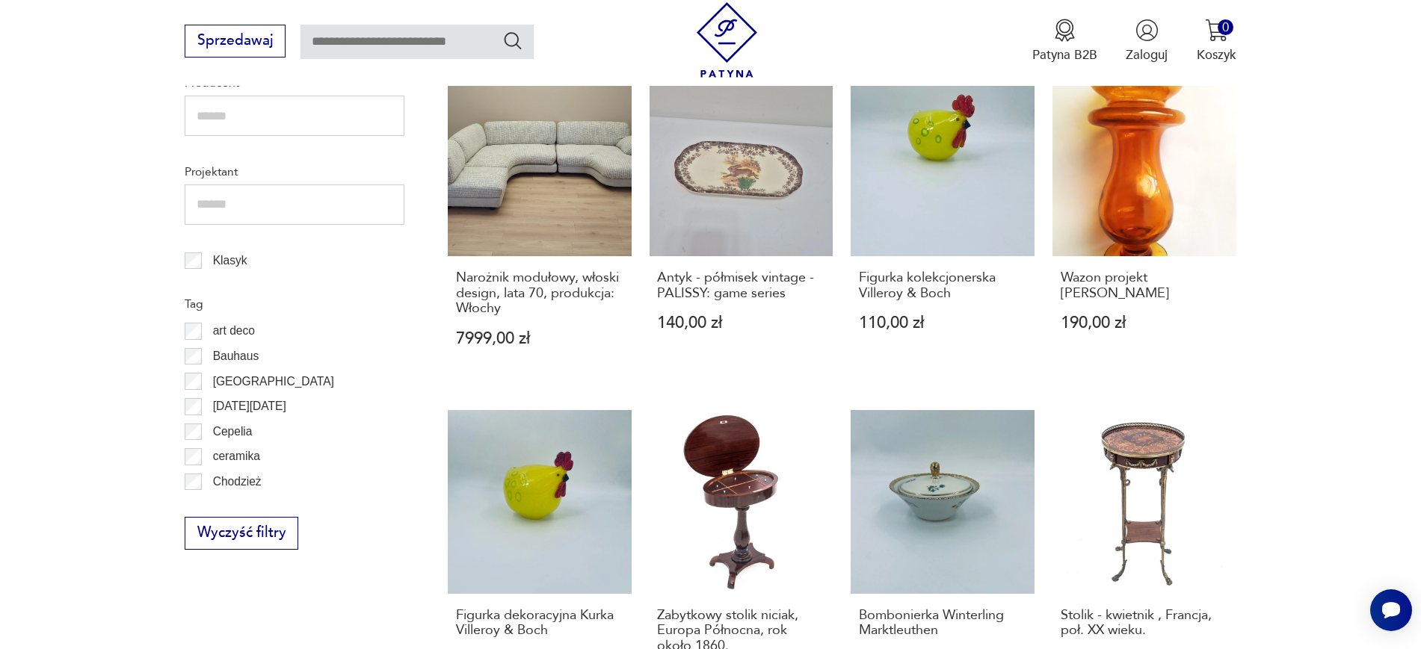
click at [12, 244] on section "Filtruj produkty Cena MIN MAX OK Promocja Datowanie OK Kraj pochodzenia Nie zna…" at bounding box center [710, 465] width 1421 height 1573
drag, startPoint x: 439, startPoint y: 265, endPoint x: 513, endPoint y: 299, distance: 81.6
click at [513, 299] on section "Filtruj produkty Cena MIN MAX OK Promocja Datowanie OK Kraj pochodzenia Nie zna…" at bounding box center [710, 465] width 1421 height 1573
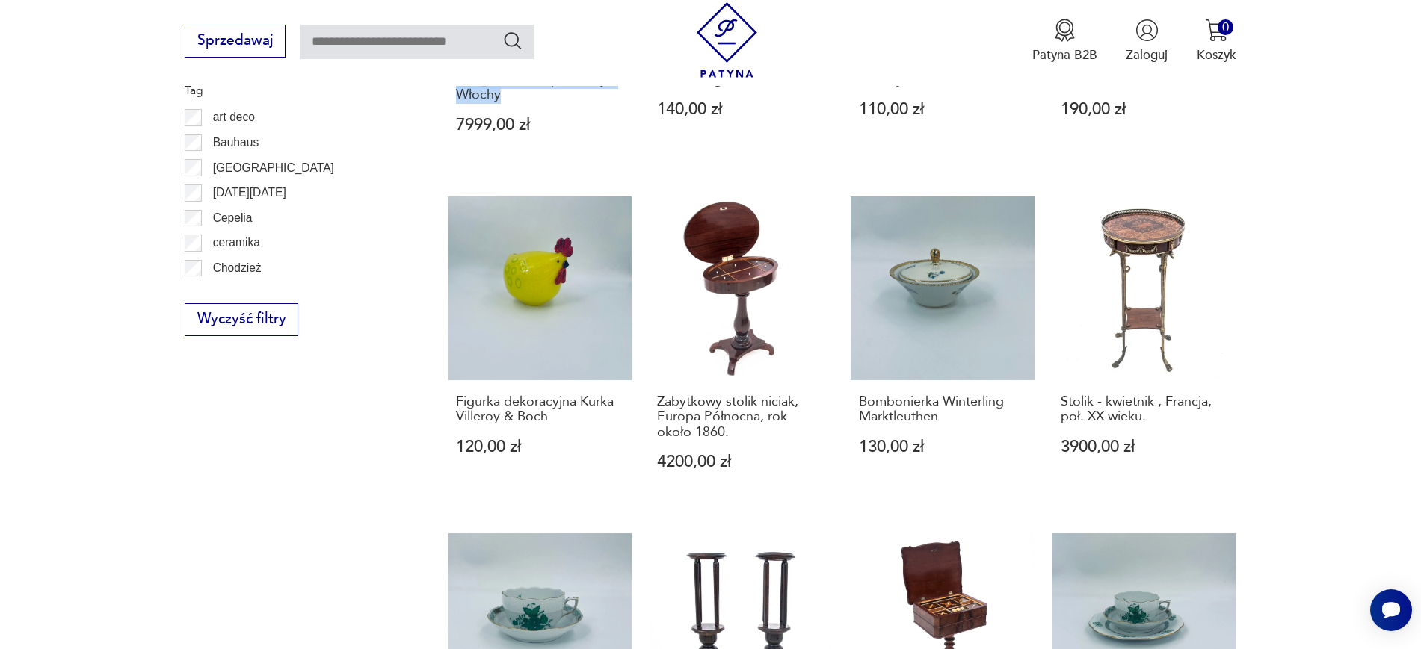
scroll to position [1034, 0]
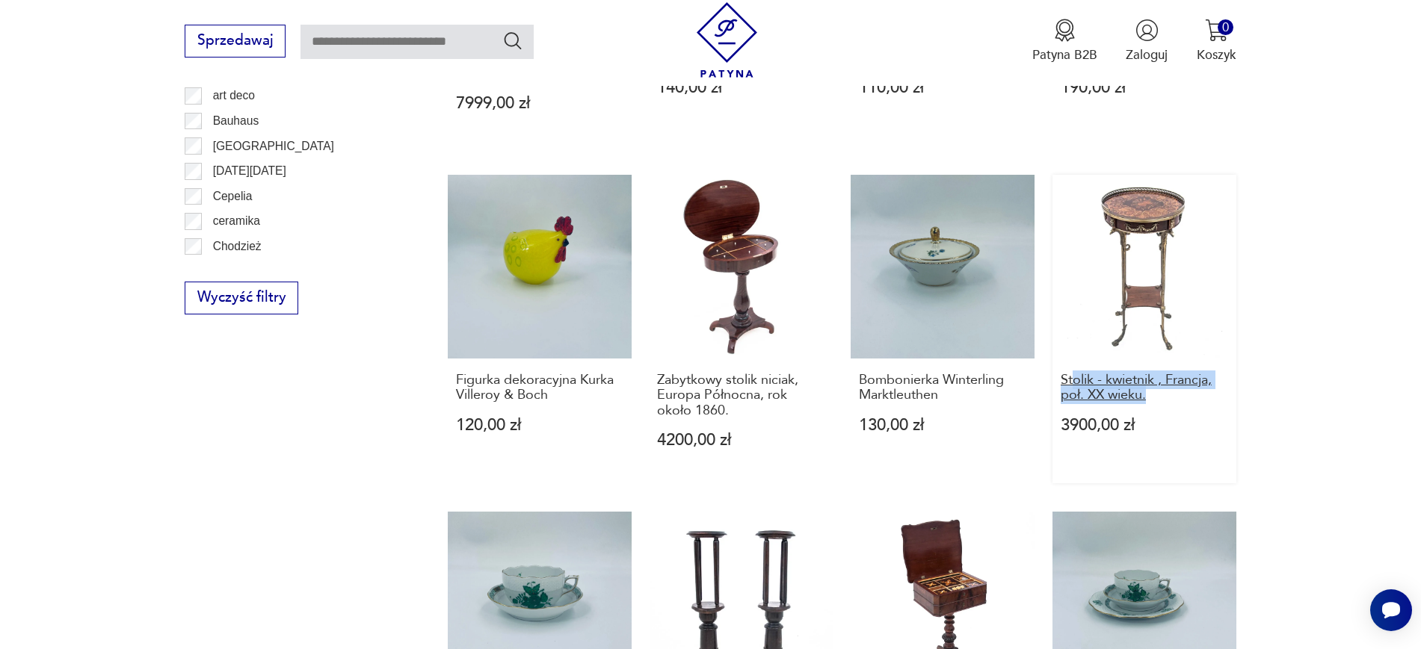
drag, startPoint x: 1263, startPoint y: 374, endPoint x: 1073, endPoint y: 367, distance: 190.0
click at [1073, 367] on section "Filtruj produkty Cena MIN MAX OK Promocja Datowanie OK Kraj pochodzenia Nie zna…" at bounding box center [710, 230] width 1421 height 1573
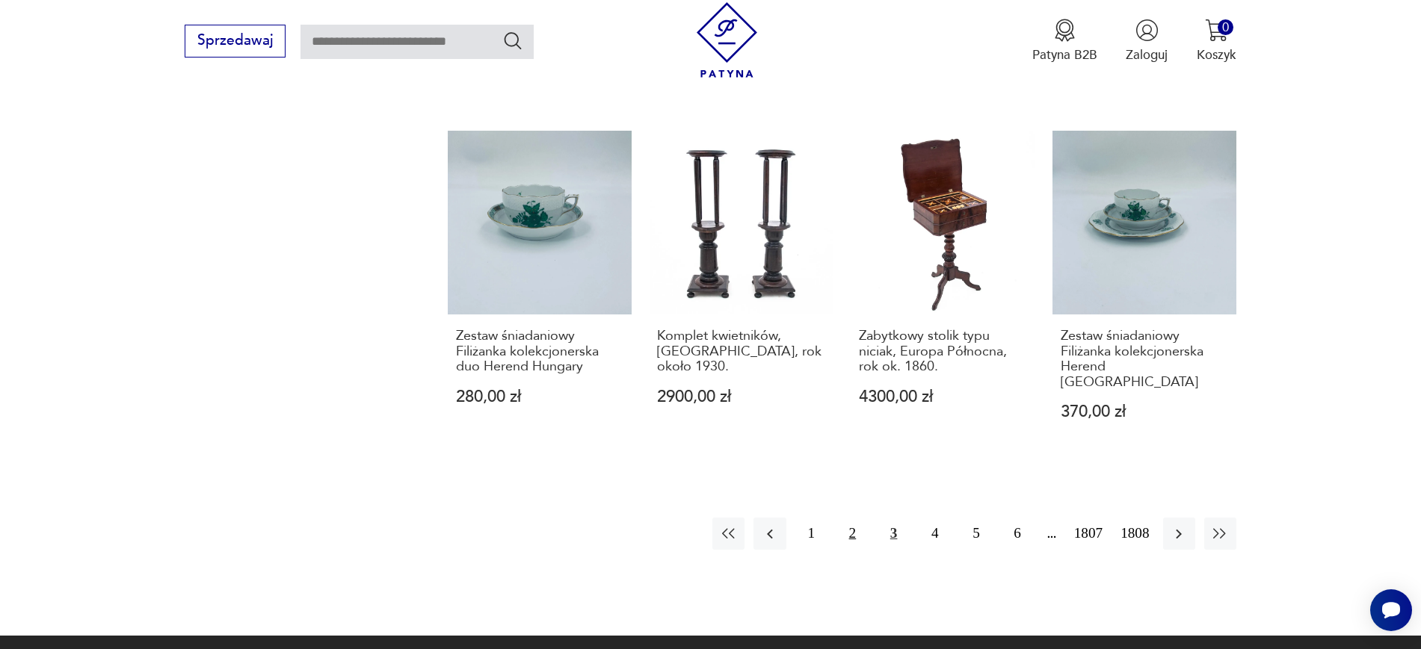
click at [865, 518] on button "2" at bounding box center [852, 534] width 32 height 32
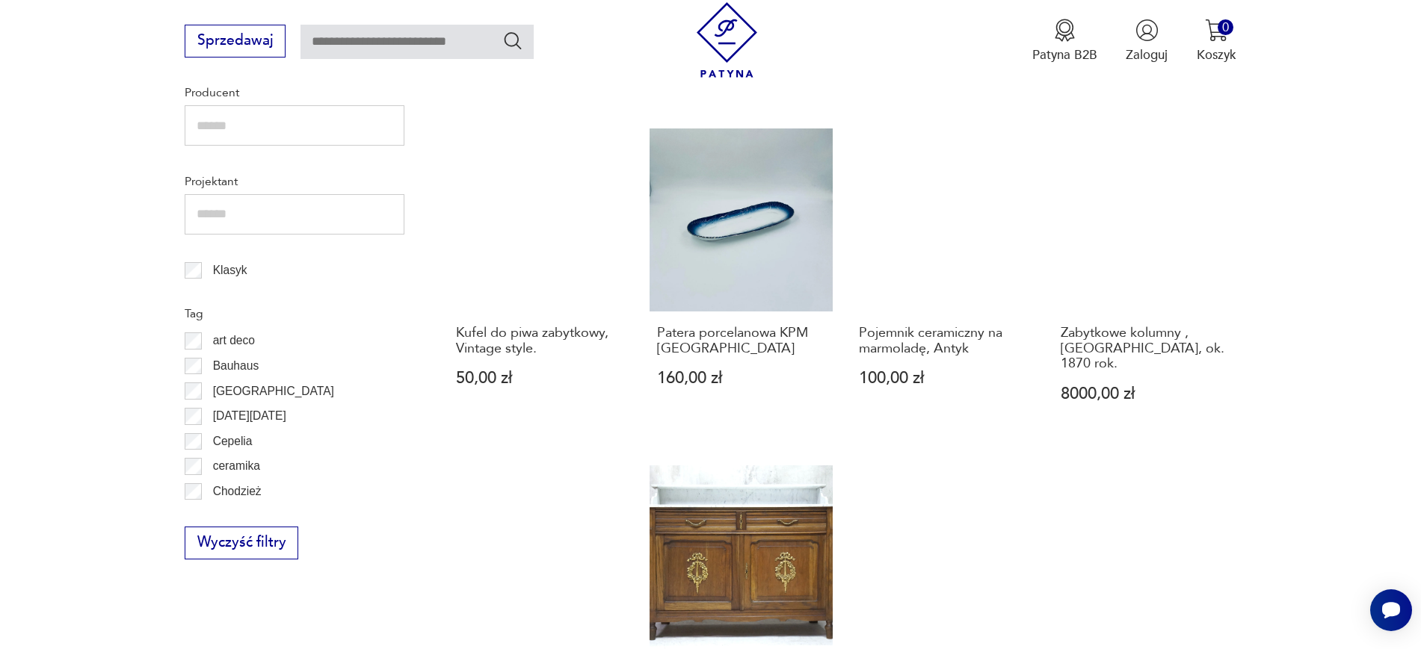
scroll to position [727, 0]
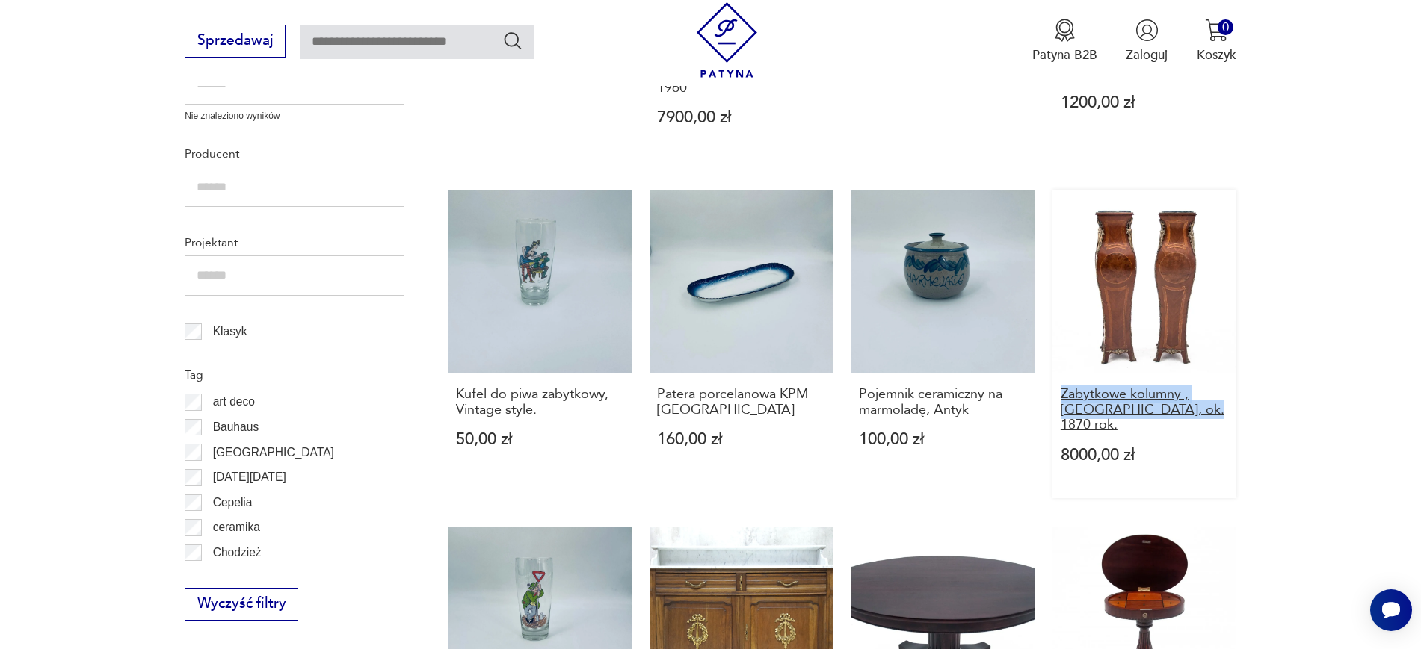
drag, startPoint x: 1249, startPoint y: 378, endPoint x: 1060, endPoint y: 358, distance: 190.1
click at [1060, 358] on section "Filtruj produkty Cena MIN MAX OK Promocja Datowanie OK Kraj pochodzenia Nie zna…" at bounding box center [710, 552] width 1421 height 1604
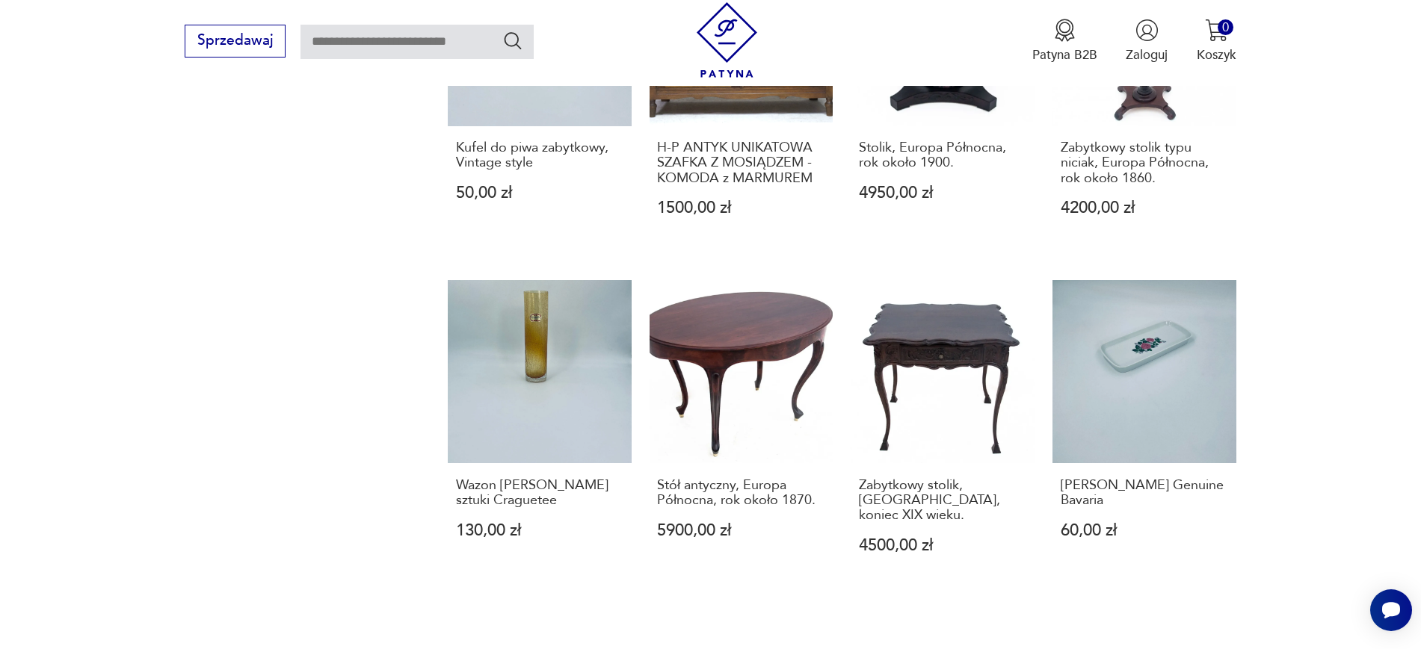
scroll to position [1318, 0]
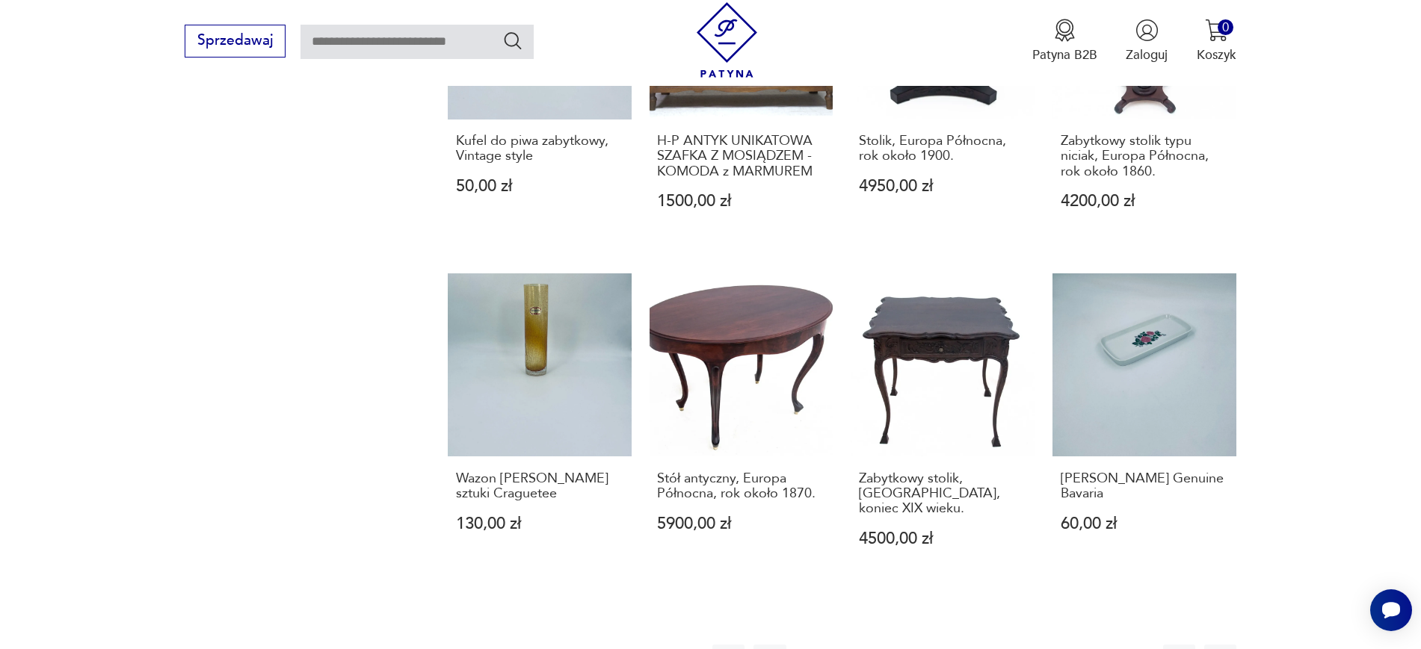
click at [818, 645] on button "1" at bounding box center [811, 661] width 32 height 32
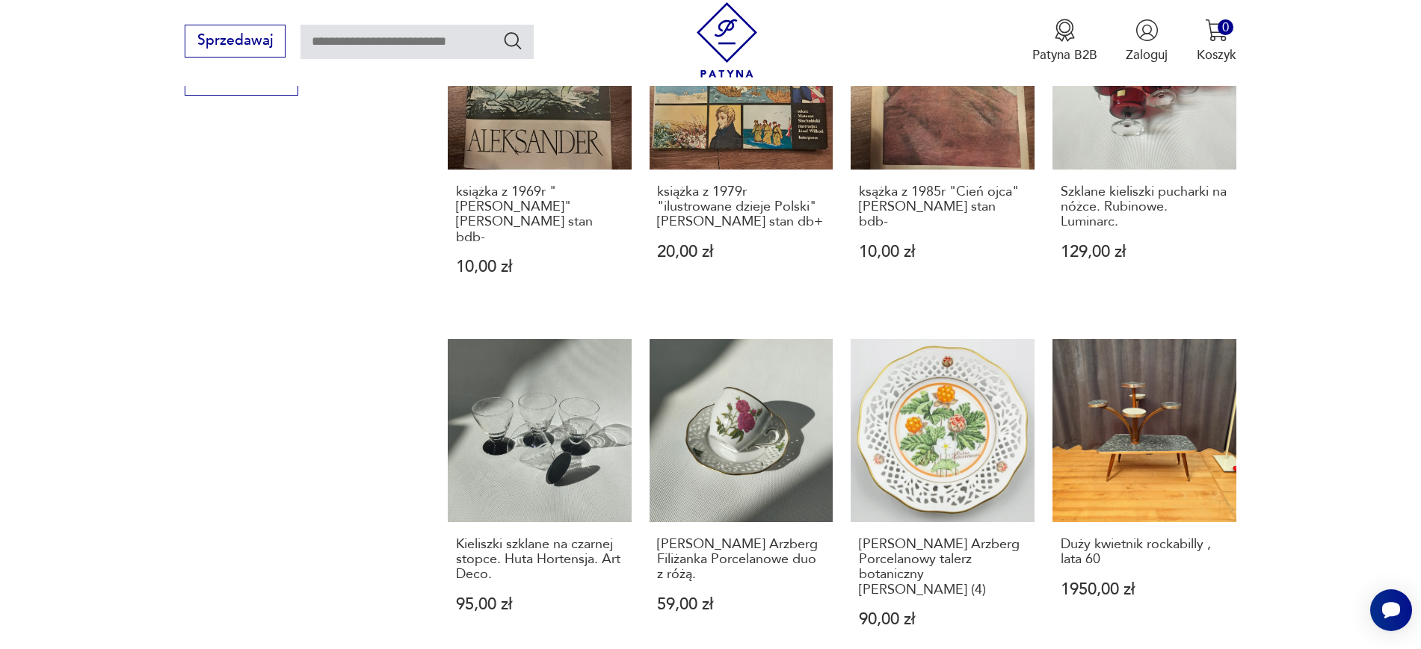
scroll to position [1318, 0]
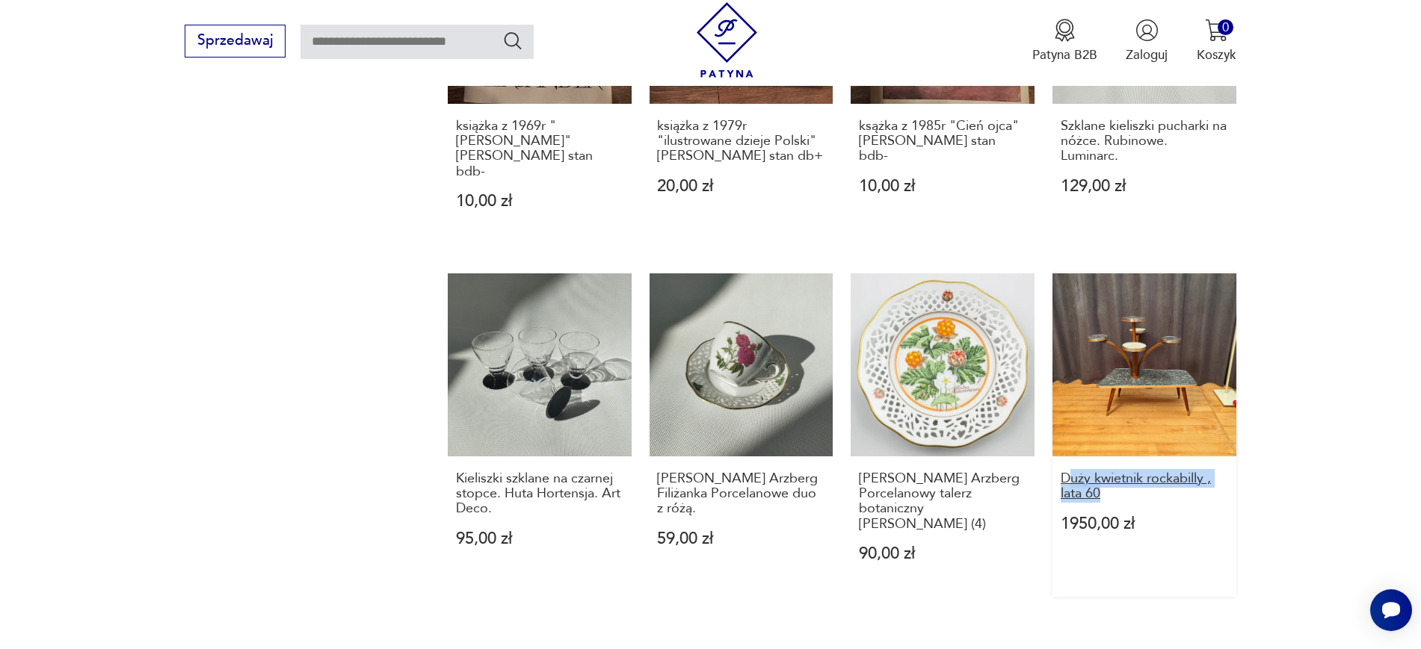
drag, startPoint x: 1278, startPoint y: 456, endPoint x: 1069, endPoint y: 427, distance: 211.2
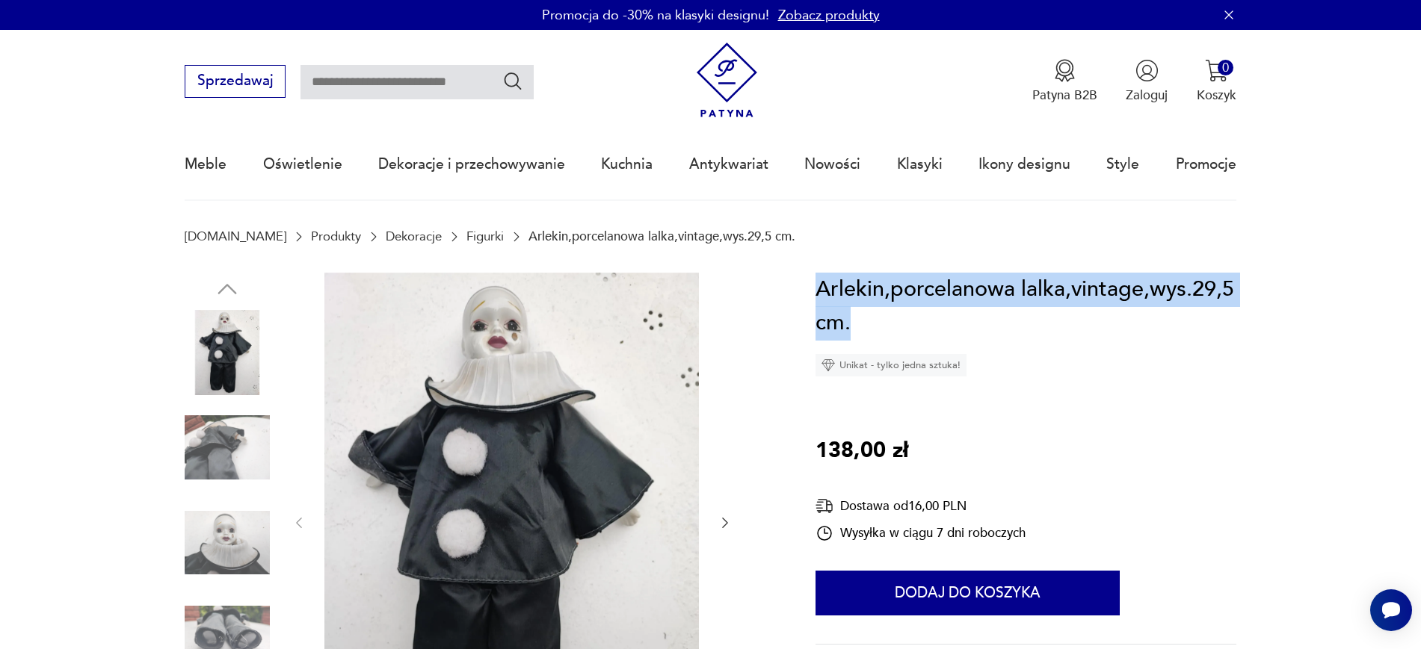
drag, startPoint x: 904, startPoint y: 324, endPoint x: 812, endPoint y: 302, distance: 94.6
copy h1 "Arlekin,porcelanowa lalka,vintage,wys.29,5 cm."
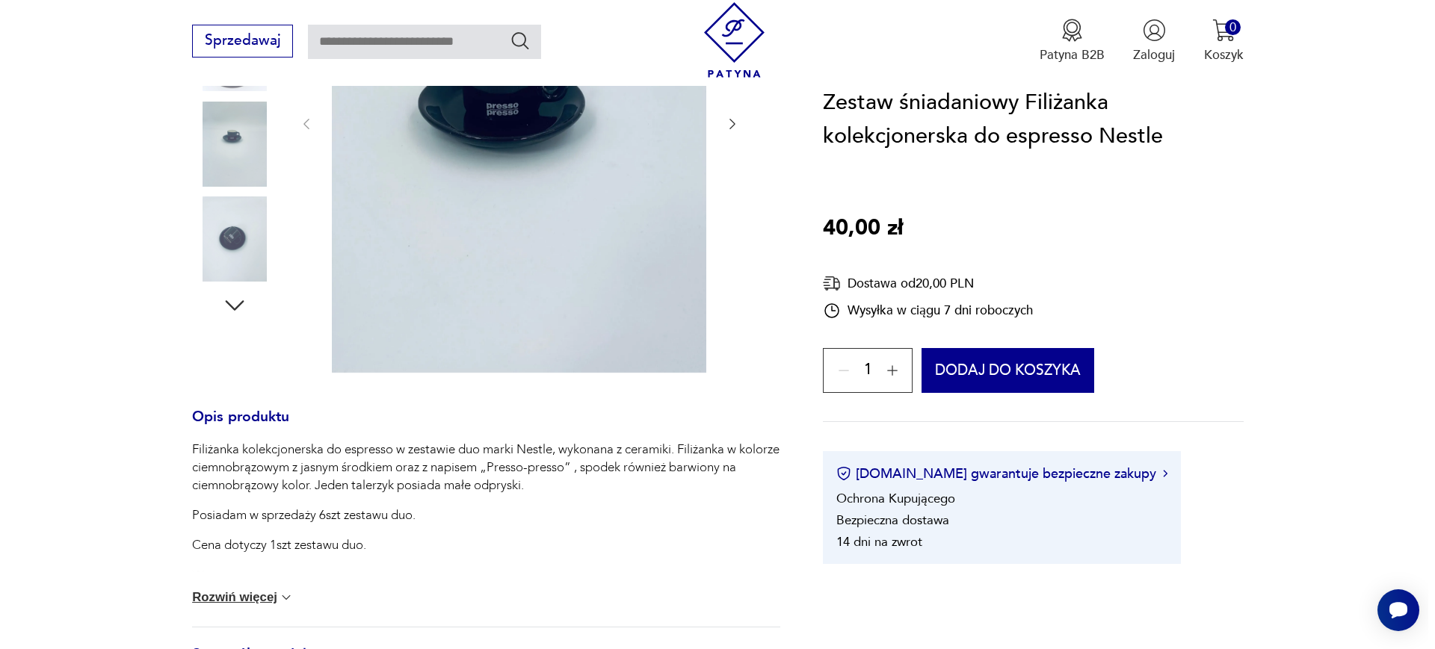
scroll to position [404, 0]
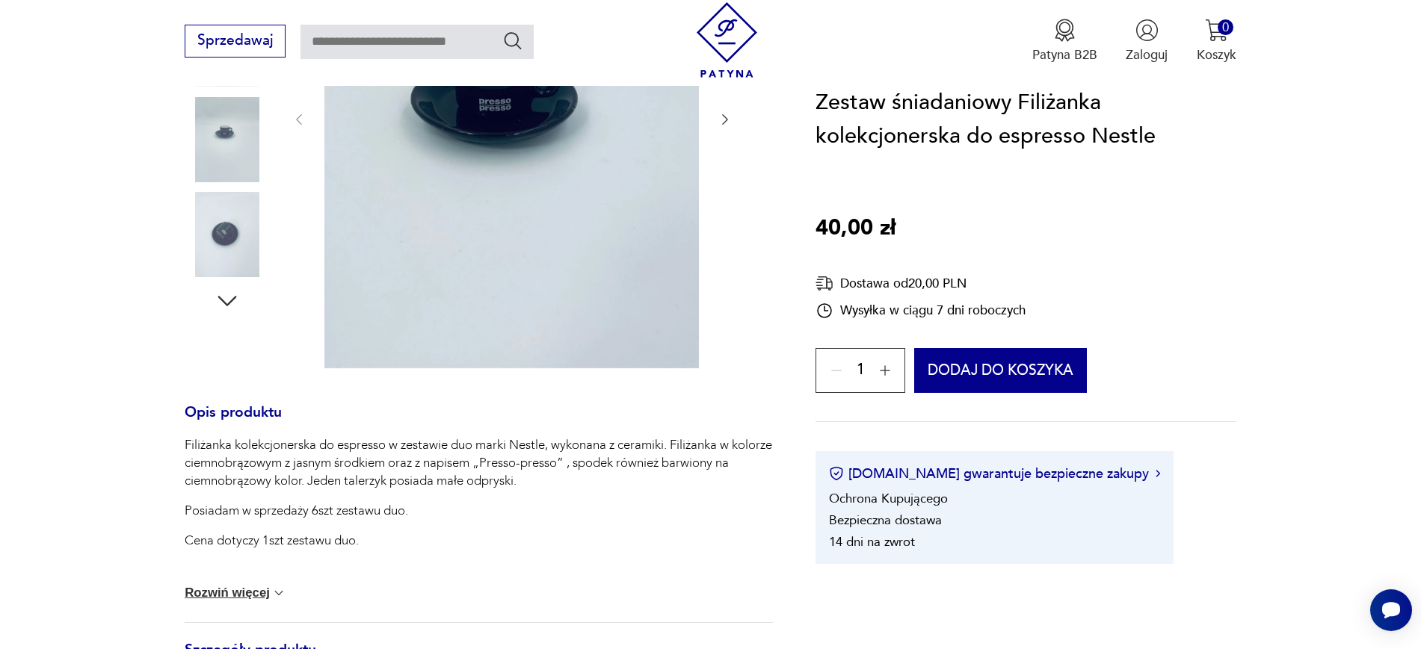
click at [235, 236] on img at bounding box center [227, 234] width 85 height 85
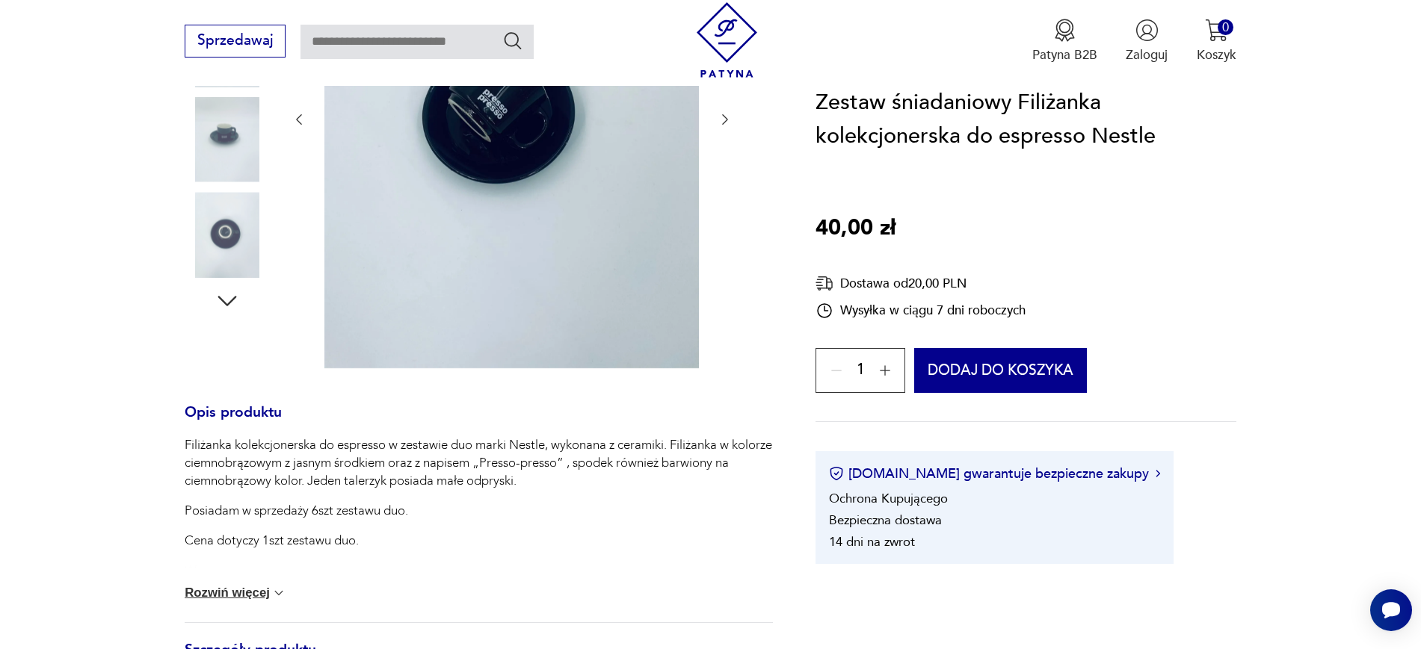
click at [231, 268] on img at bounding box center [227, 234] width 85 height 85
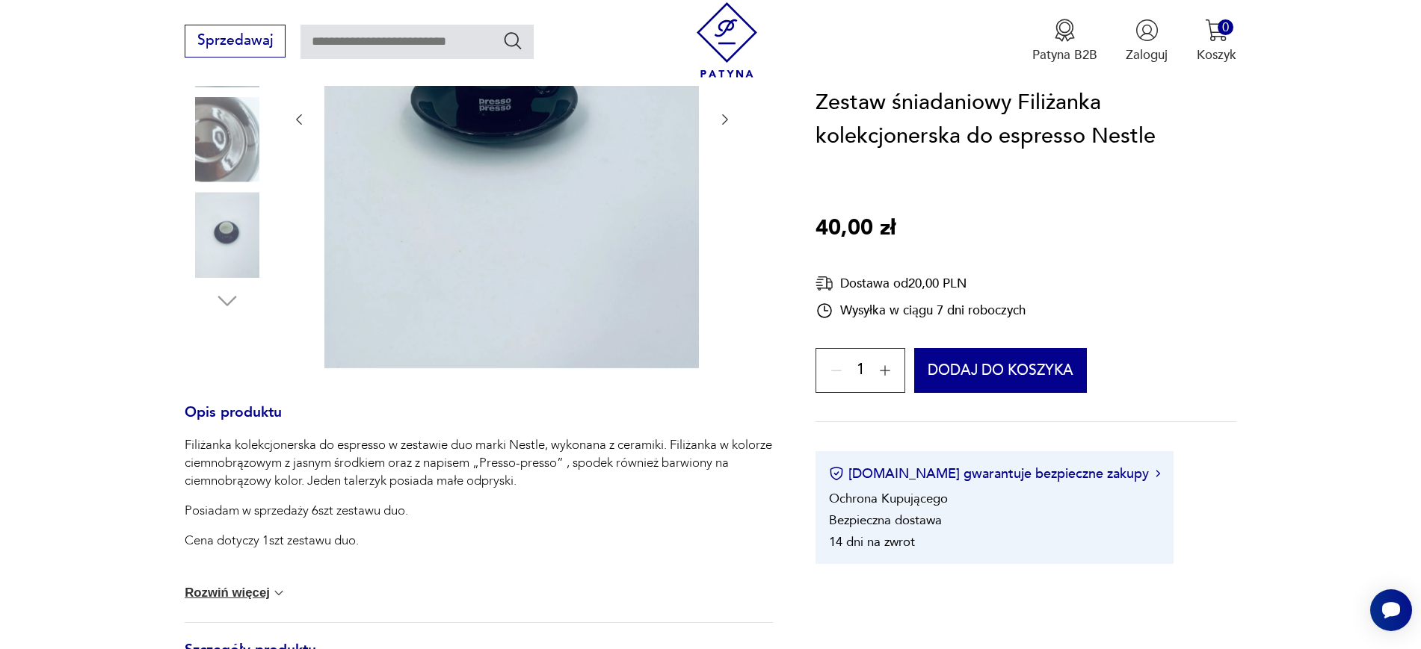
click at [623, 126] on img at bounding box center [511, 118] width 374 height 499
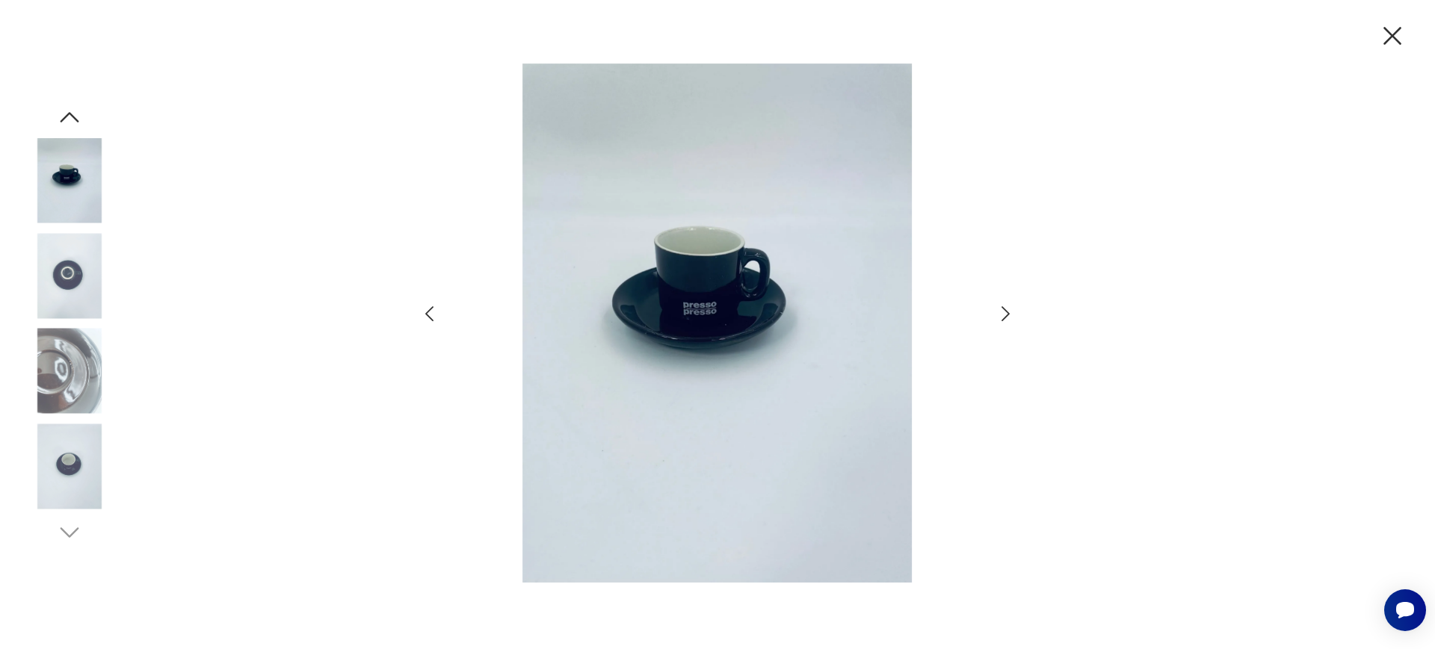
click at [31, 406] on img at bounding box center [69, 371] width 85 height 85
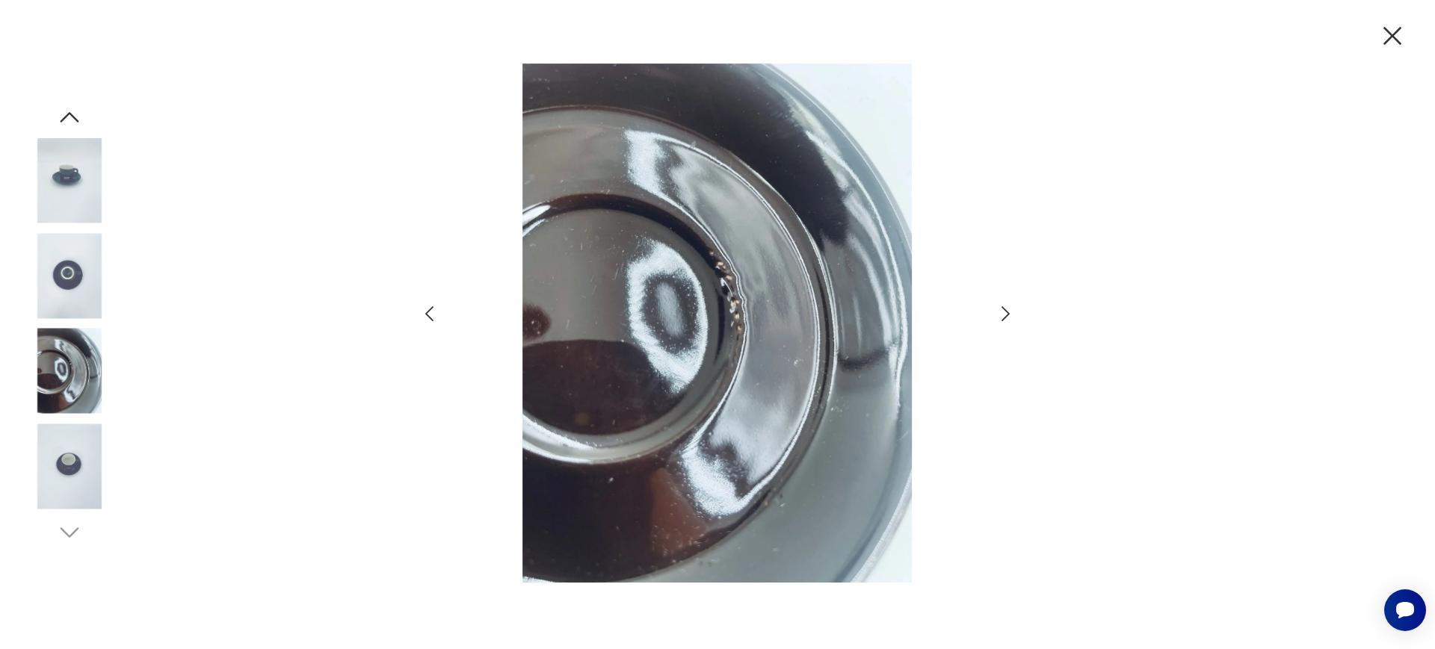
click at [72, 466] on img at bounding box center [69, 466] width 85 height 85
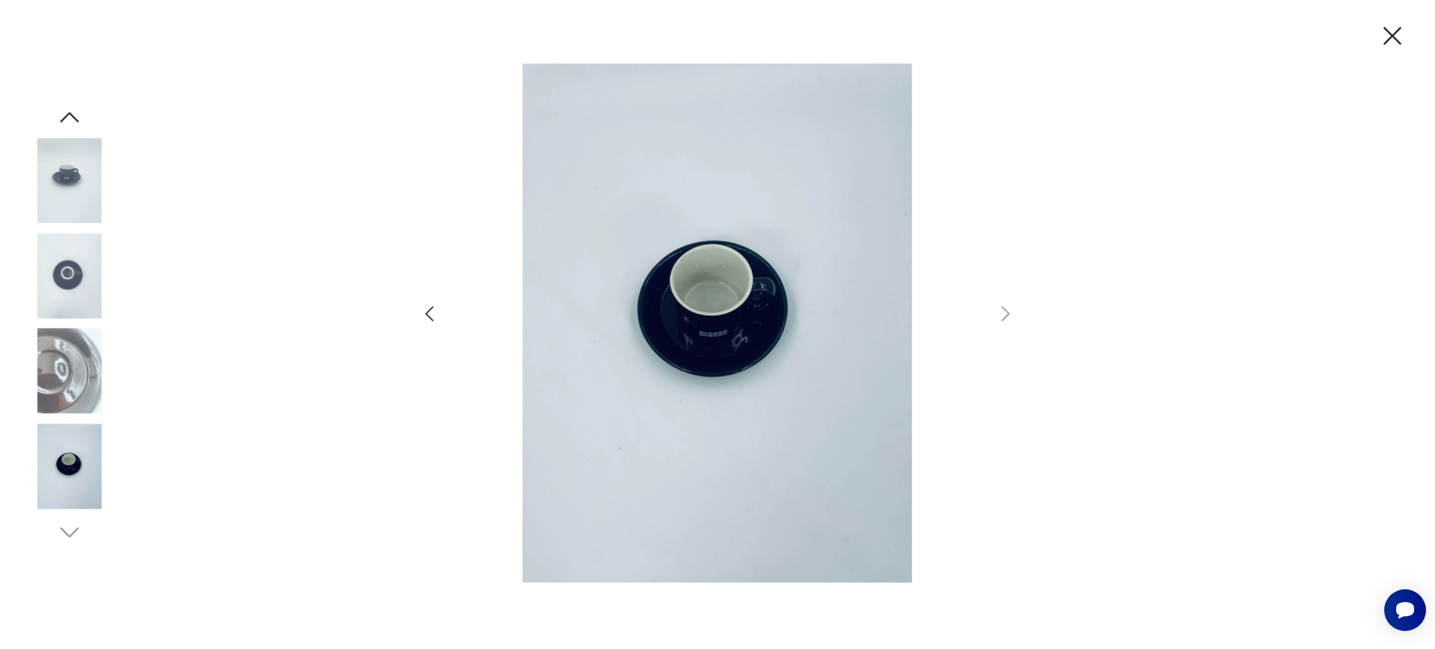
click at [75, 248] on img at bounding box center [69, 275] width 85 height 85
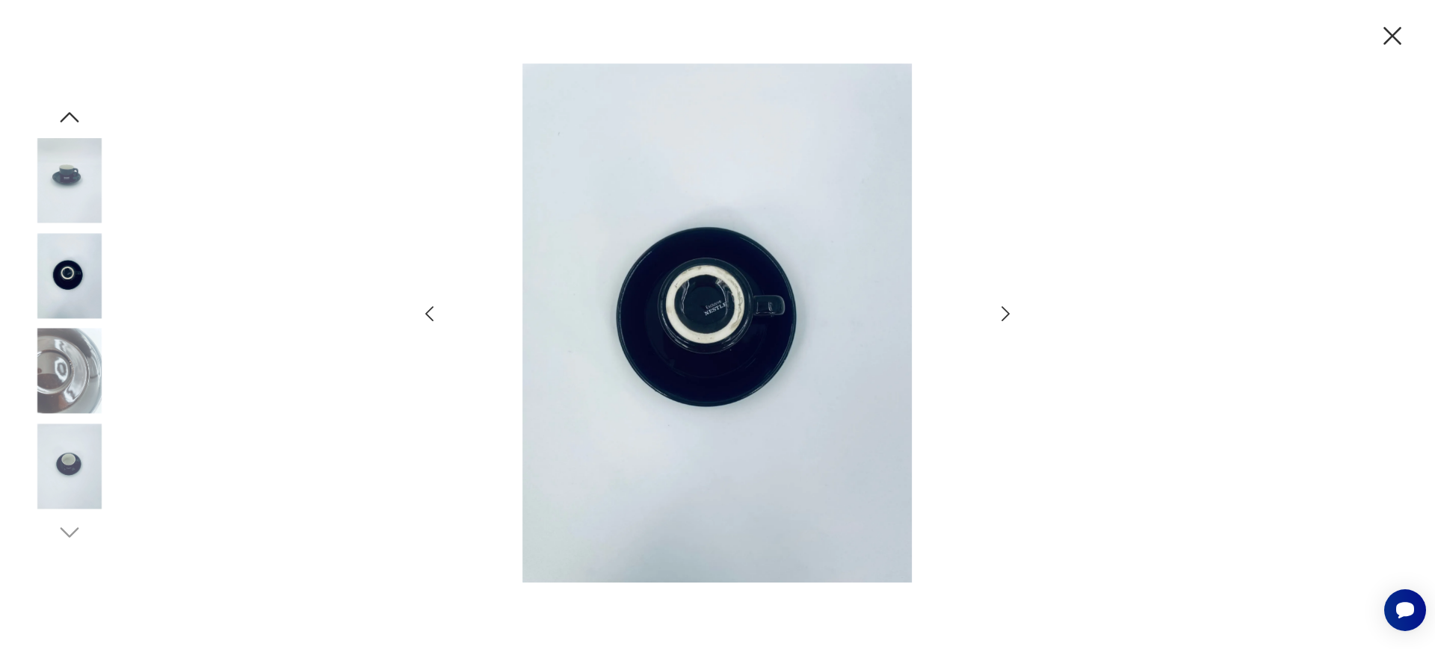
click at [70, 176] on img at bounding box center [69, 180] width 85 height 85
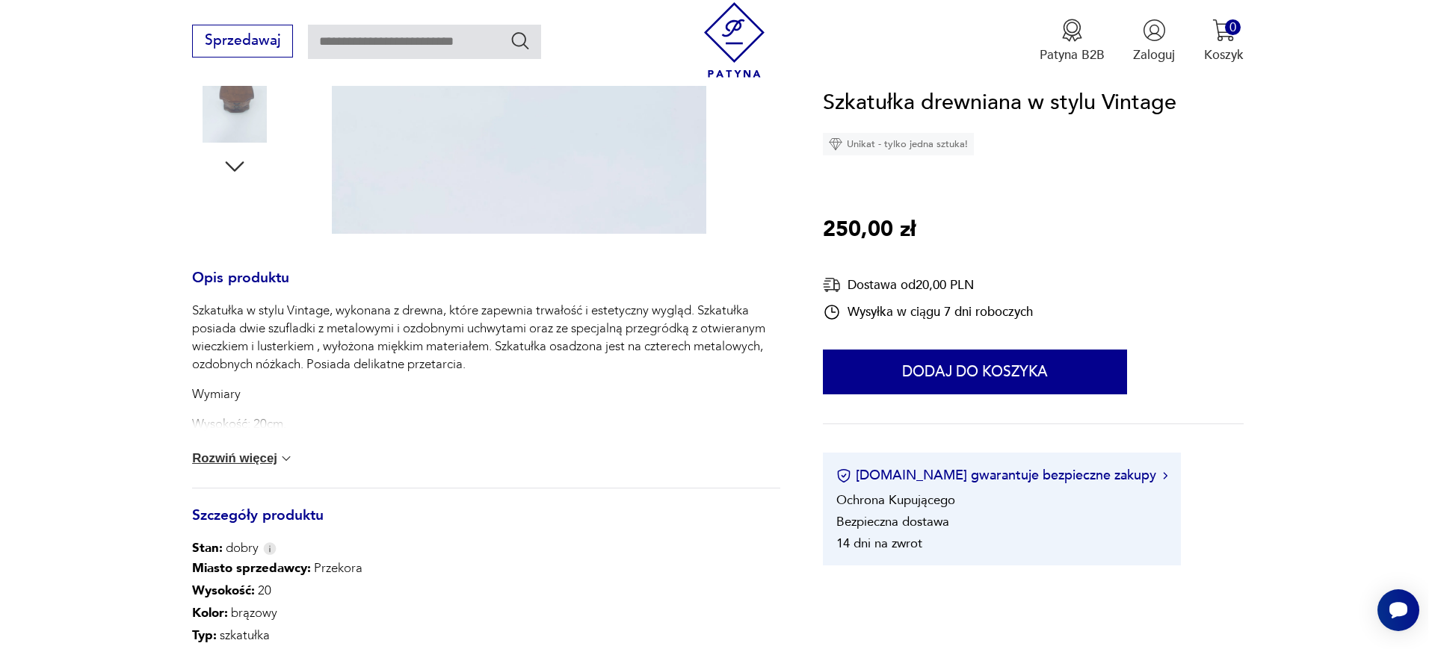
scroll to position [547, 0]
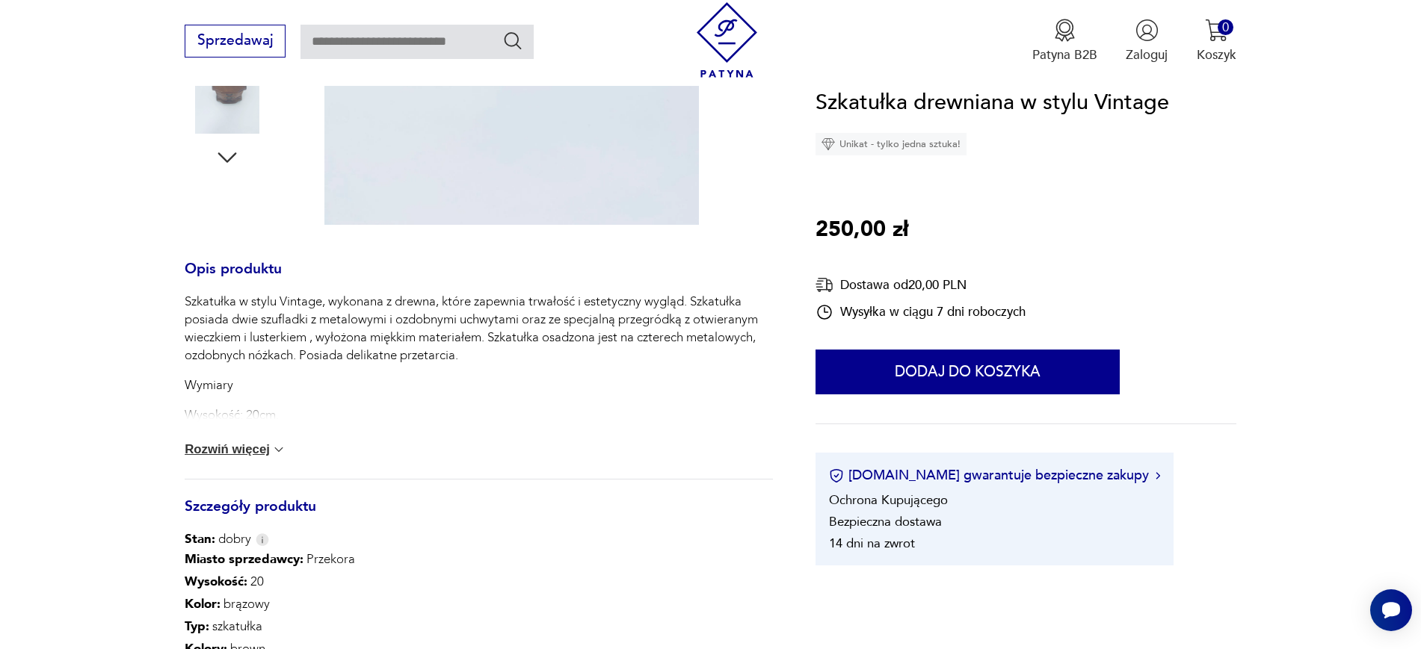
click at [244, 453] on button "Rozwiń więcej" at bounding box center [236, 449] width 102 height 15
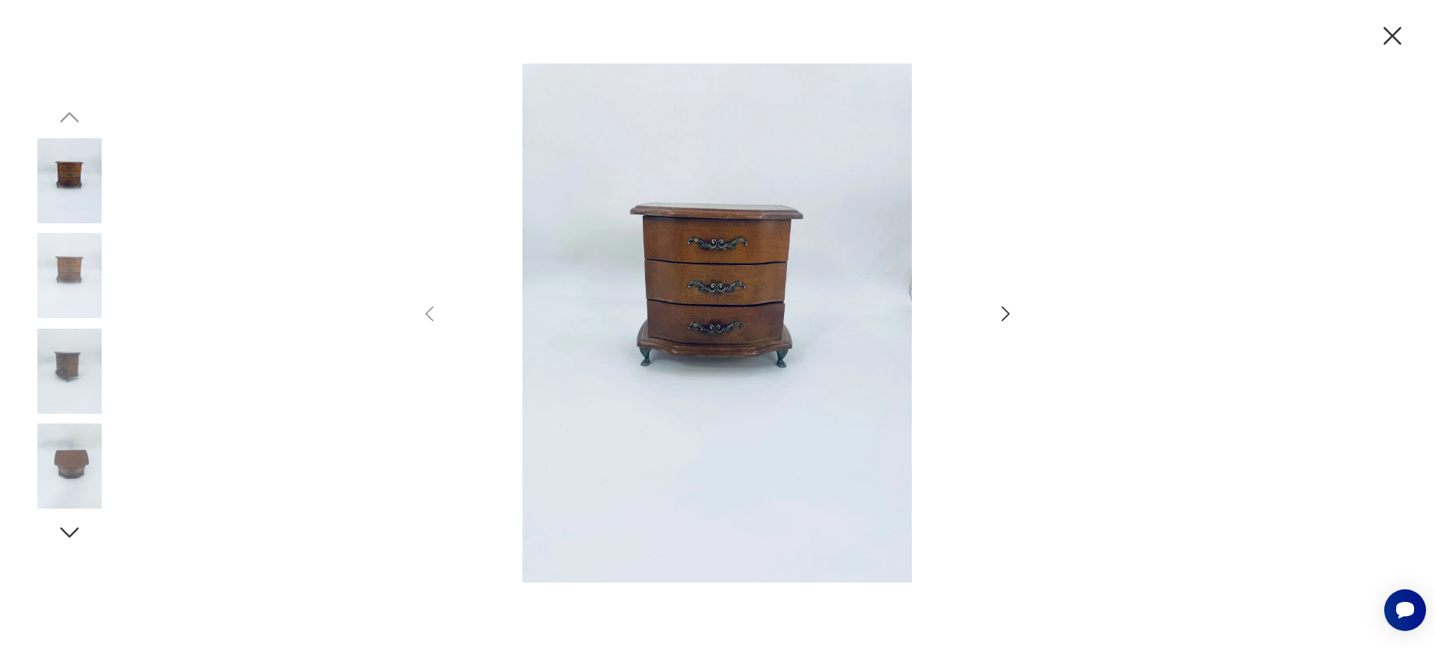
click at [1010, 321] on icon "button" at bounding box center [1006, 314] width 22 height 22
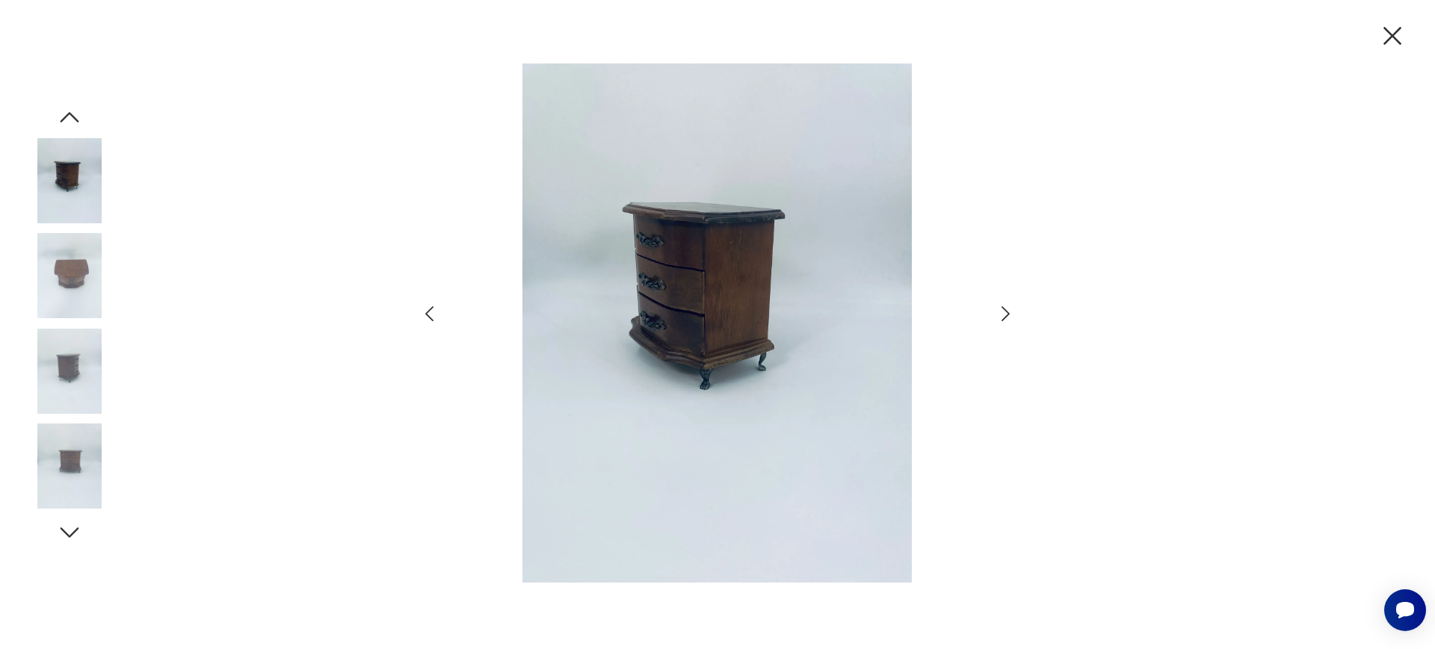
click at [1010, 321] on icon "button" at bounding box center [1006, 314] width 22 height 22
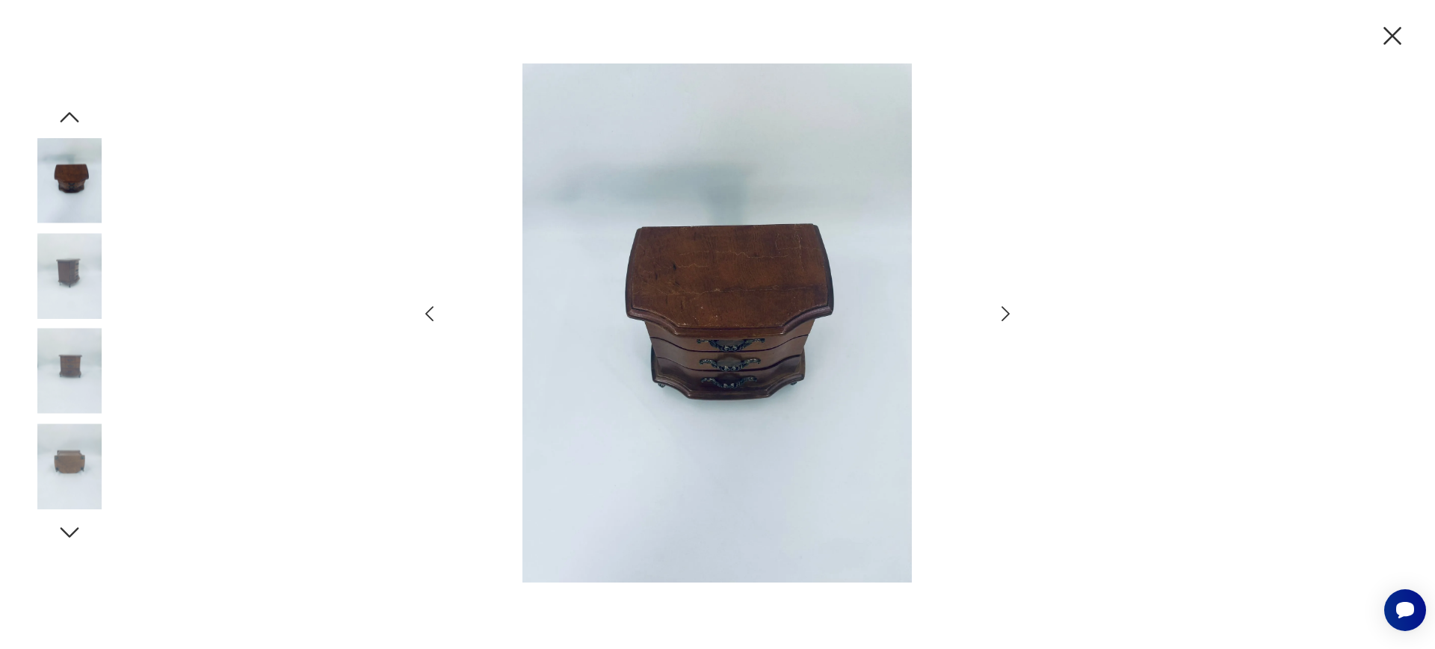
click at [1010, 321] on icon "button" at bounding box center [1006, 314] width 22 height 22
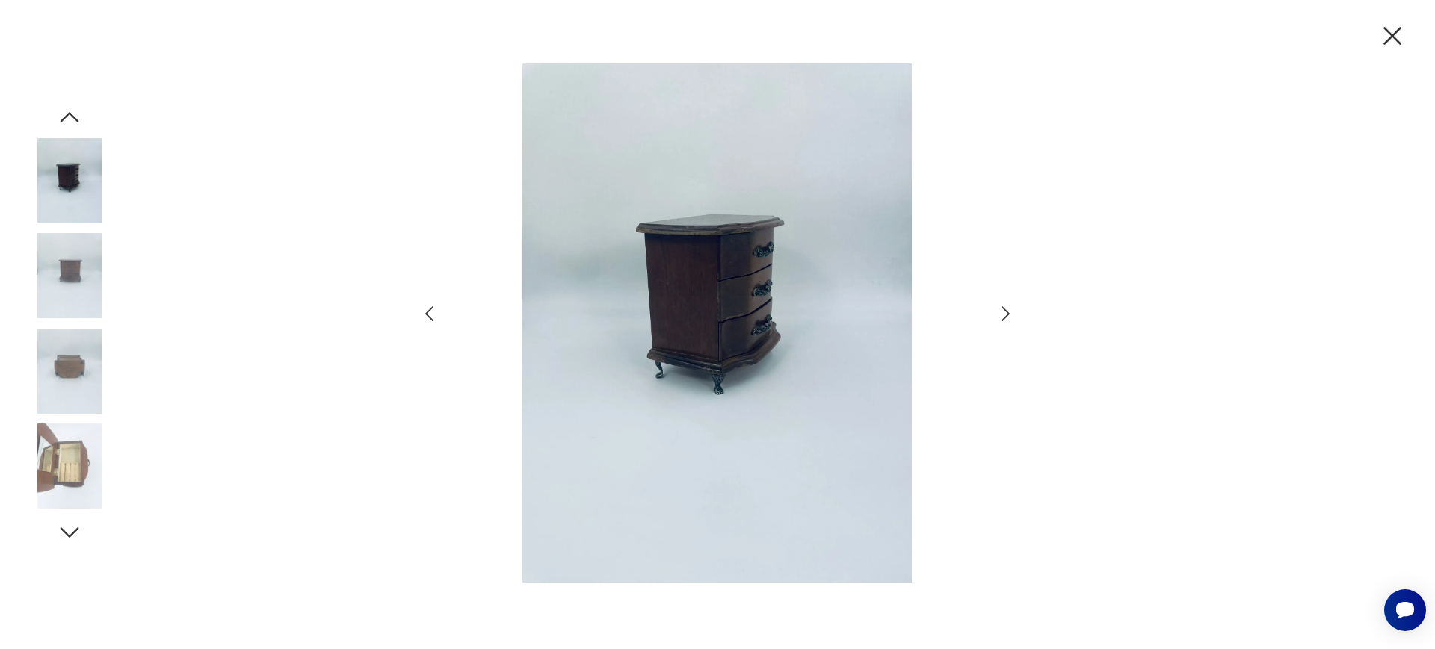
click at [1010, 321] on icon "button" at bounding box center [1006, 314] width 22 height 22
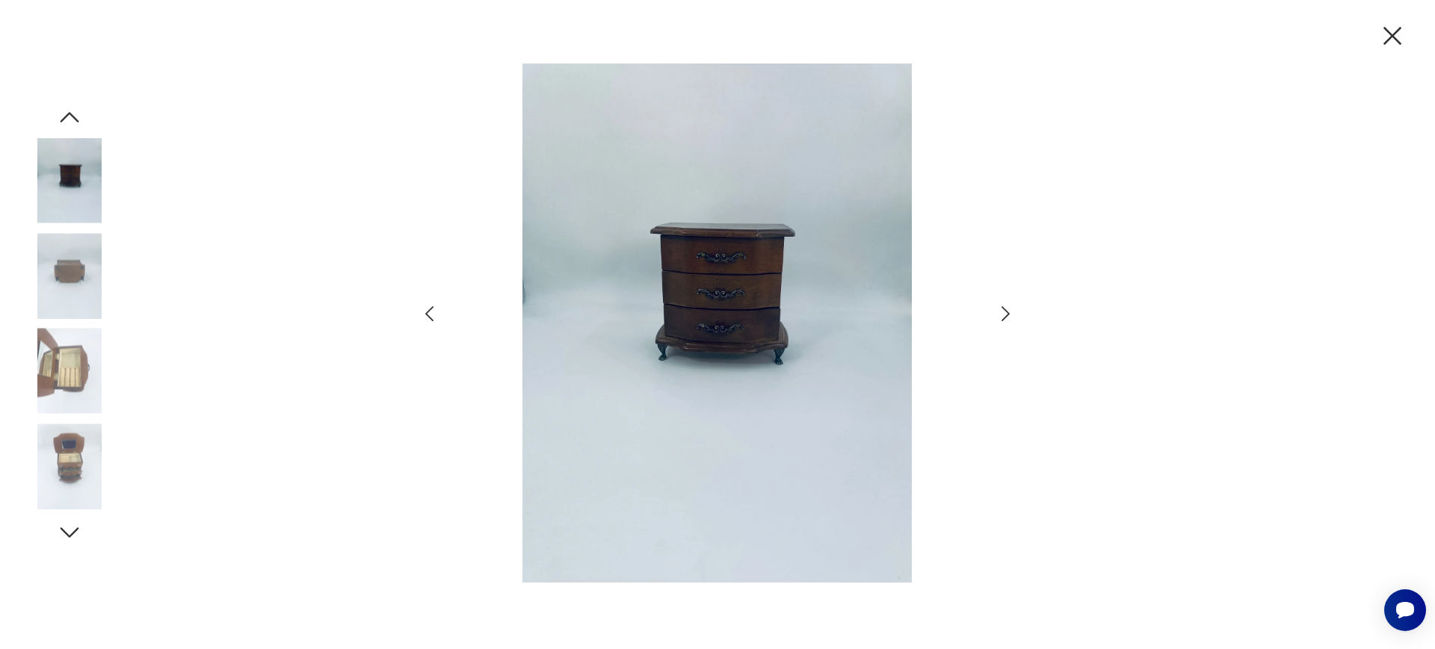
click at [1010, 321] on icon "button" at bounding box center [1006, 314] width 22 height 22
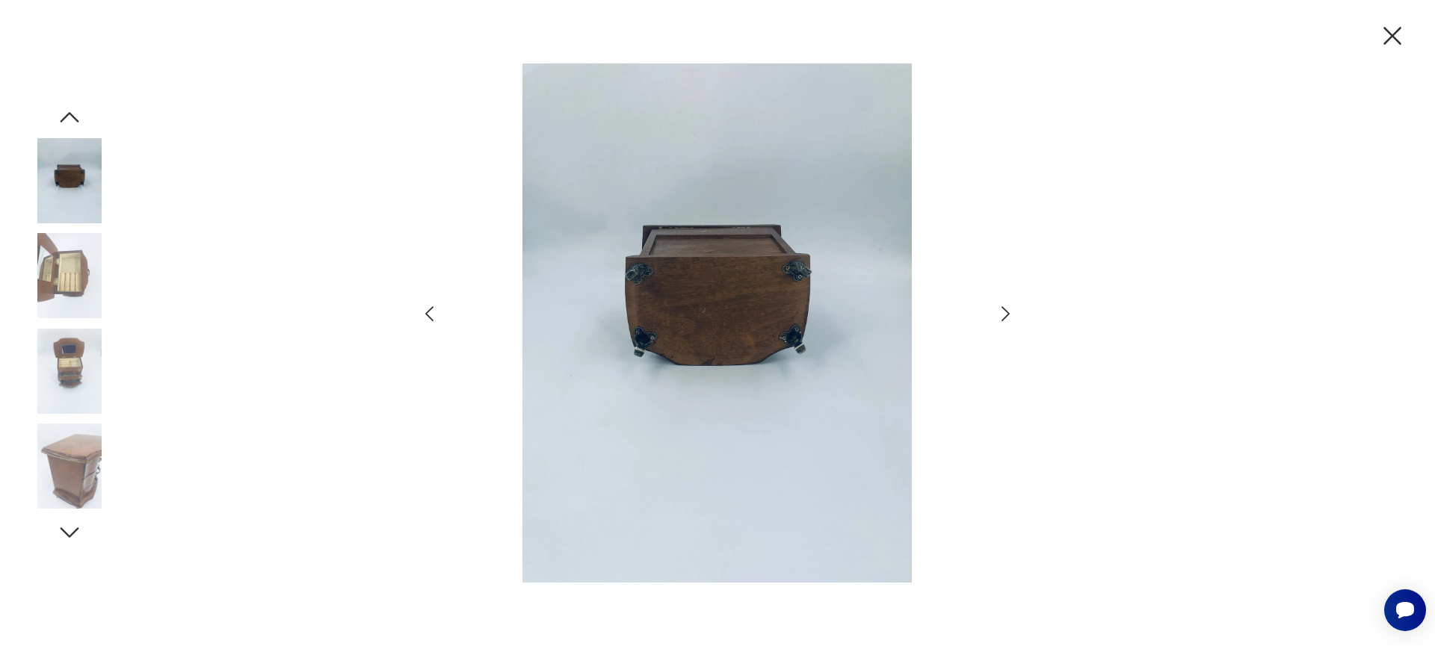
click at [1010, 321] on icon "button" at bounding box center [1006, 314] width 22 height 22
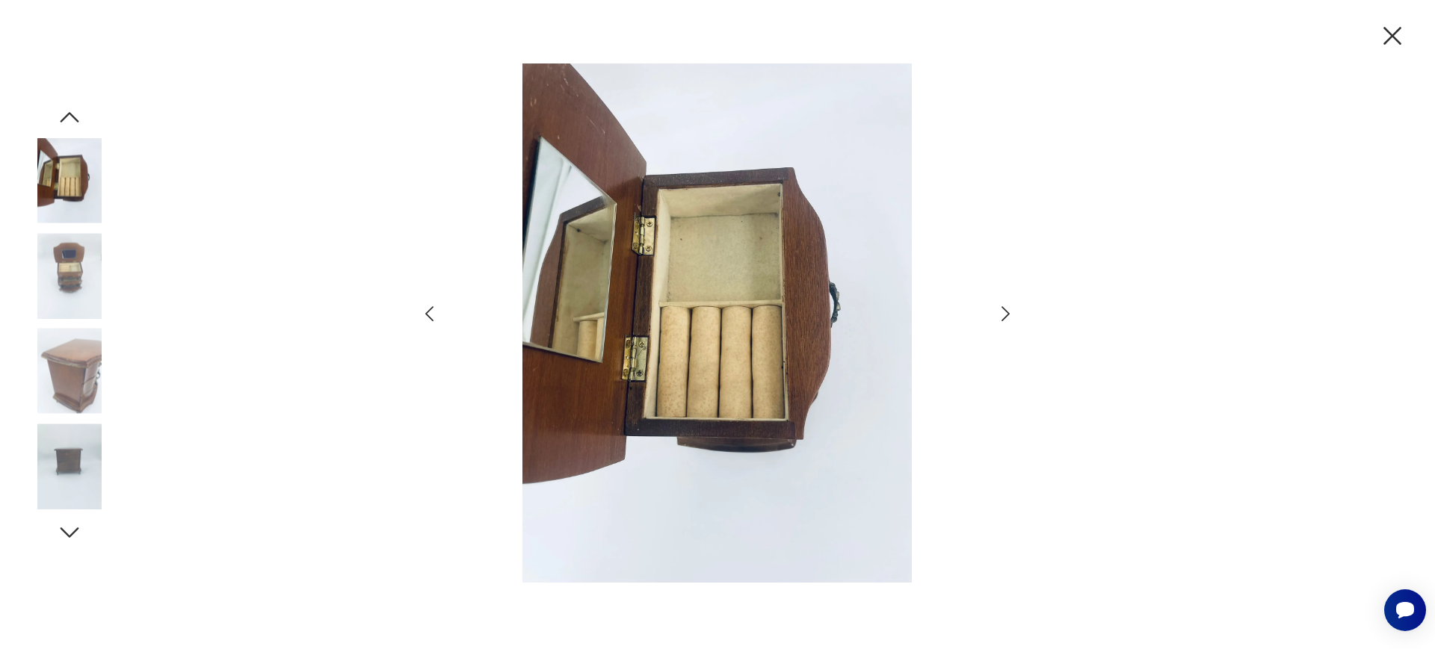
click at [1010, 321] on icon "button" at bounding box center [1006, 314] width 22 height 22
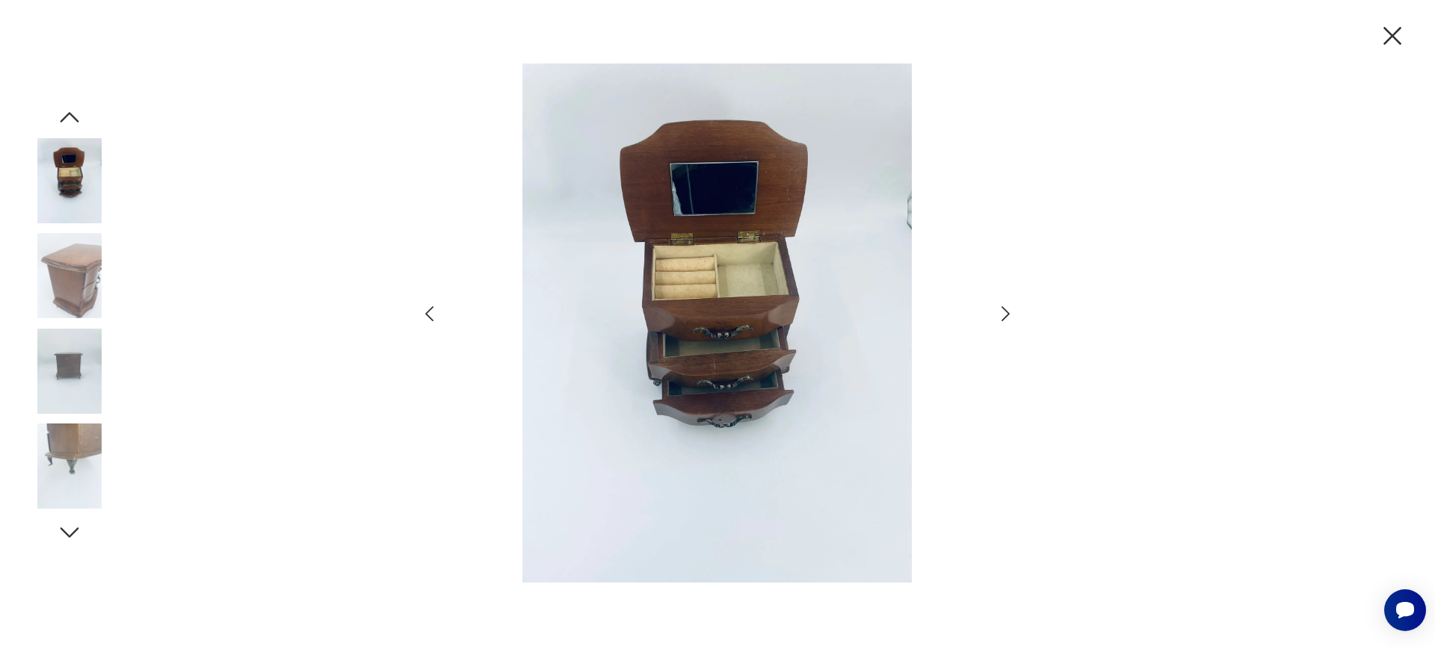
click at [1010, 321] on icon "button" at bounding box center [1006, 314] width 22 height 22
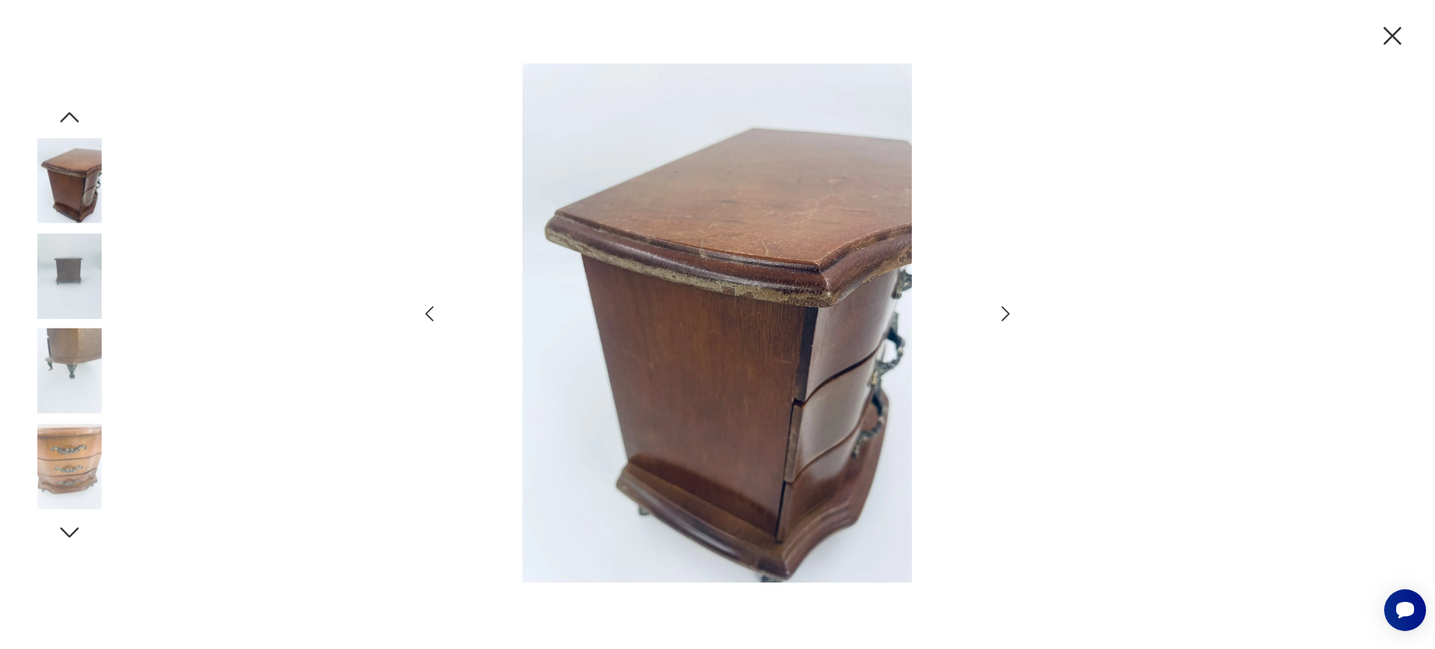
click at [1010, 321] on icon "button" at bounding box center [1006, 314] width 22 height 22
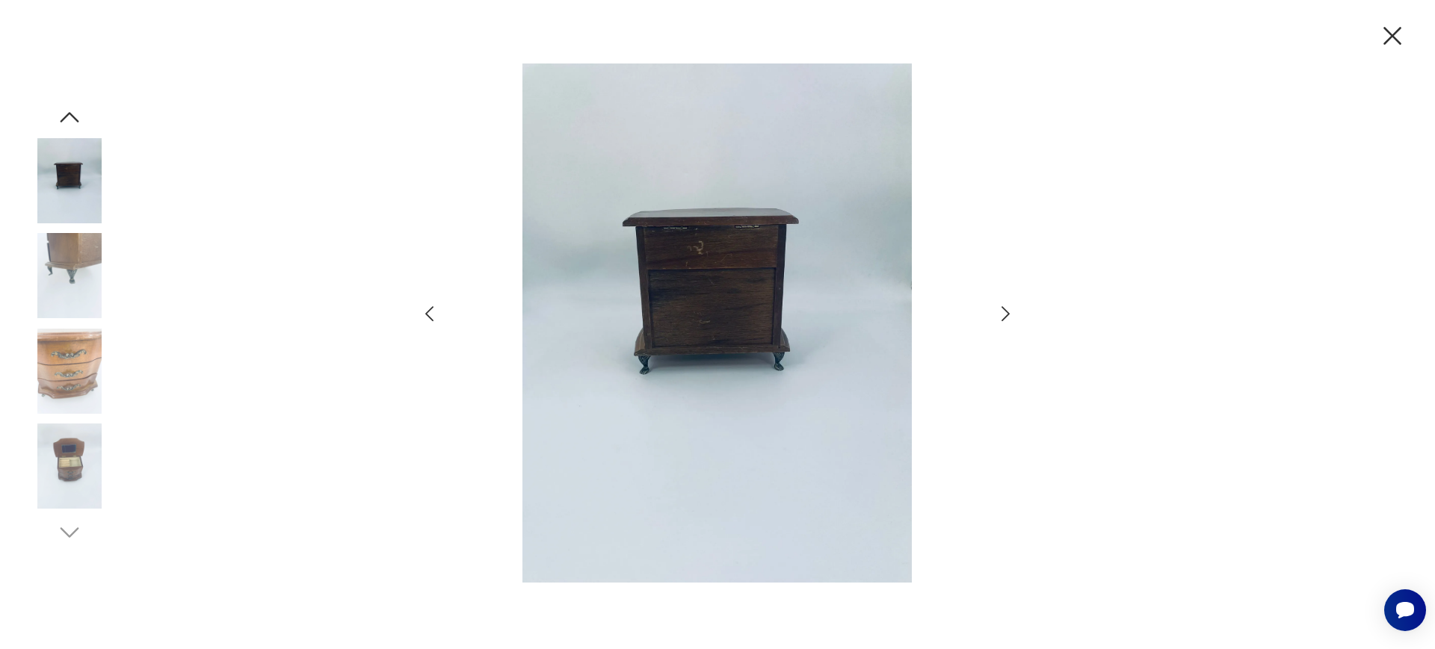
click at [1010, 321] on icon "button" at bounding box center [1006, 314] width 22 height 22
